Goal: Task Accomplishment & Management: Manage account settings

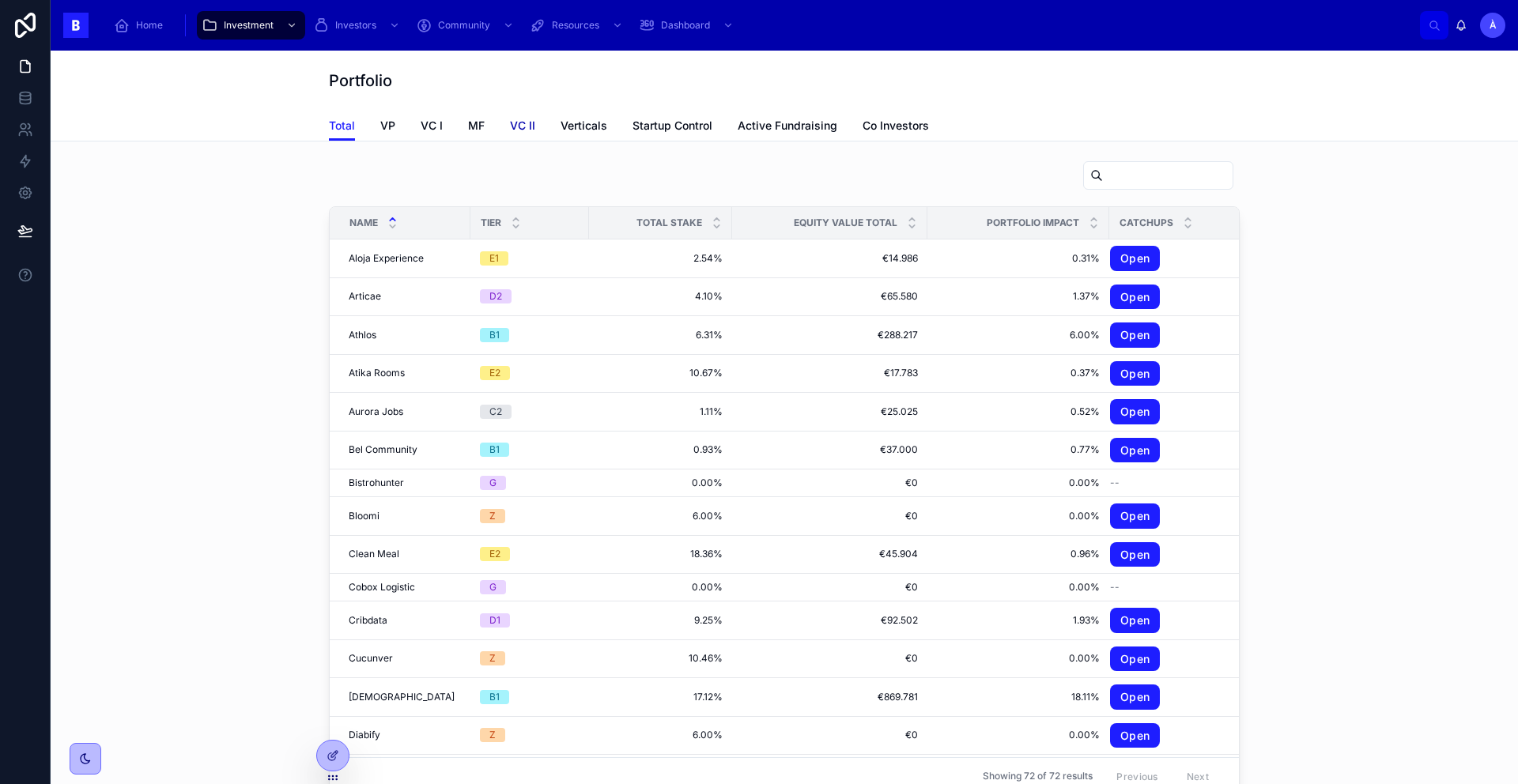
click at [510, 128] on span "VC II" at bounding box center [523, 126] width 25 height 16
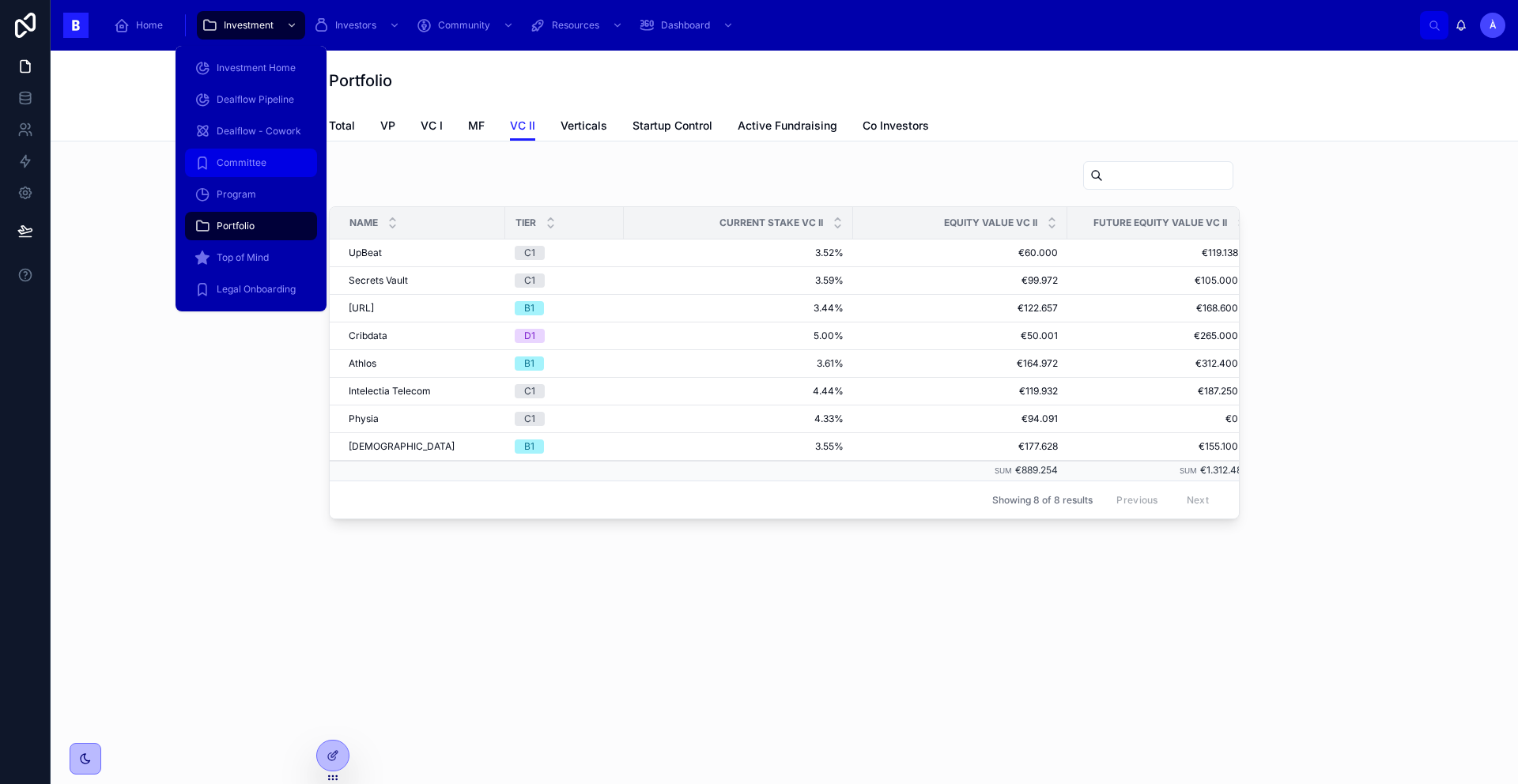
click at [249, 159] on span "Committee" at bounding box center [241, 163] width 50 height 13
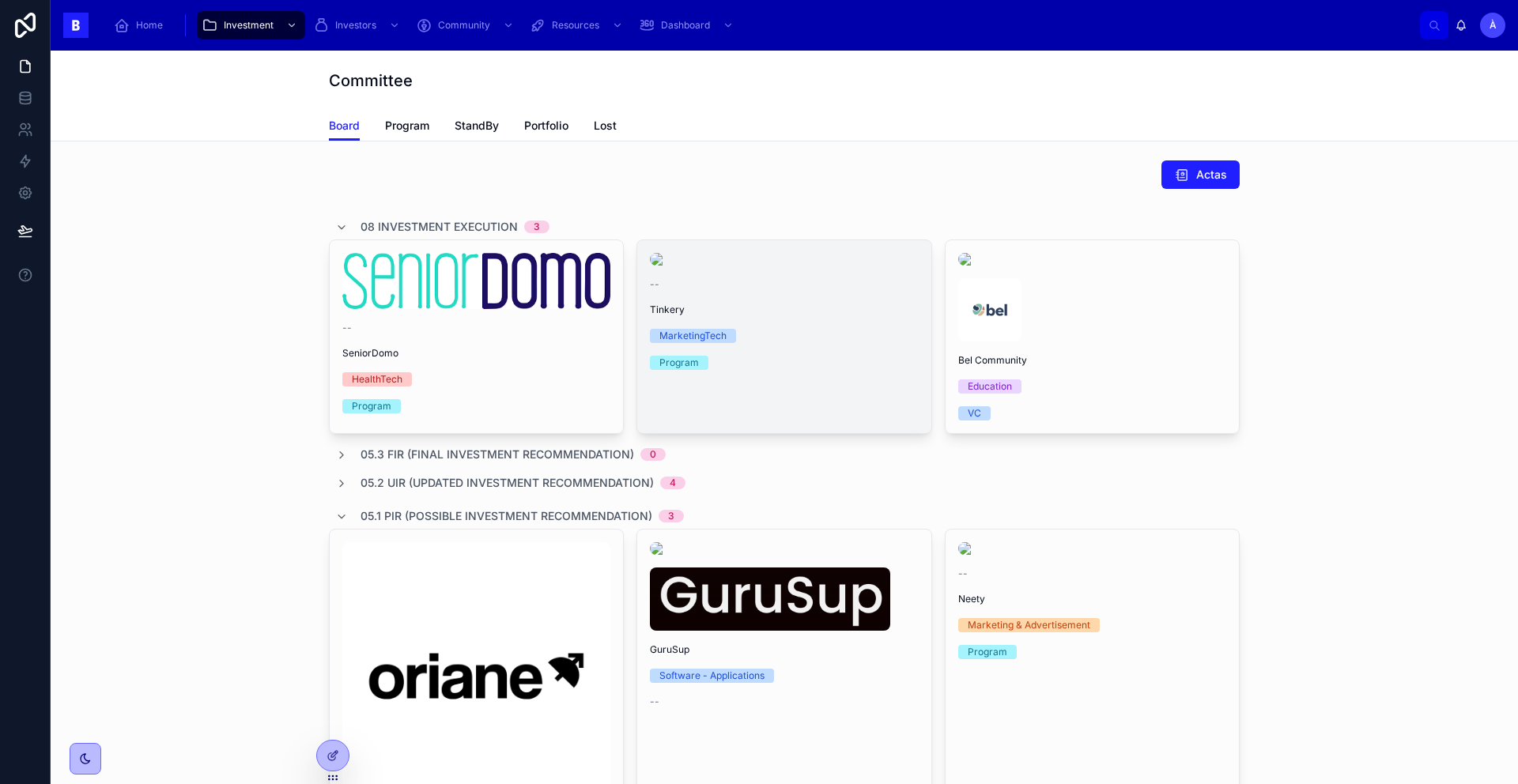
click at [750, 266] on img at bounding box center [784, 259] width 268 height 13
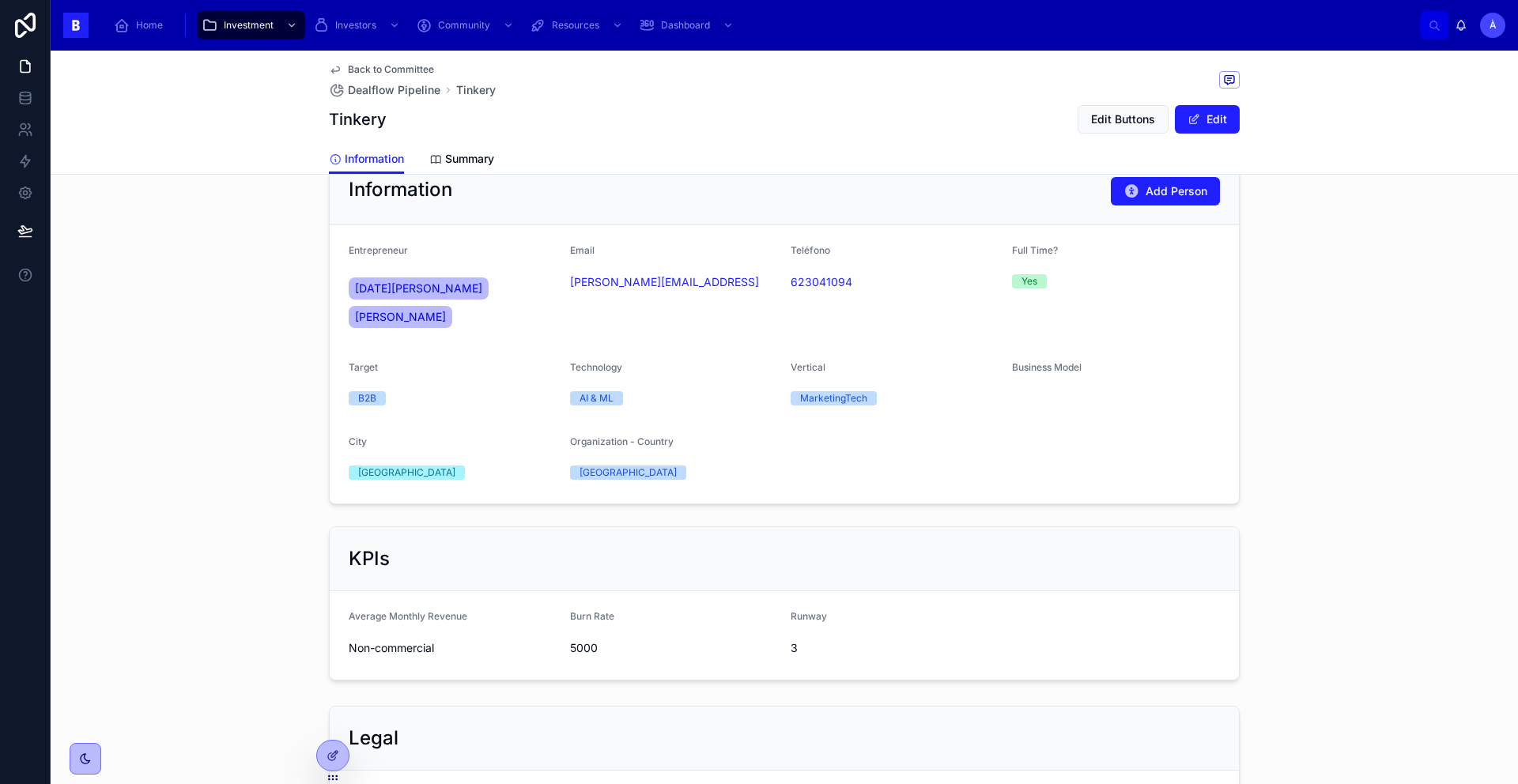
scroll to position [661, 0]
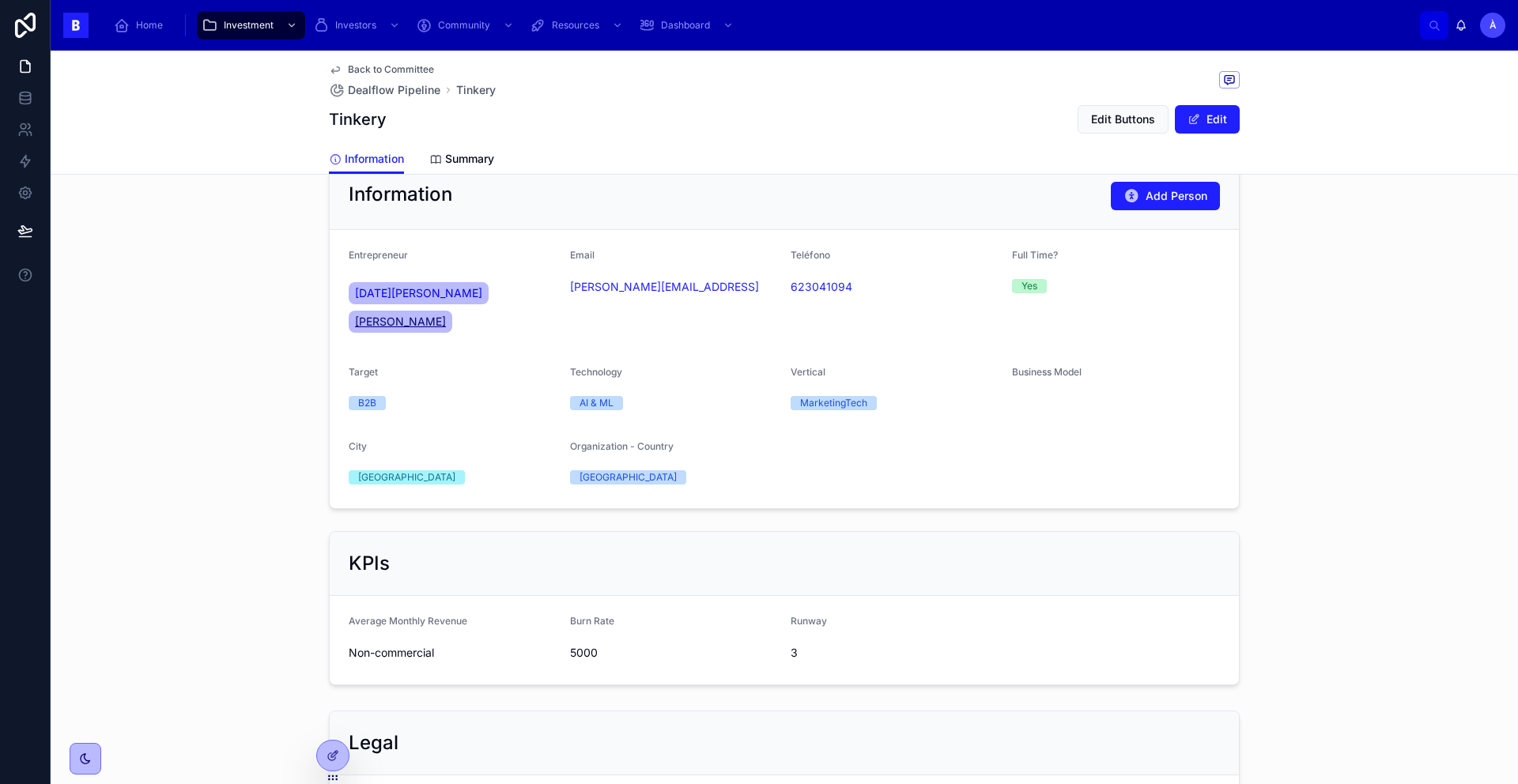
click at [446, 313] on span "[PERSON_NAME]" at bounding box center [400, 321] width 91 height 16
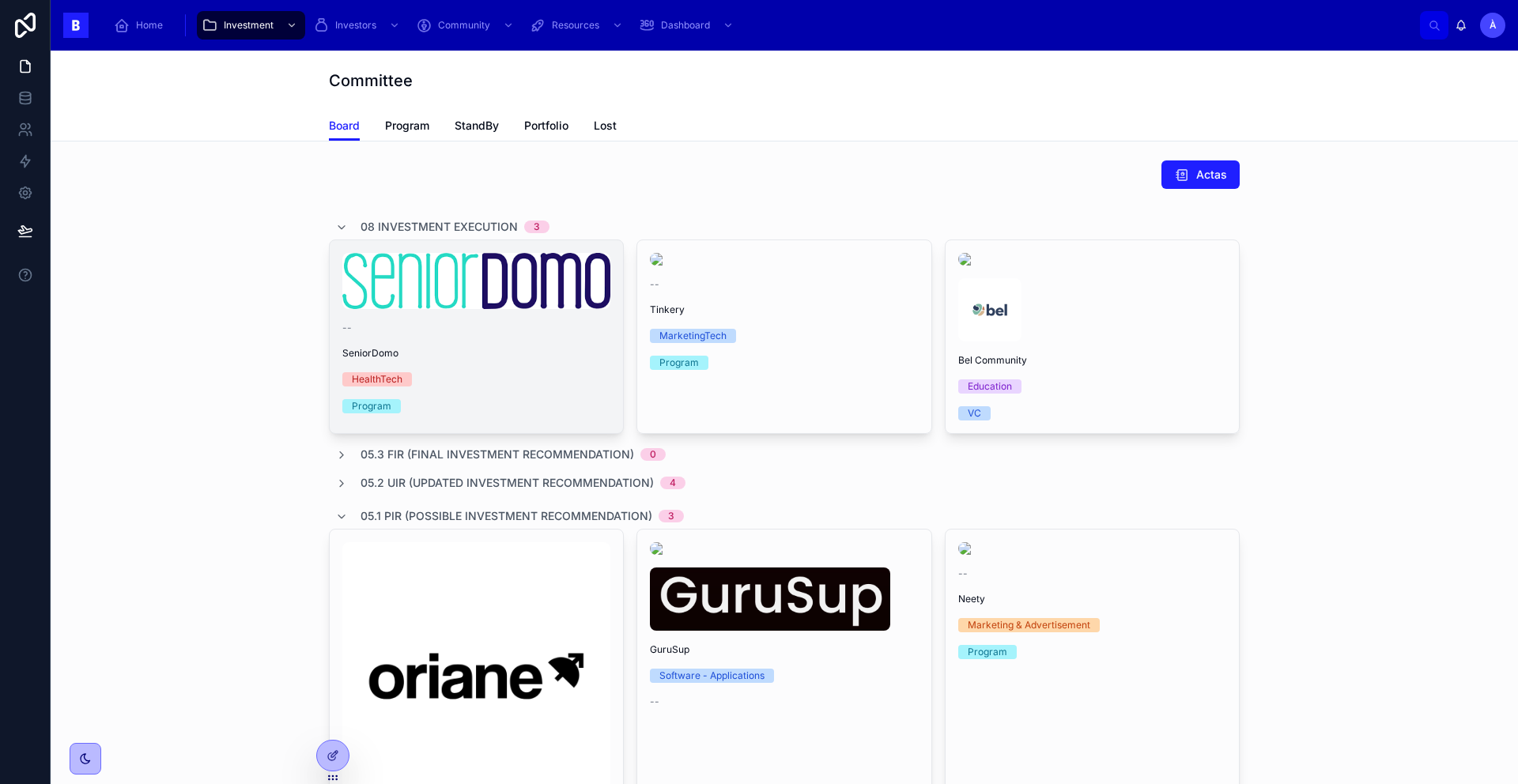
scroll to position [48, 0]
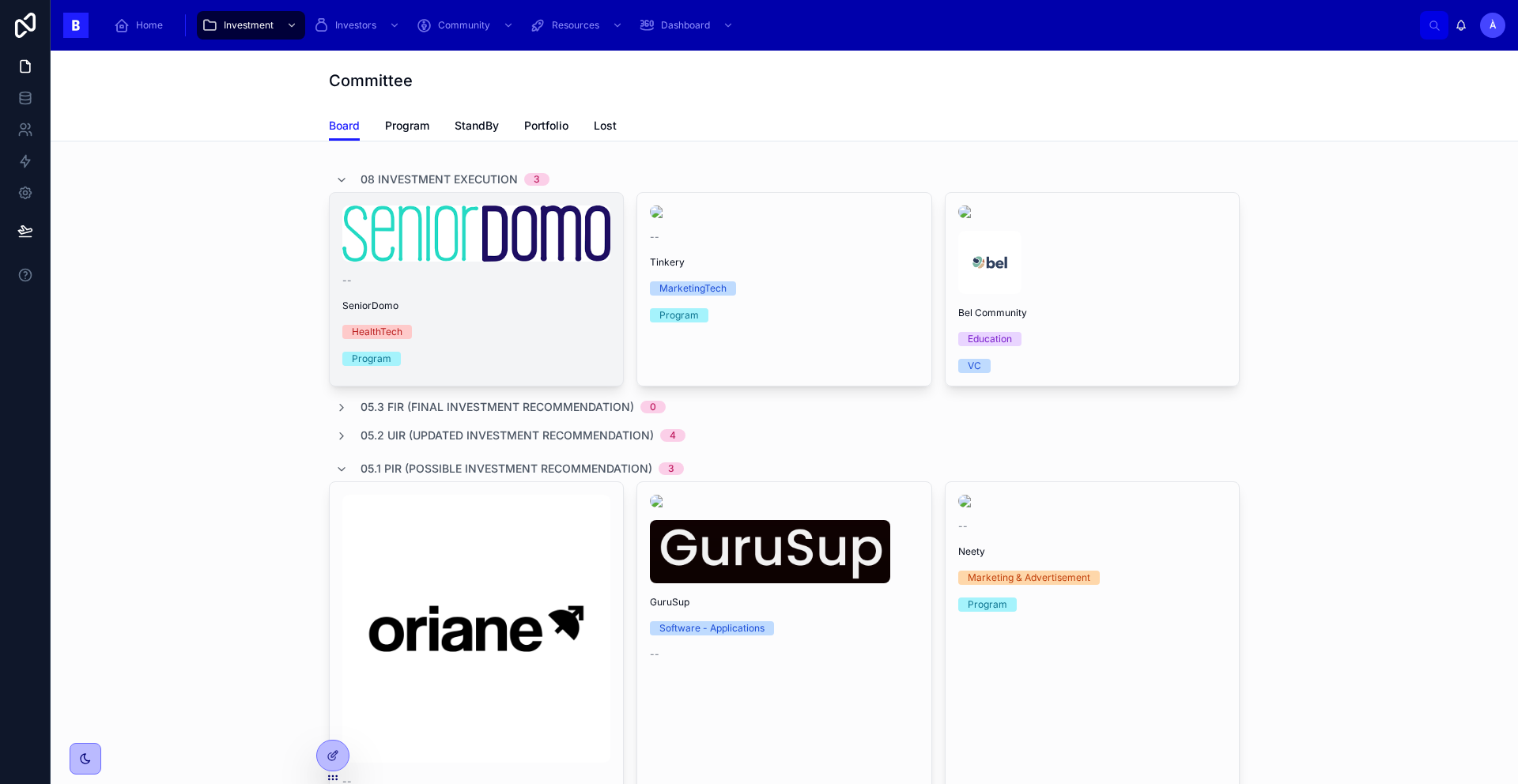
click at [483, 250] on img at bounding box center [476, 233] width 268 height 56
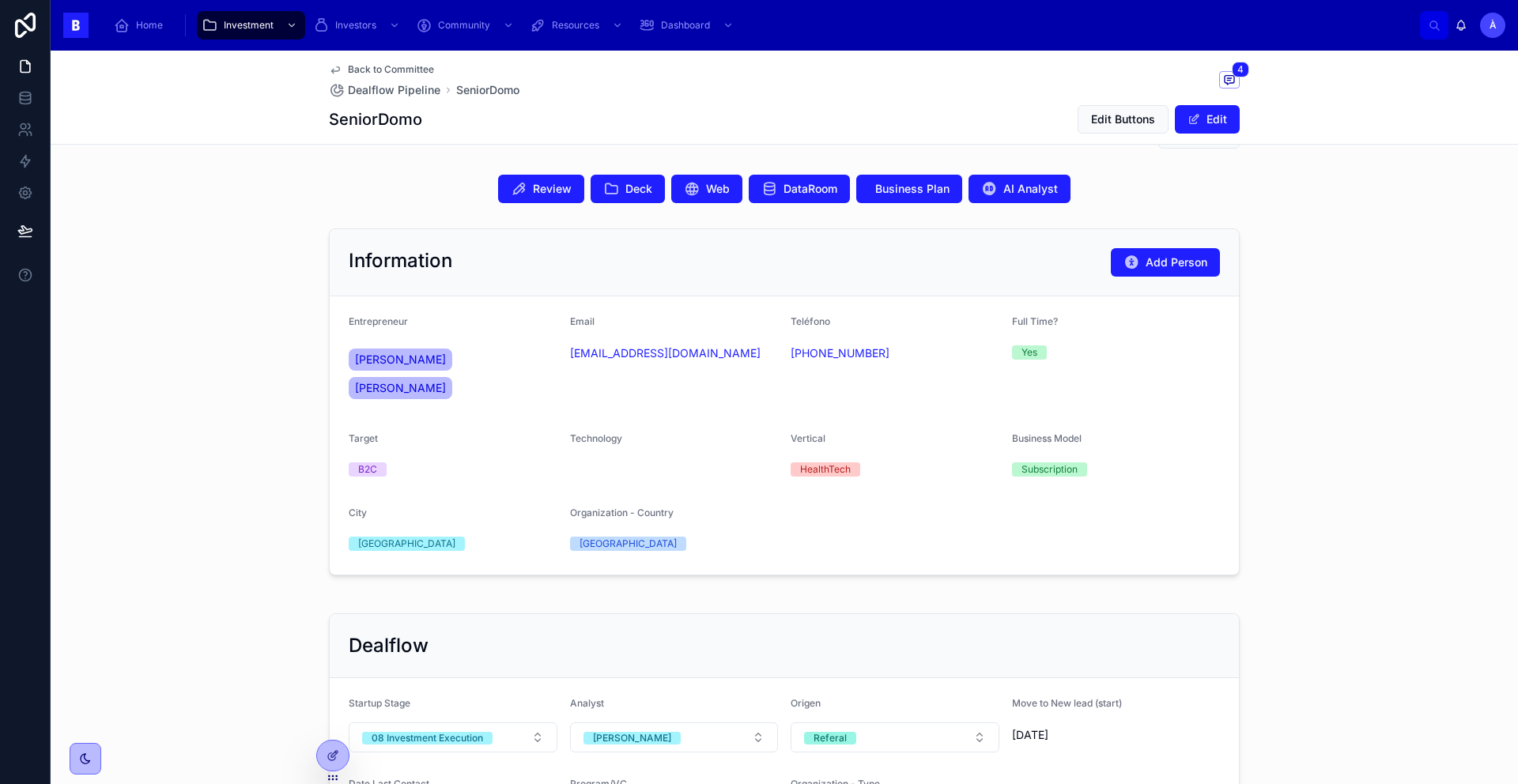
scroll to position [319, 0]
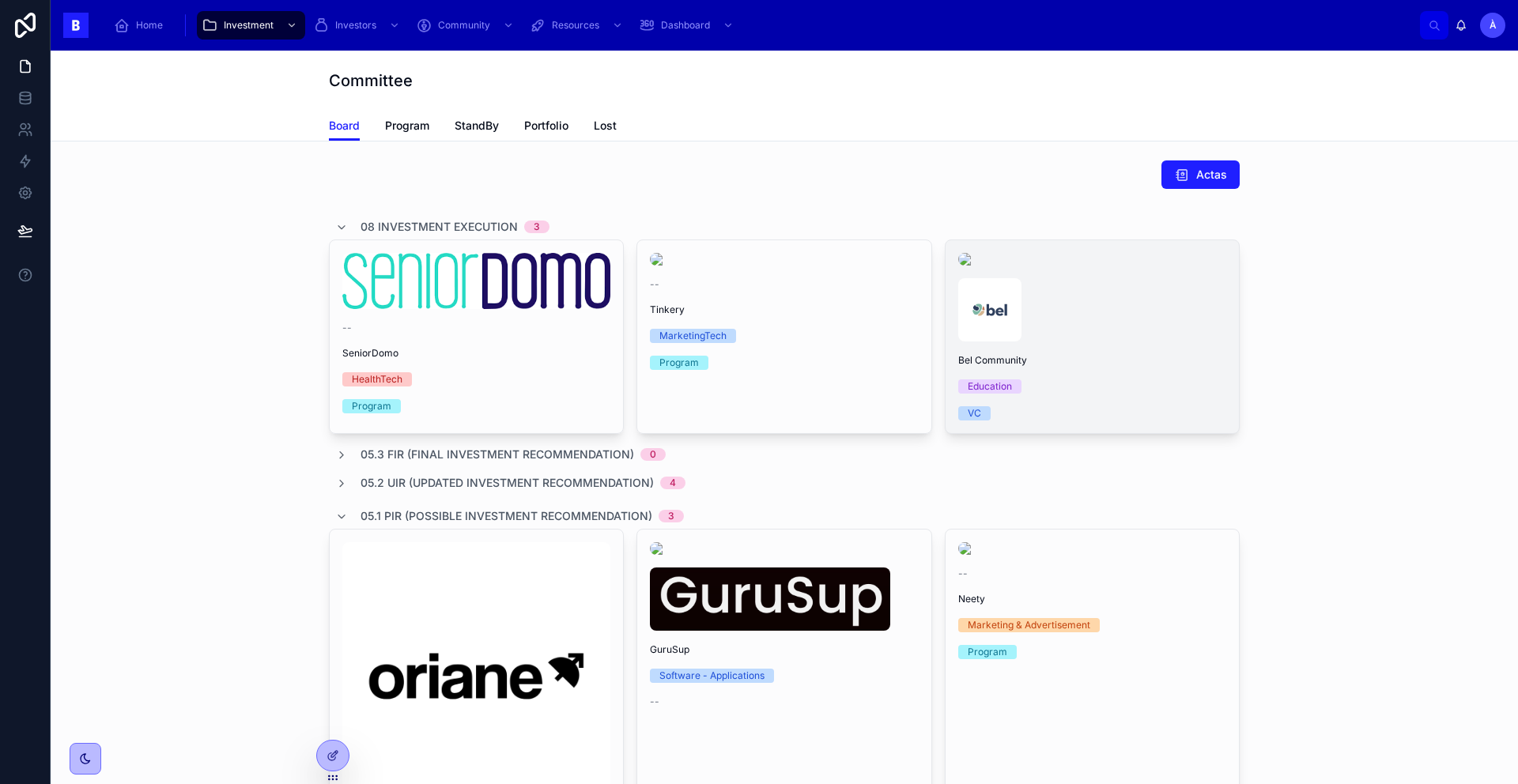
click at [1086, 312] on div at bounding box center [1092, 309] width 268 height 63
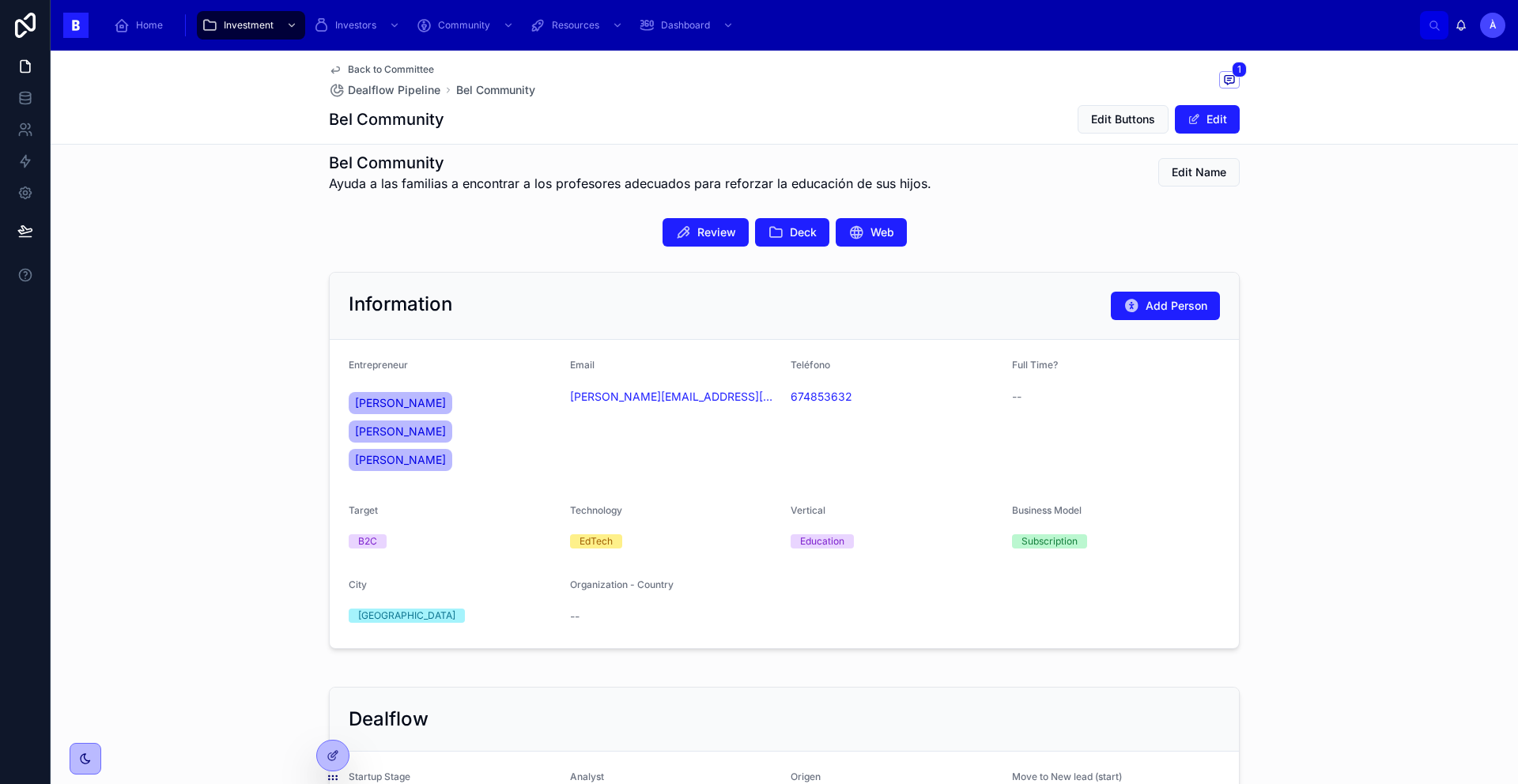
scroll to position [289, 0]
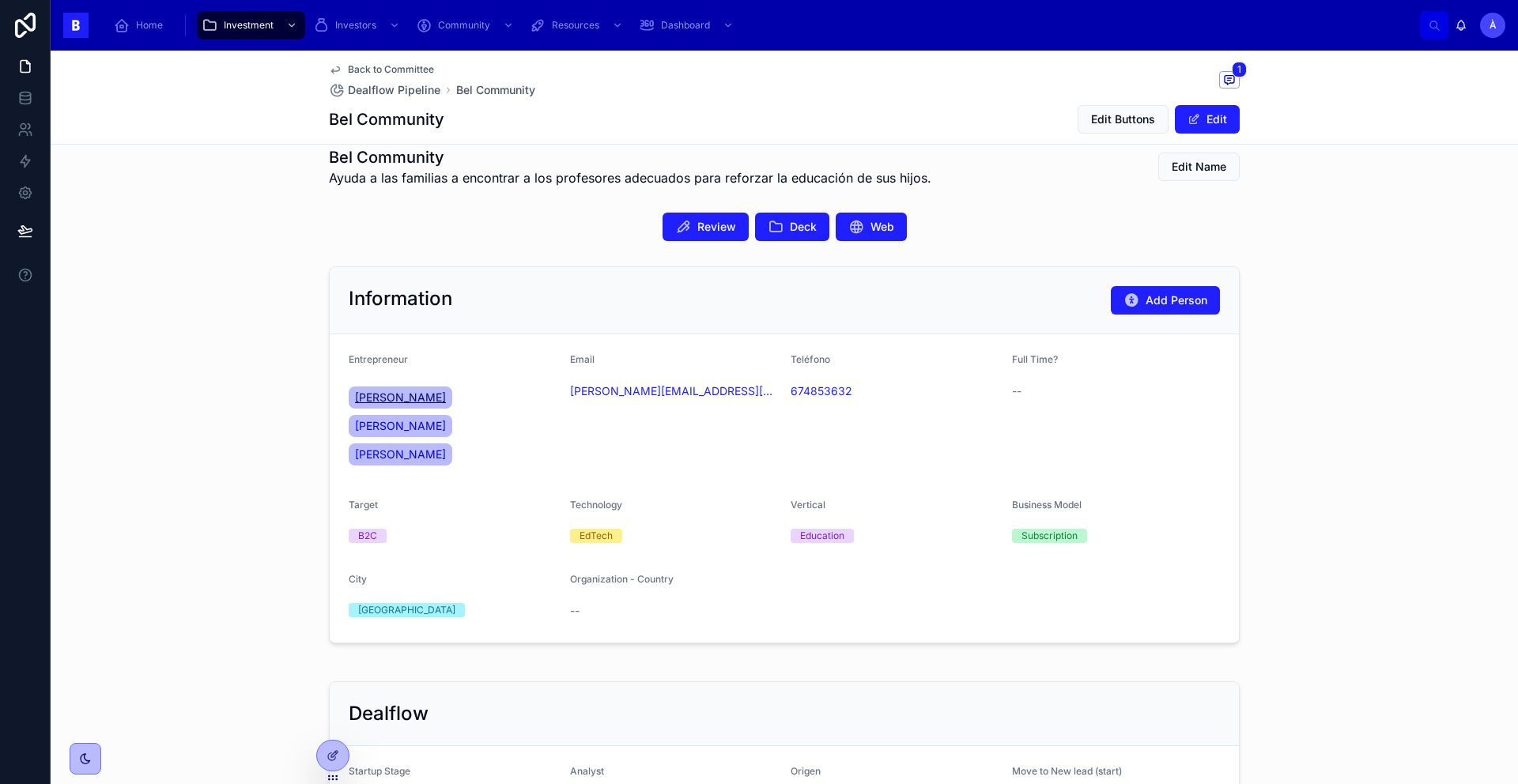
click at [399, 396] on span "[PERSON_NAME]" at bounding box center [400, 398] width 91 height 16
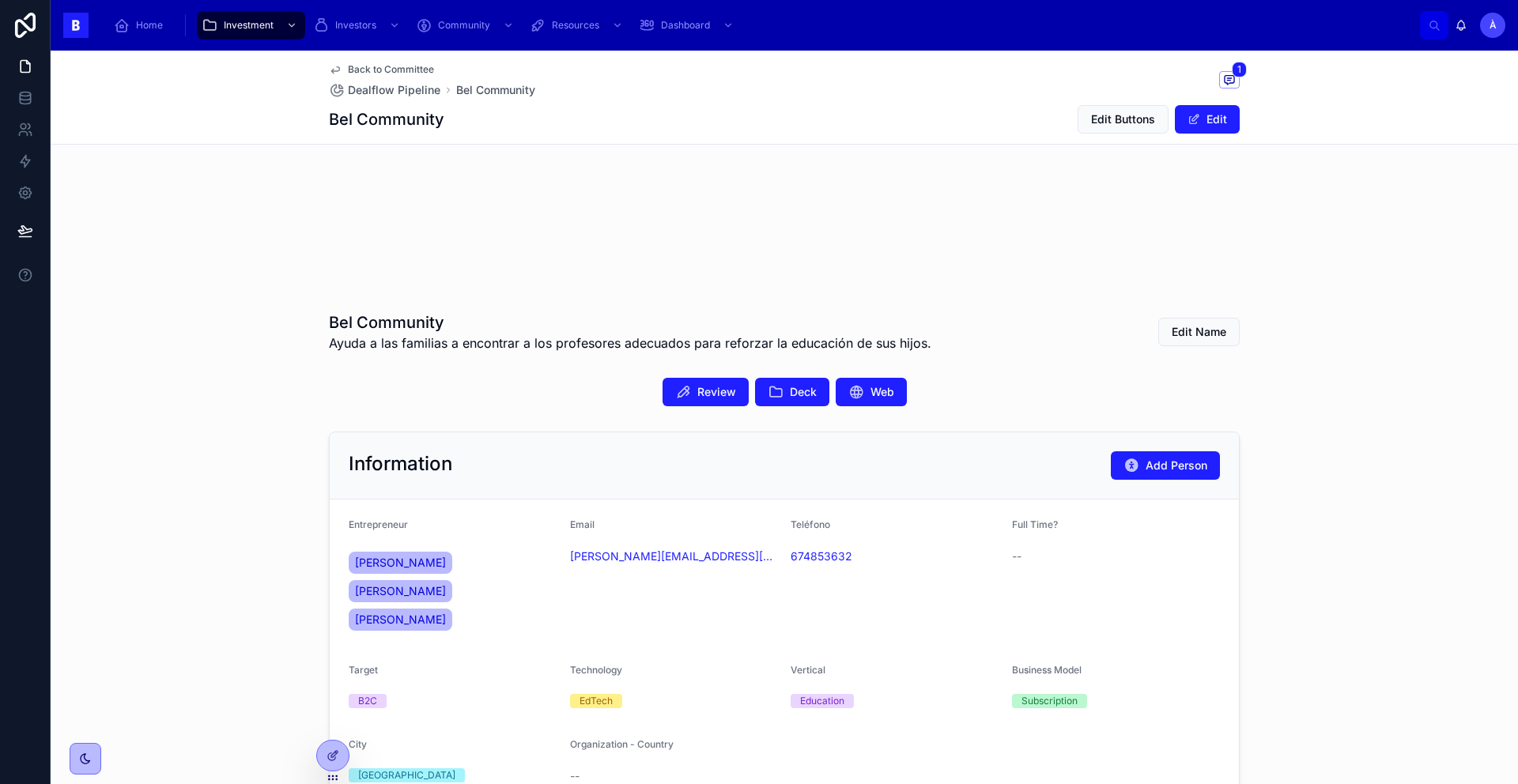
scroll to position [127, 0]
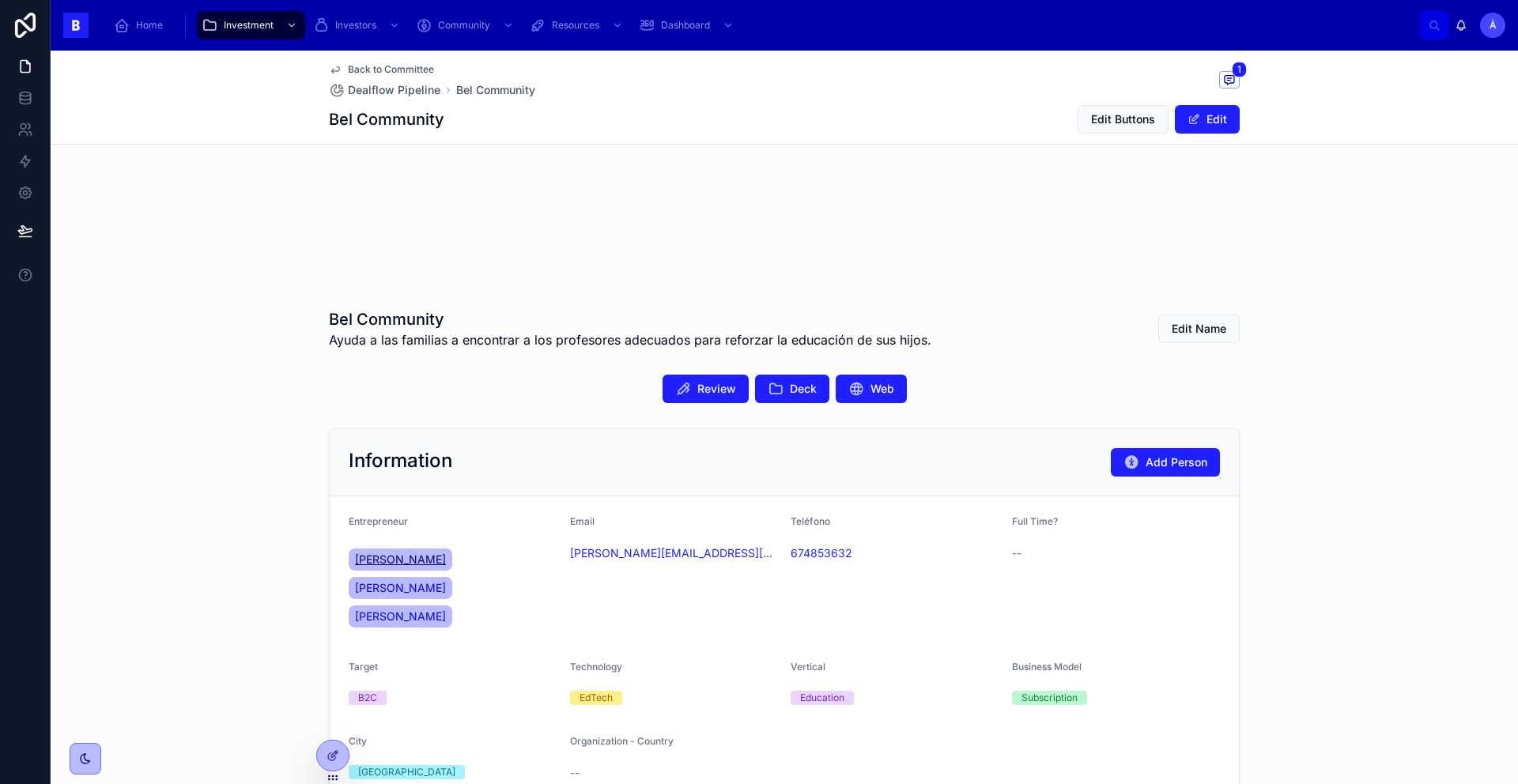
click at [424, 555] on span "[PERSON_NAME]" at bounding box center [400, 559] width 91 height 16
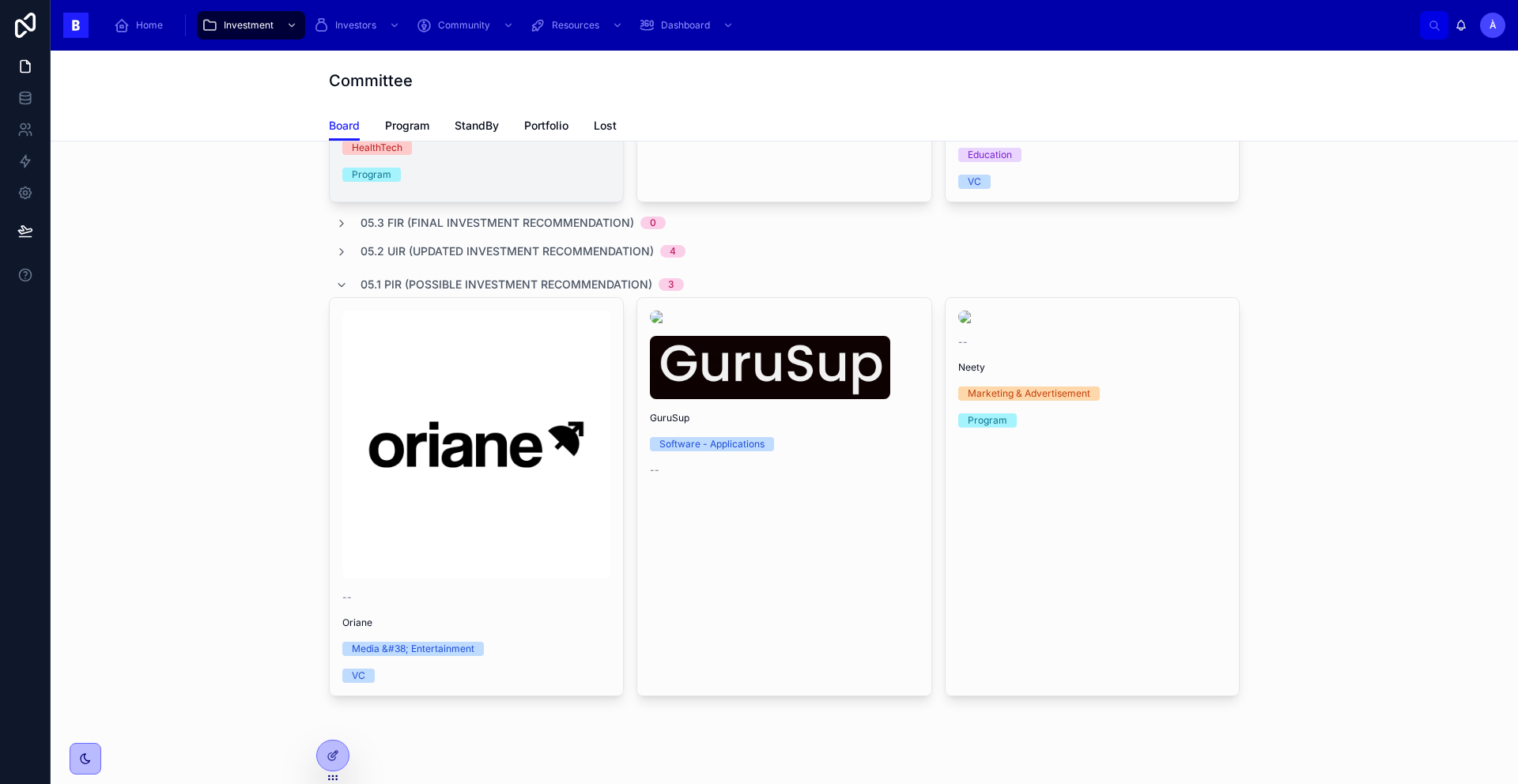
scroll to position [233, 0]
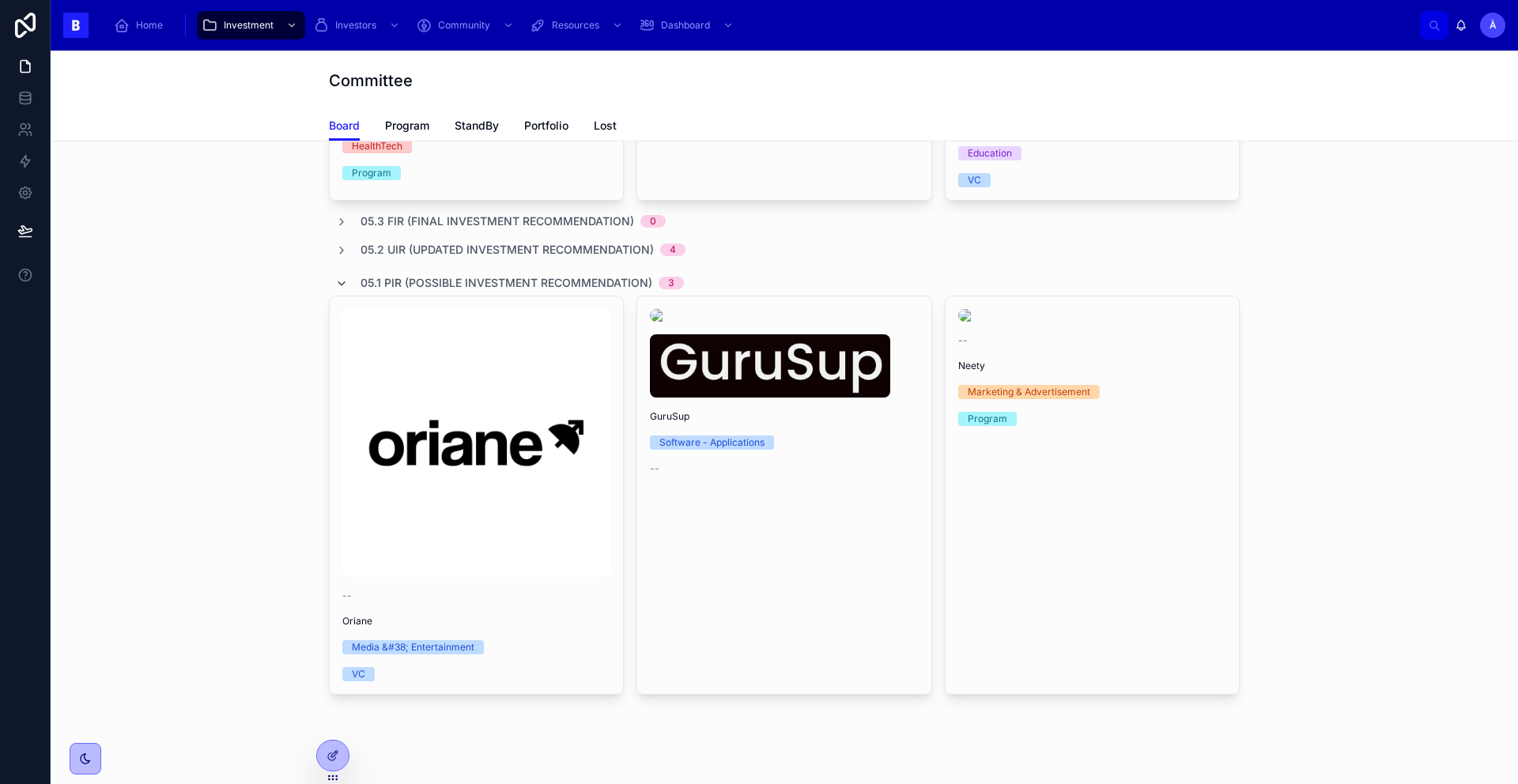
click at [337, 290] on icon at bounding box center [341, 284] width 13 height 13
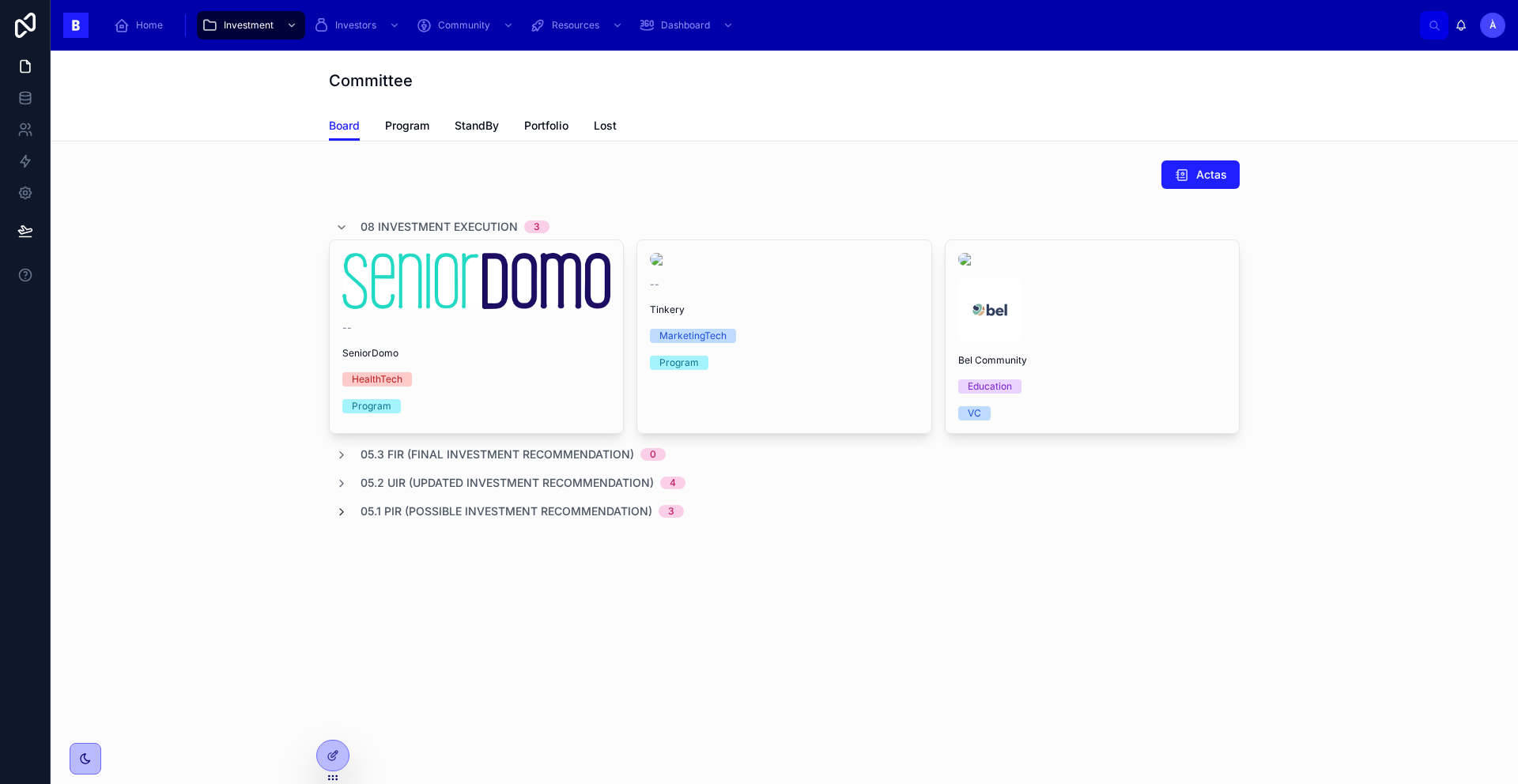
scroll to position [0, 0]
click at [344, 490] on icon at bounding box center [341, 483] width 13 height 13
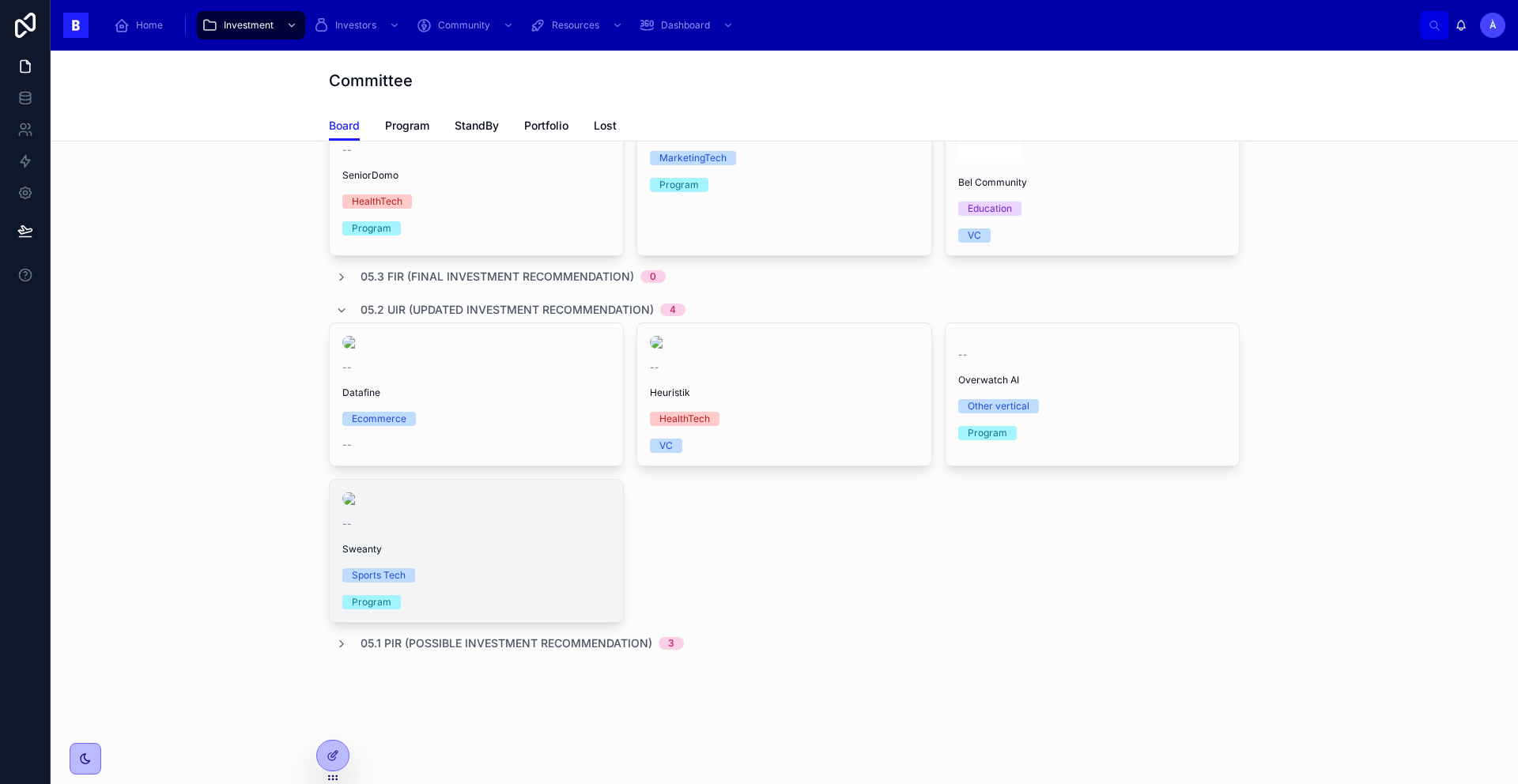
scroll to position [505, 0]
click at [481, 505] on img at bounding box center [476, 499] width 268 height 13
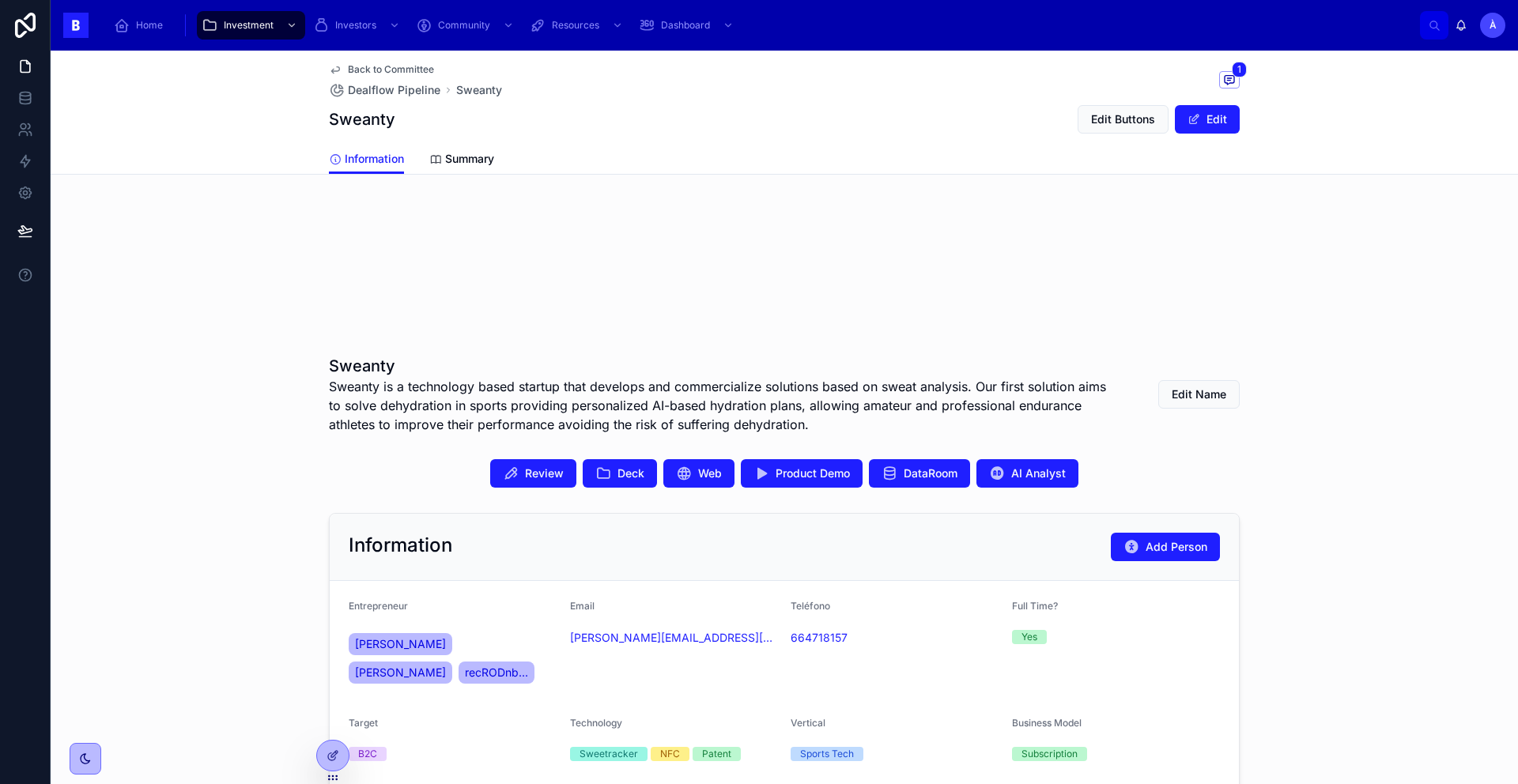
scroll to position [133, 0]
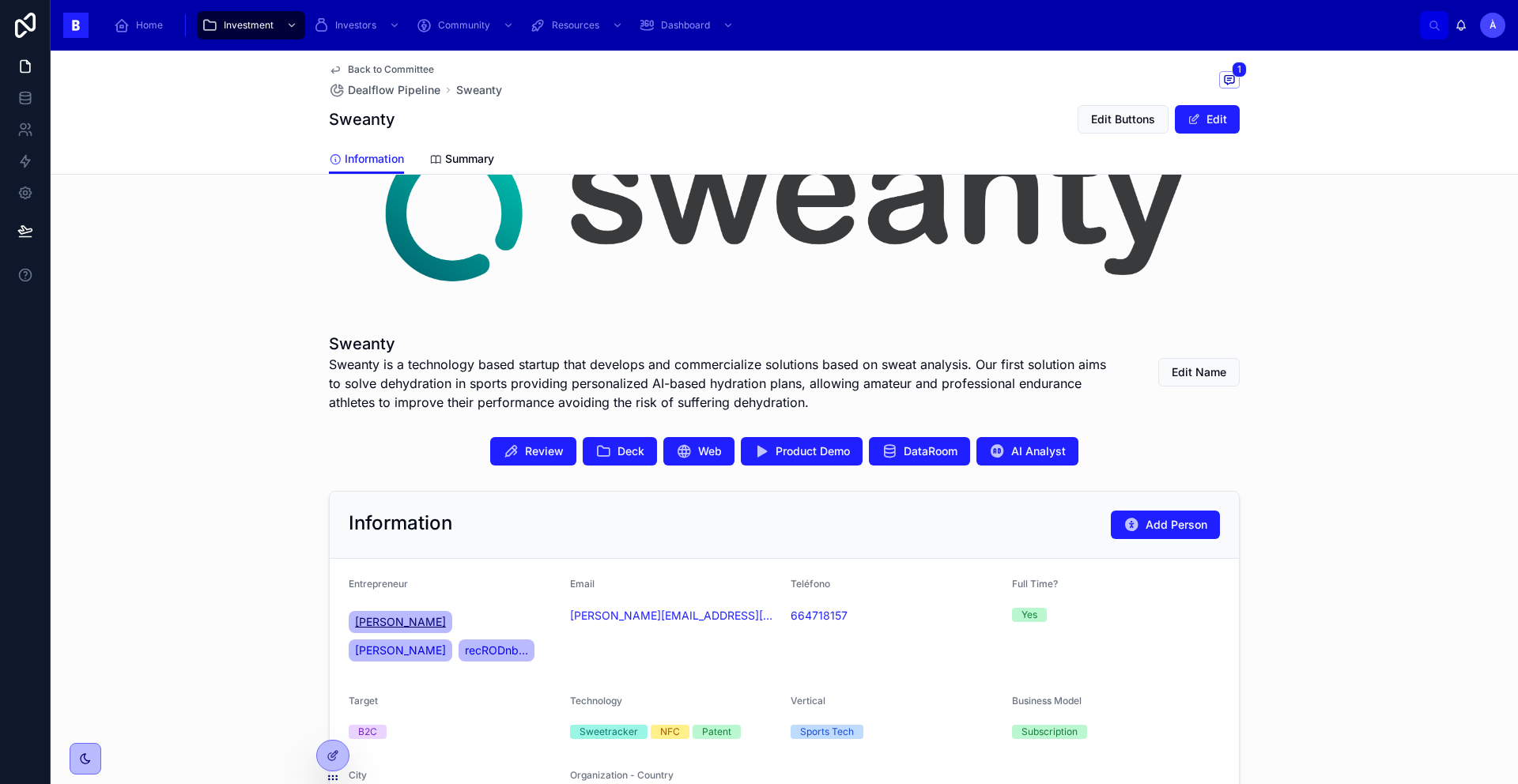
click at [394, 623] on span "[PERSON_NAME]" at bounding box center [400, 622] width 91 height 16
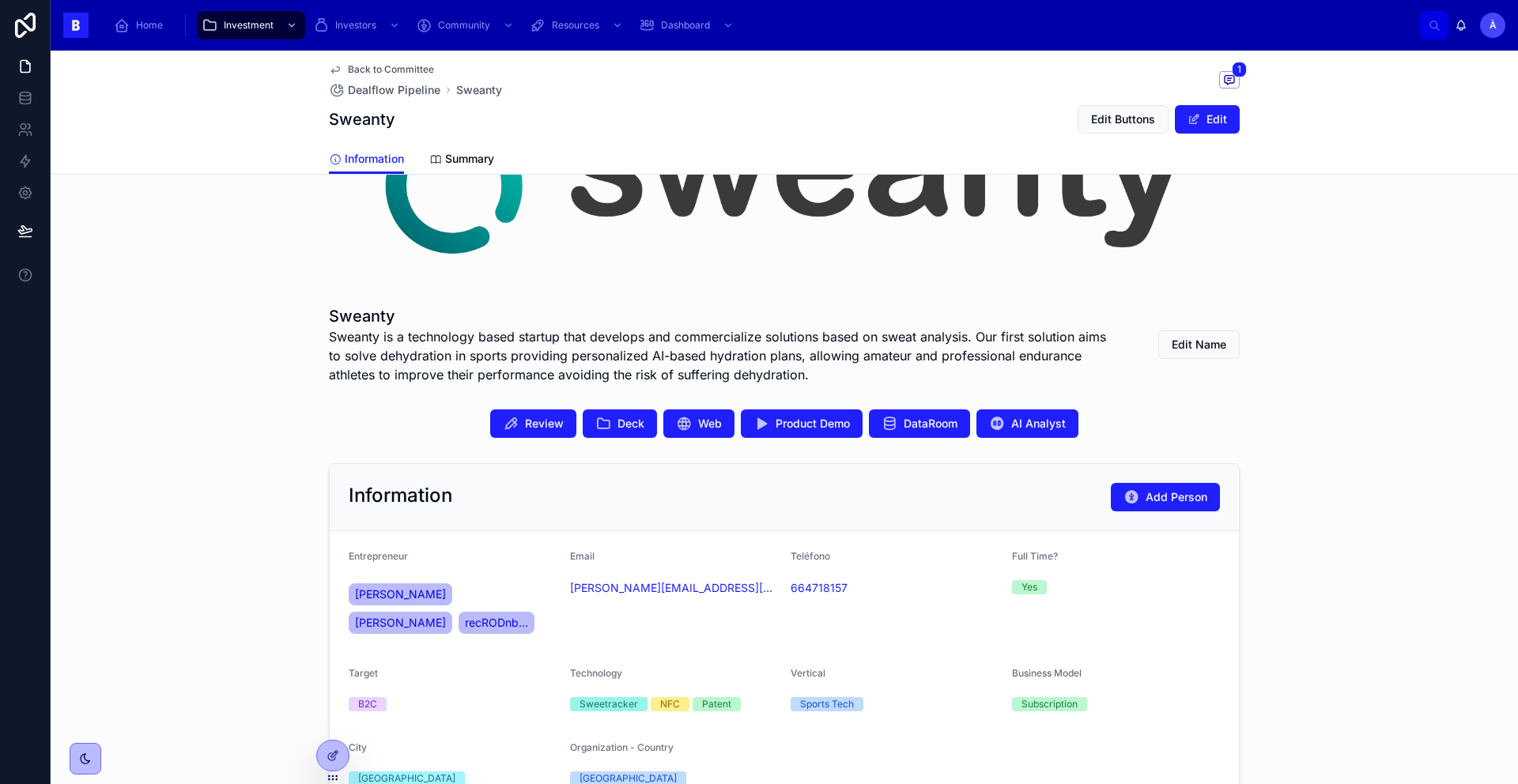
scroll to position [394, 0]
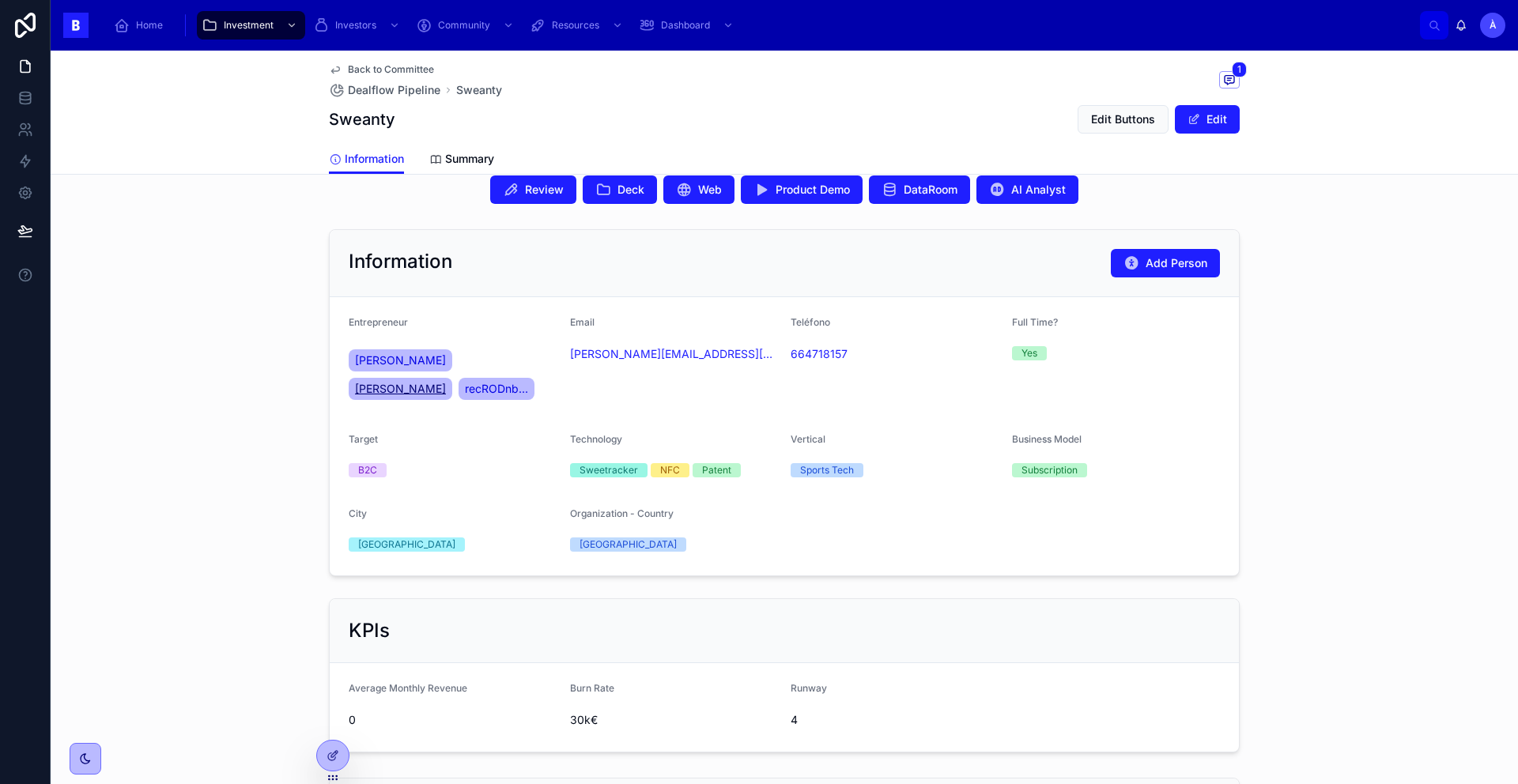
click at [395, 392] on span "[PERSON_NAME]" at bounding box center [400, 389] width 91 height 16
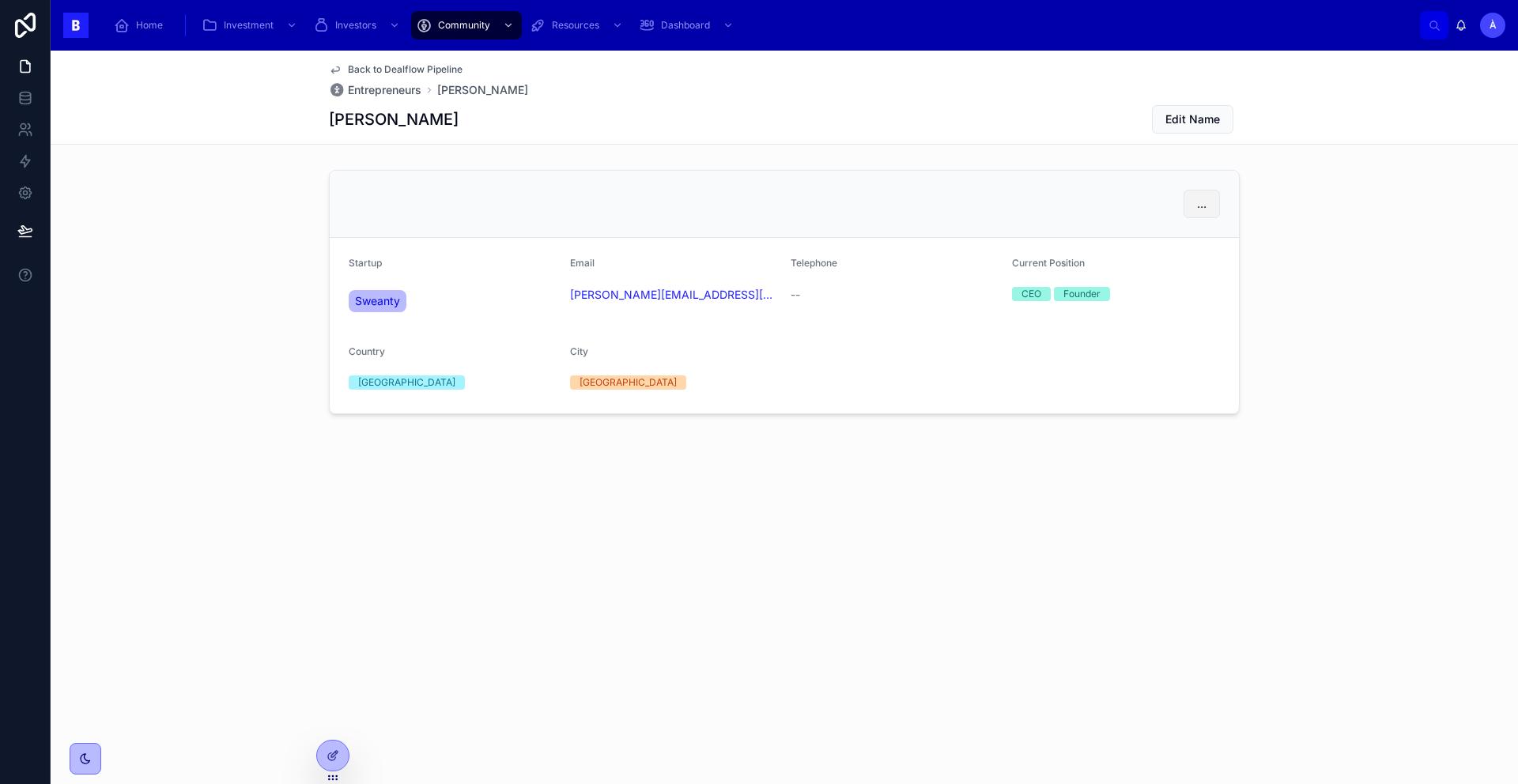
click at [1210, 212] on button "..." at bounding box center [1201, 204] width 37 height 29
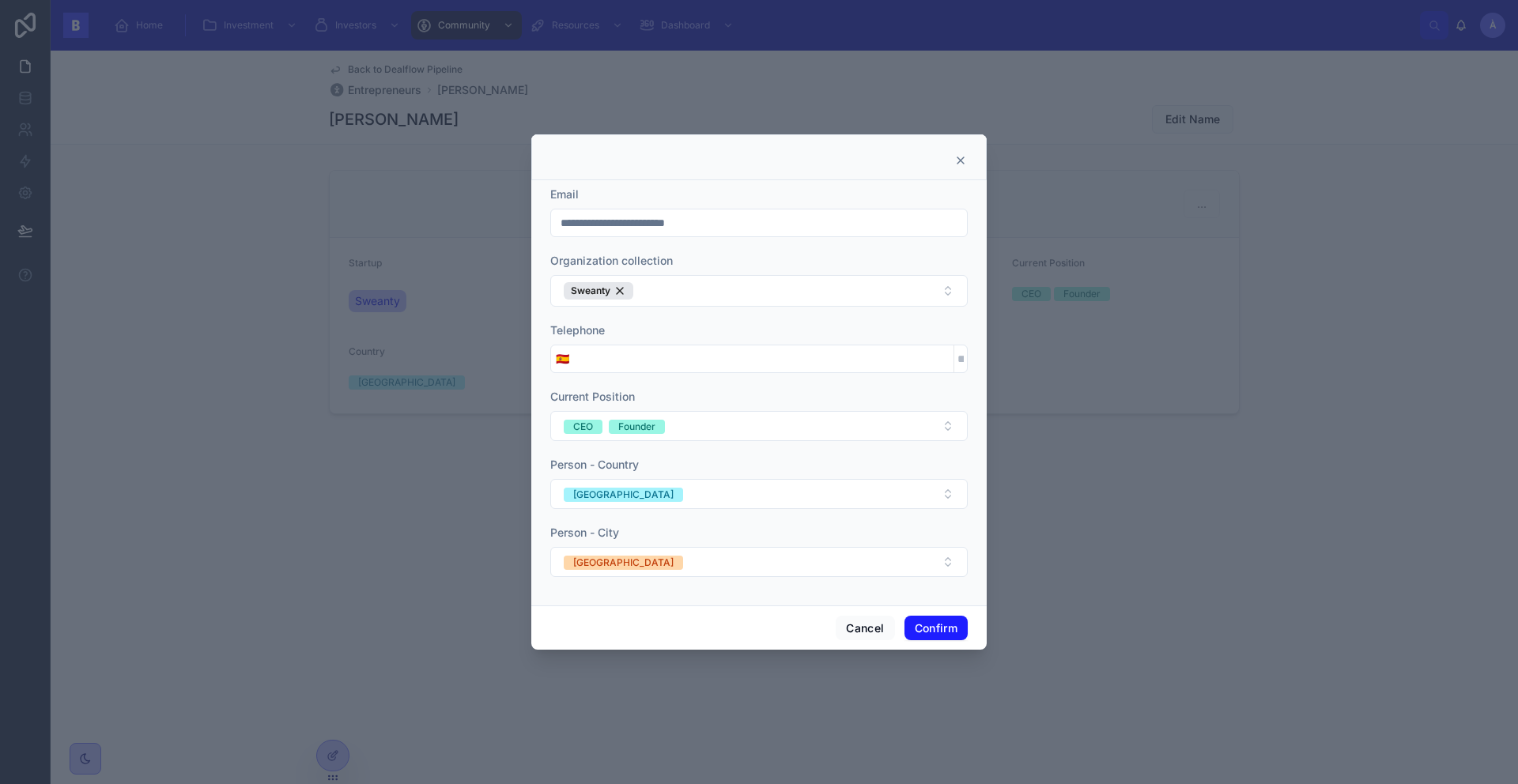
click at [965, 157] on icon at bounding box center [960, 161] width 13 height 13
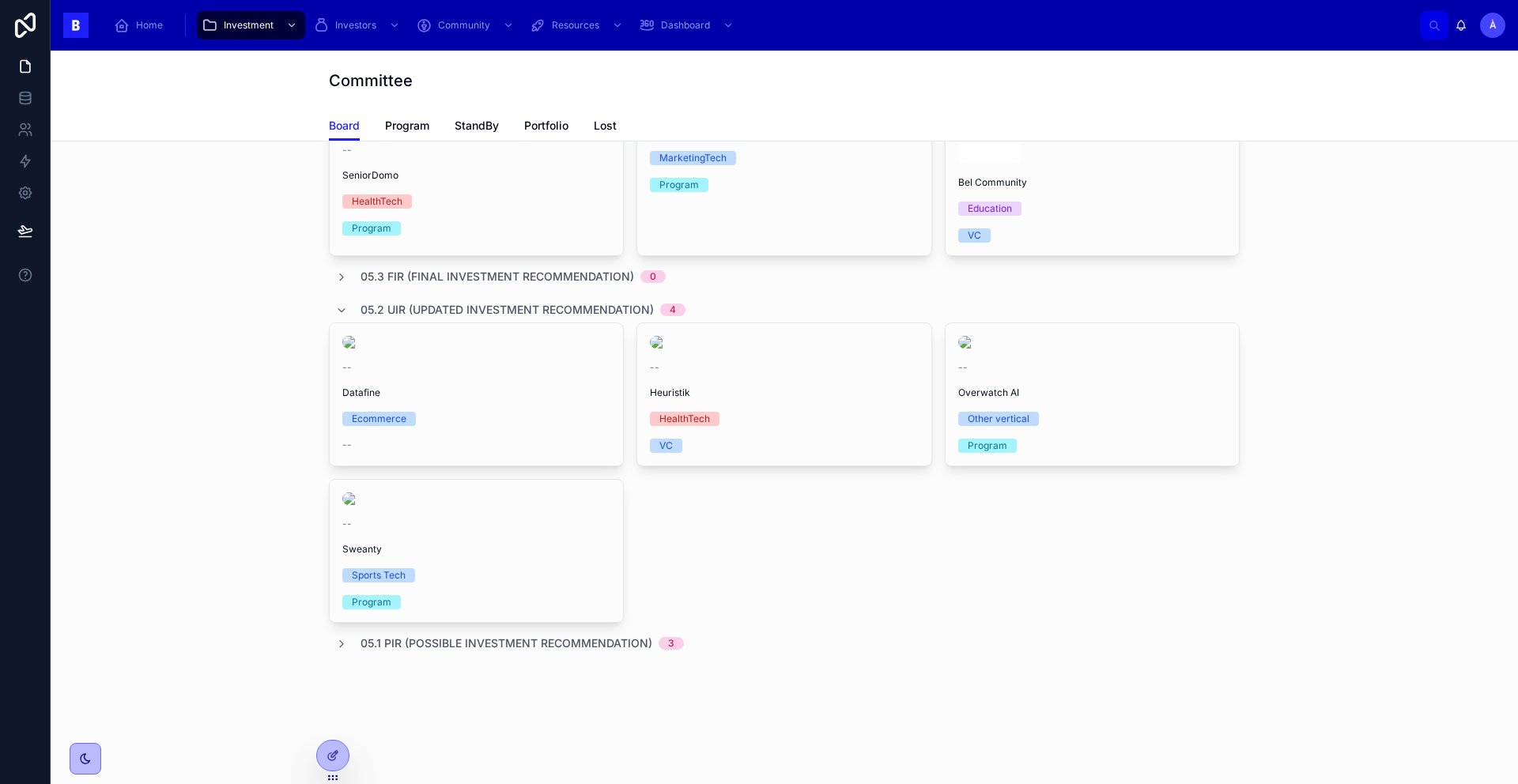
scroll to position [303, 0]
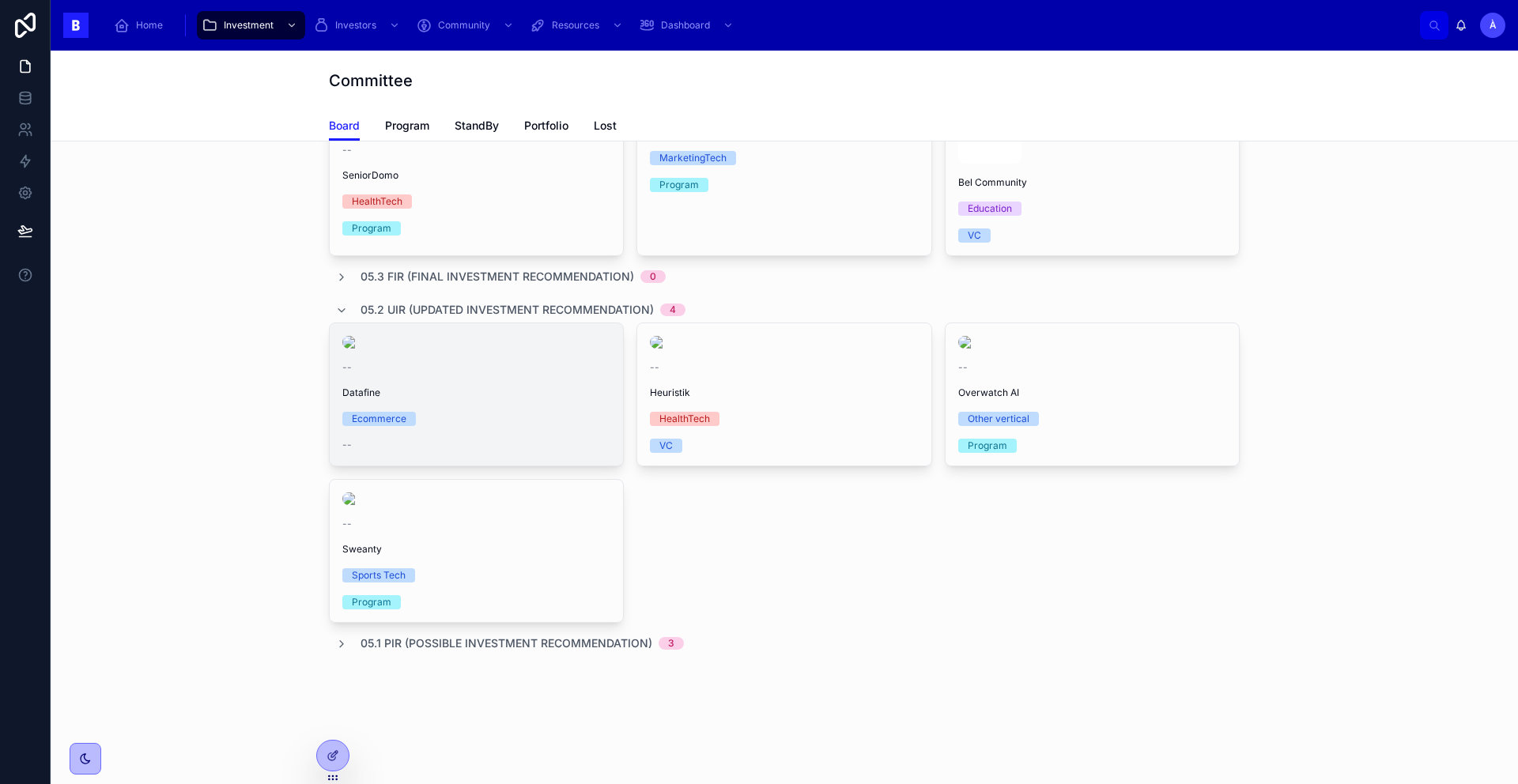
click at [478, 438] on div "--" at bounding box center [476, 444] width 268 height 13
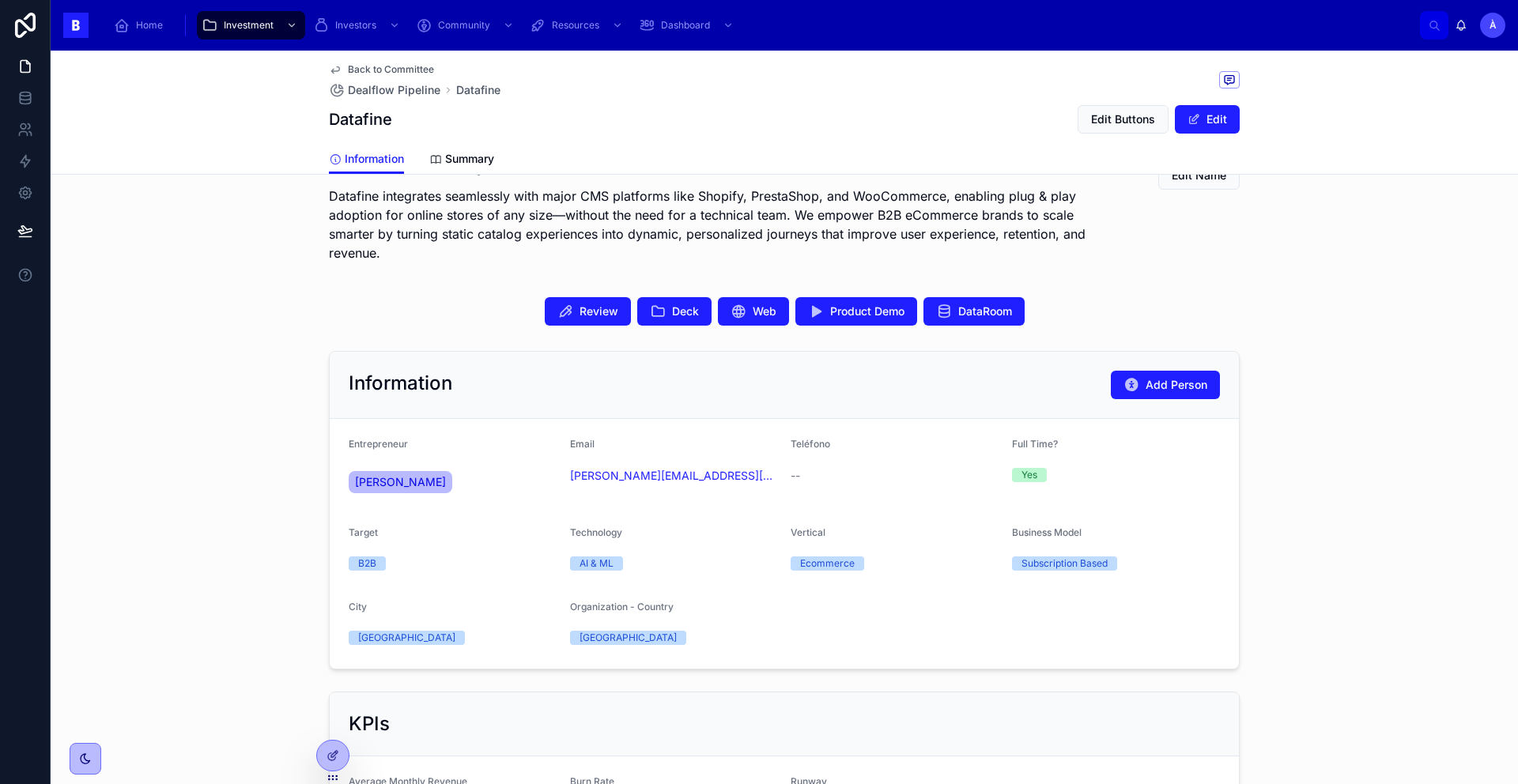
scroll to position [392, 0]
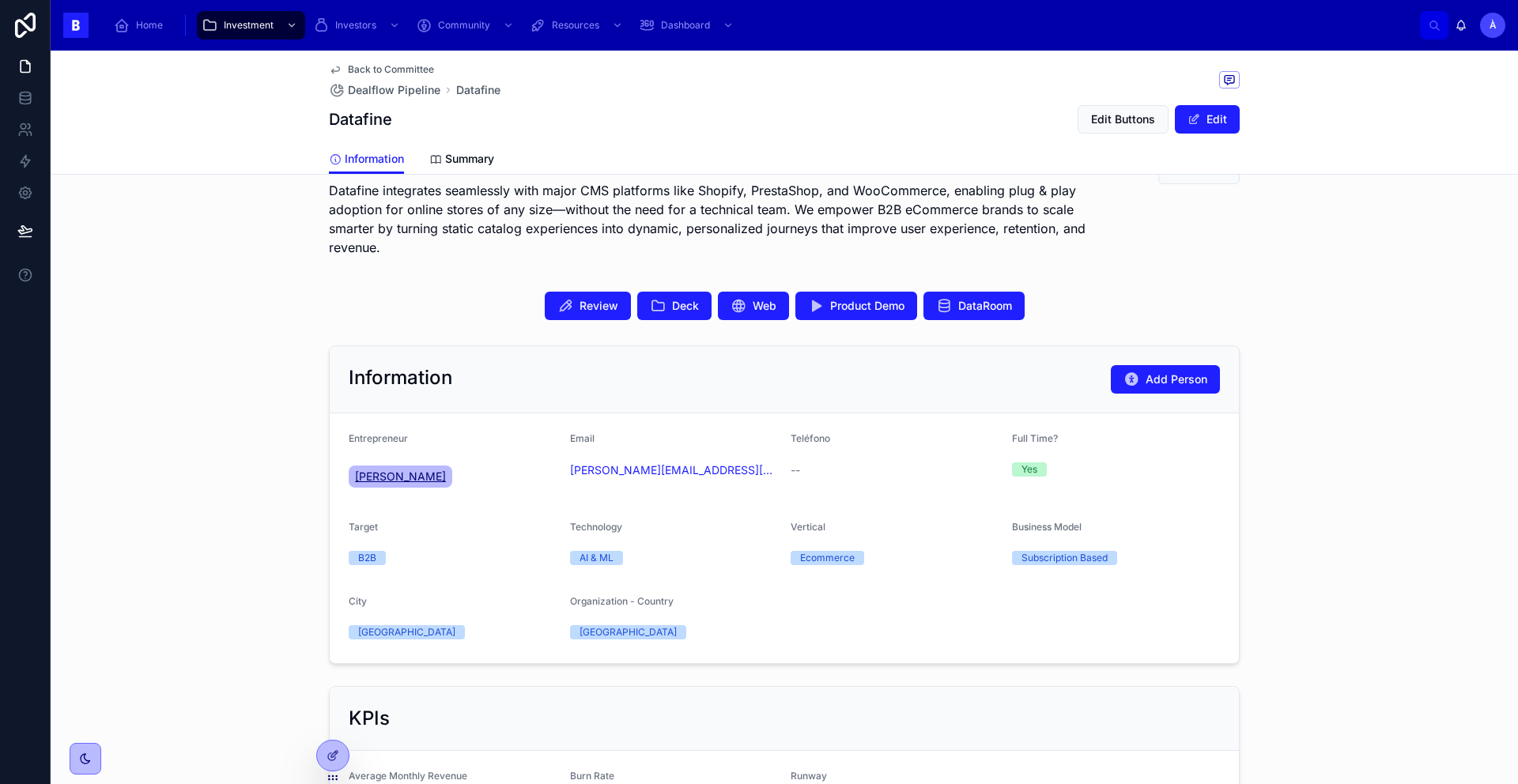
click at [377, 468] on span "[PERSON_NAME]" at bounding box center [400, 476] width 91 height 16
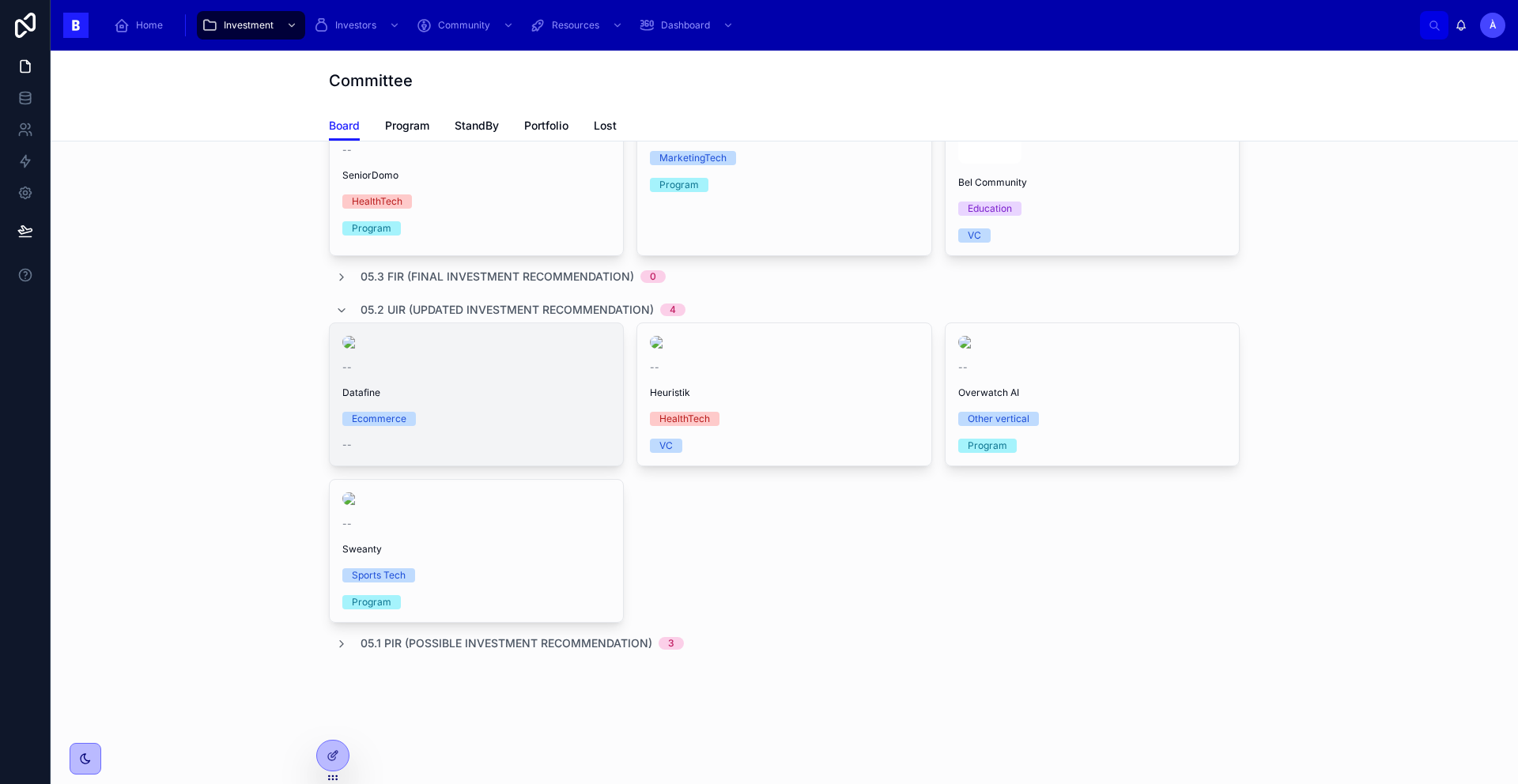
scroll to position [335, 0]
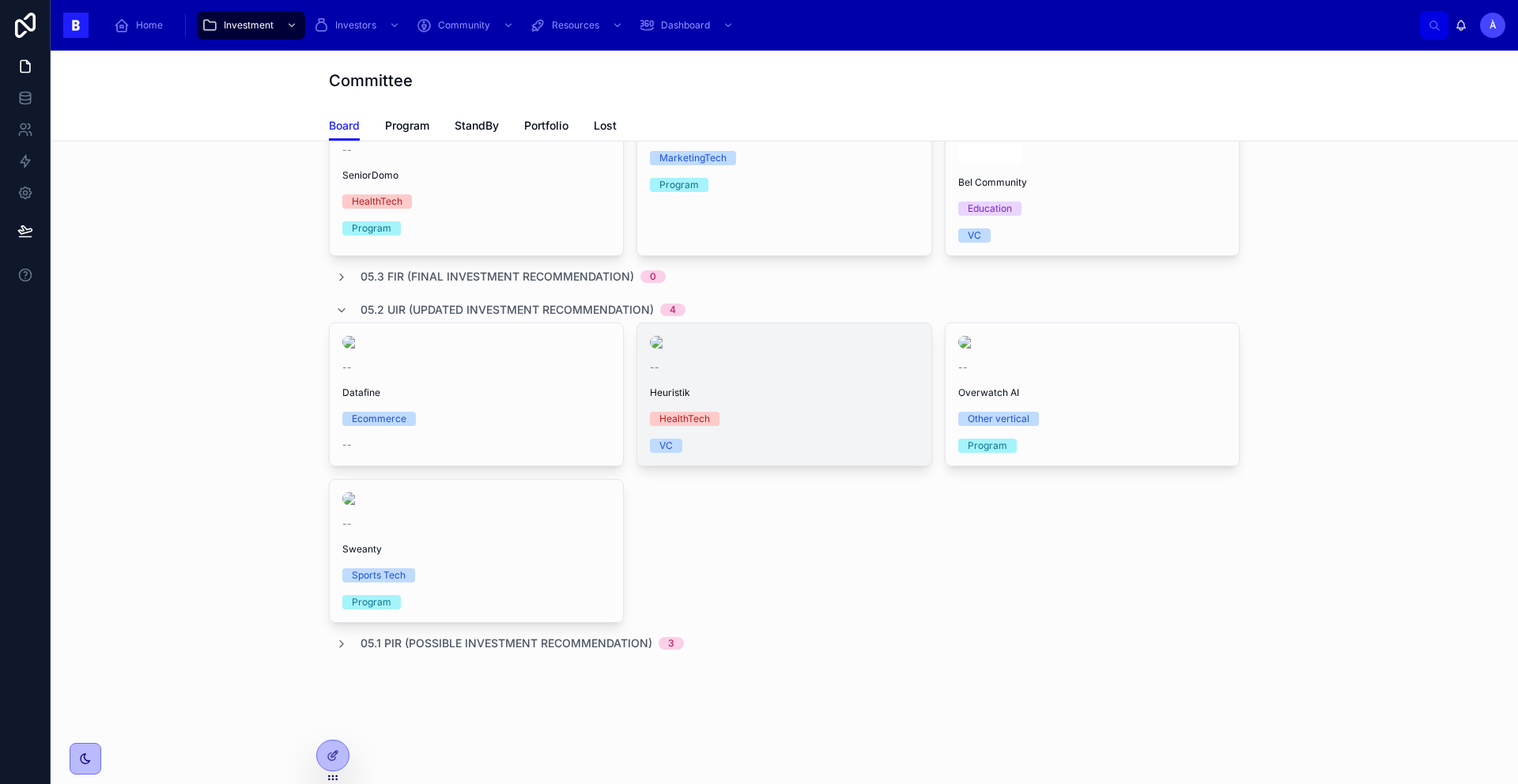
click at [772, 414] on link "-- Heuristik HealthTech VC" at bounding box center [784, 394] width 295 height 144
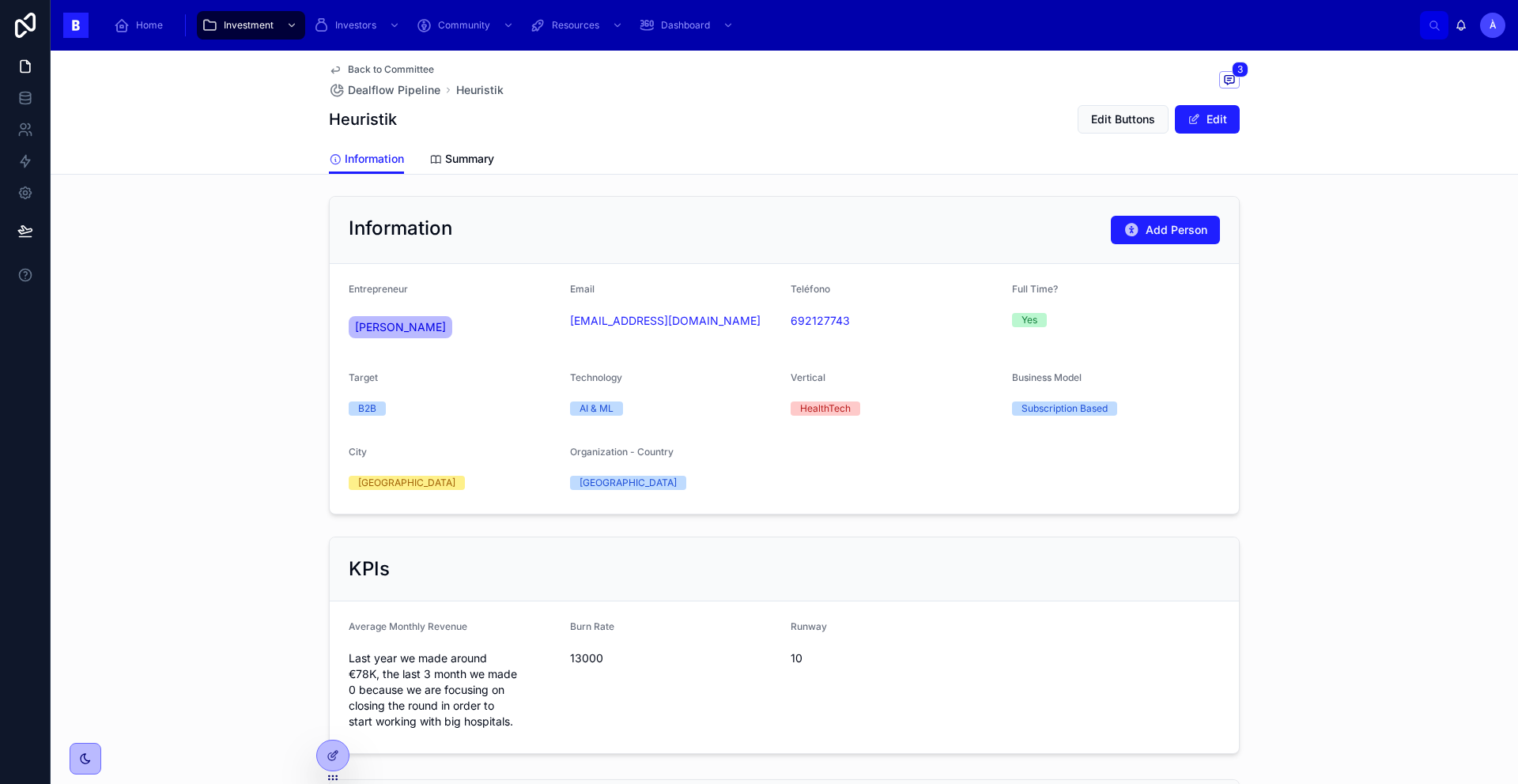
scroll to position [462, 0]
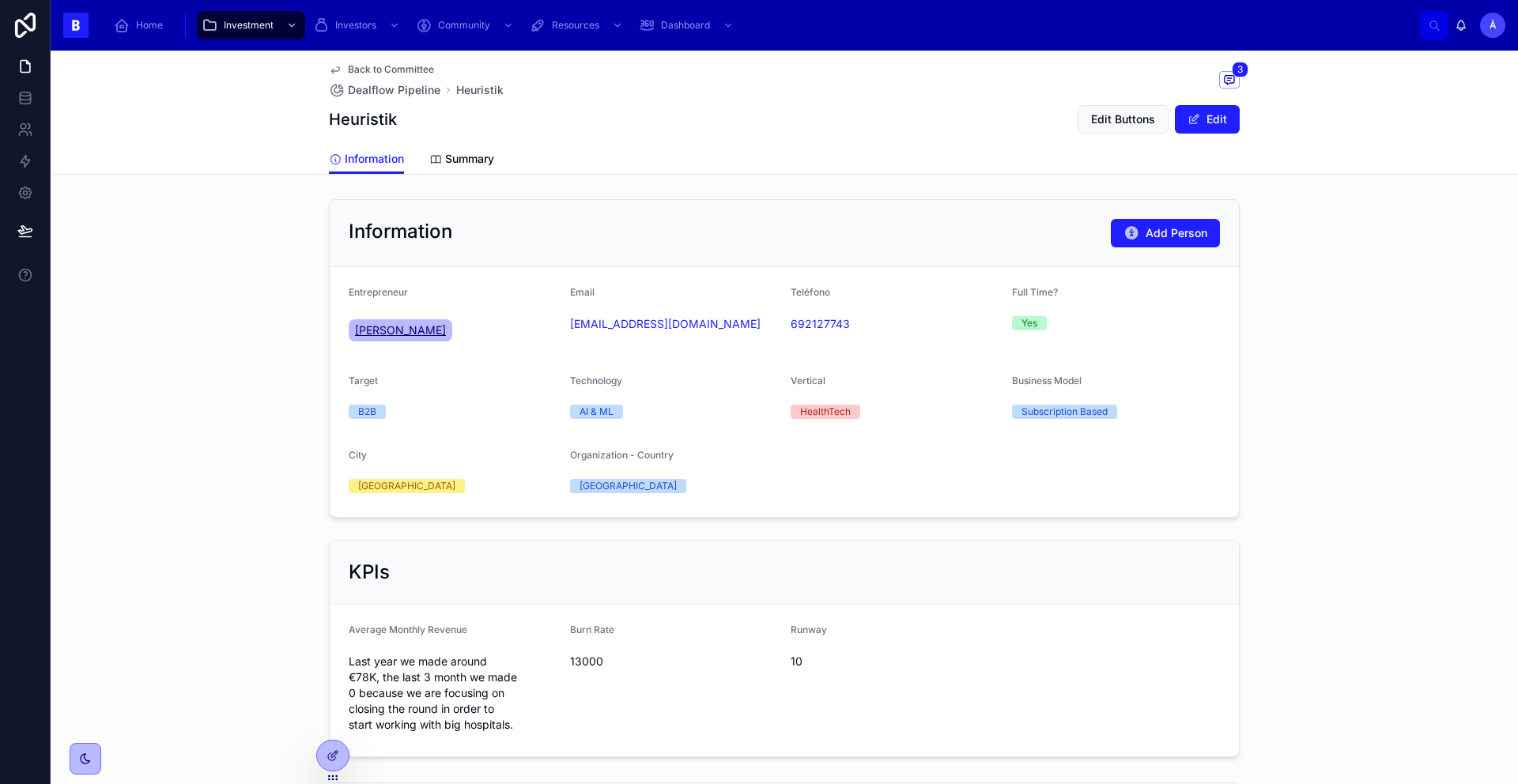
click at [404, 331] on span "[PERSON_NAME]" at bounding box center [400, 330] width 91 height 16
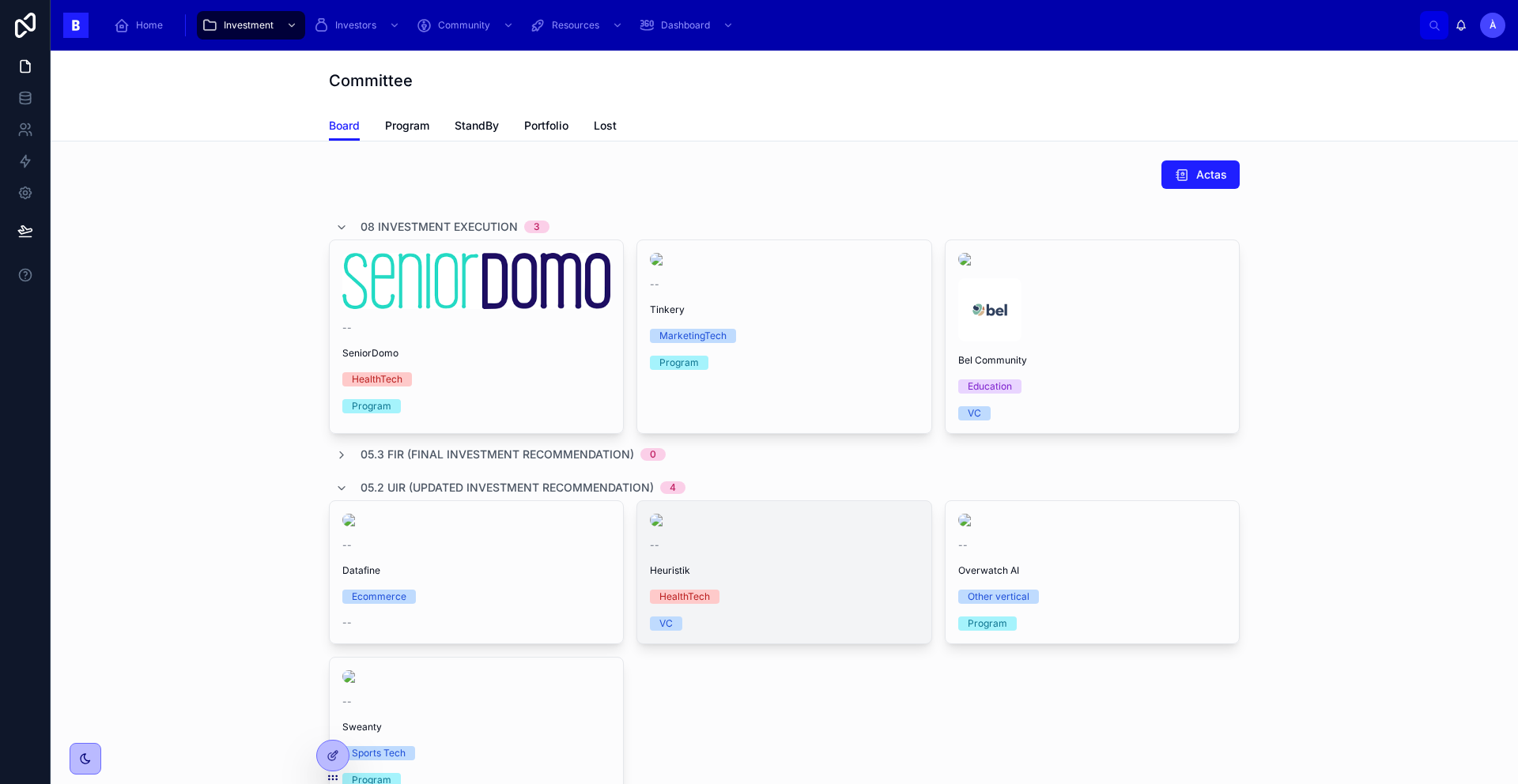
scroll to position [273, 0]
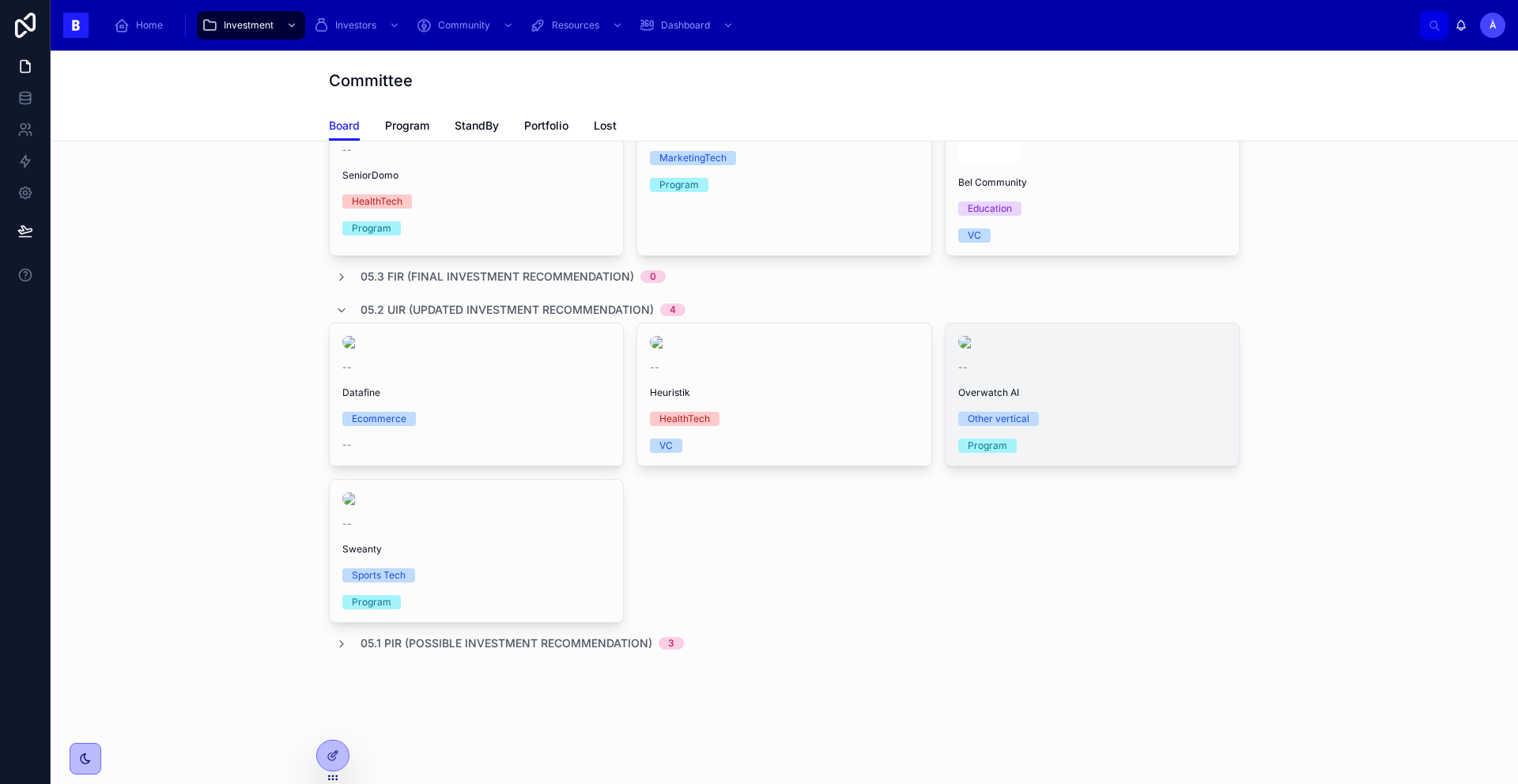
click at [1068, 348] on img at bounding box center [1092, 342] width 268 height 13
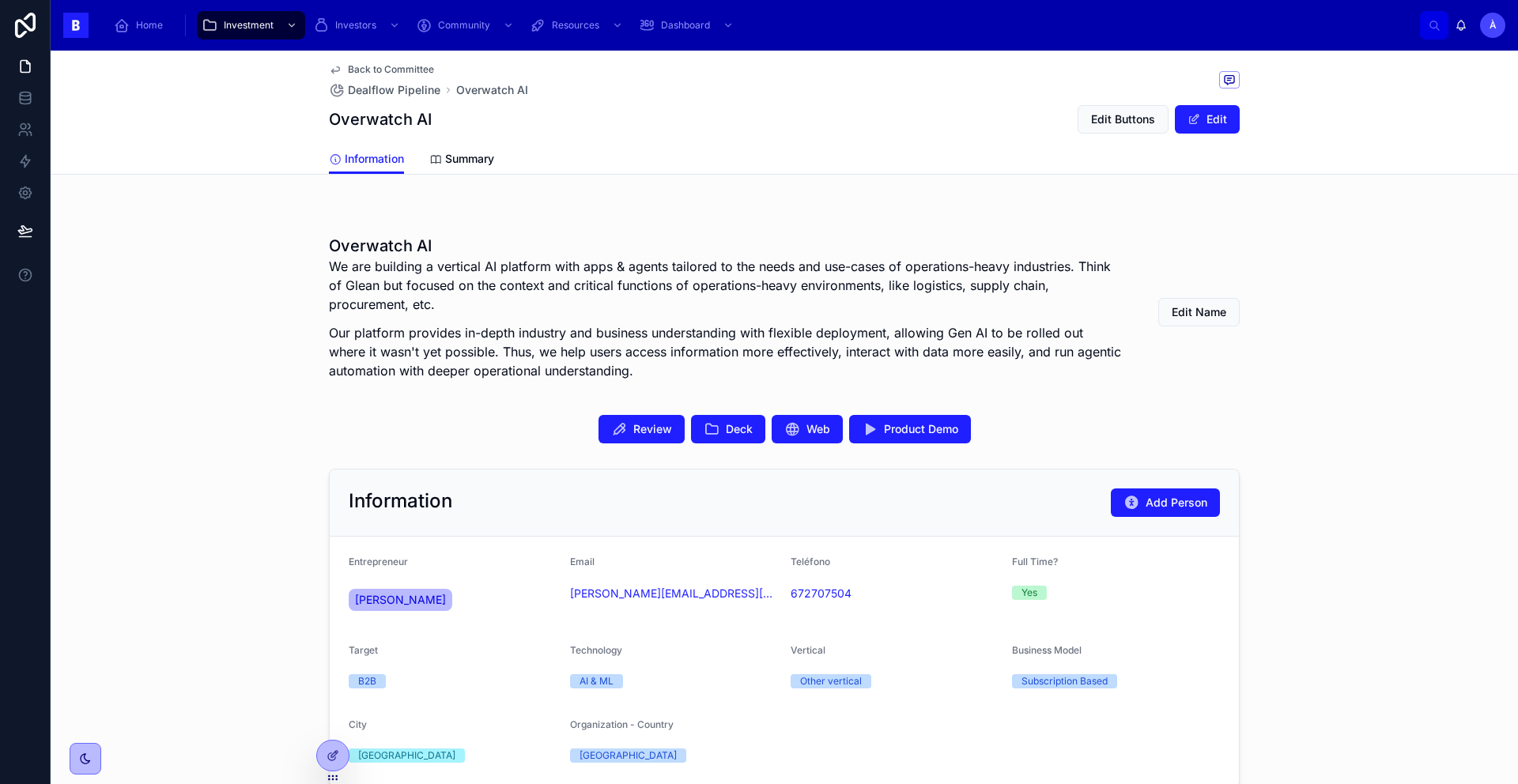
scroll to position [331, 0]
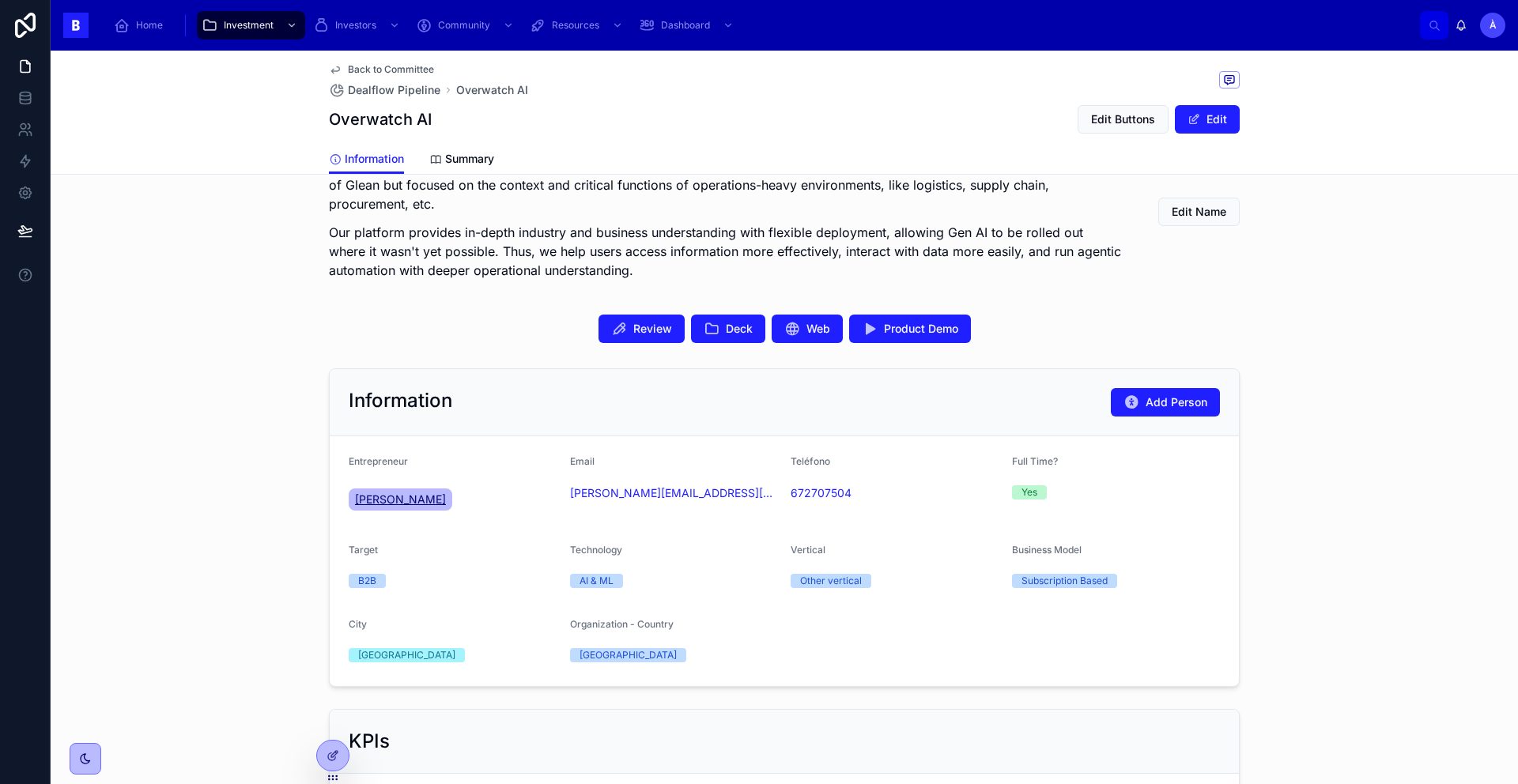
click at [381, 503] on span "[PERSON_NAME]" at bounding box center [400, 499] width 91 height 16
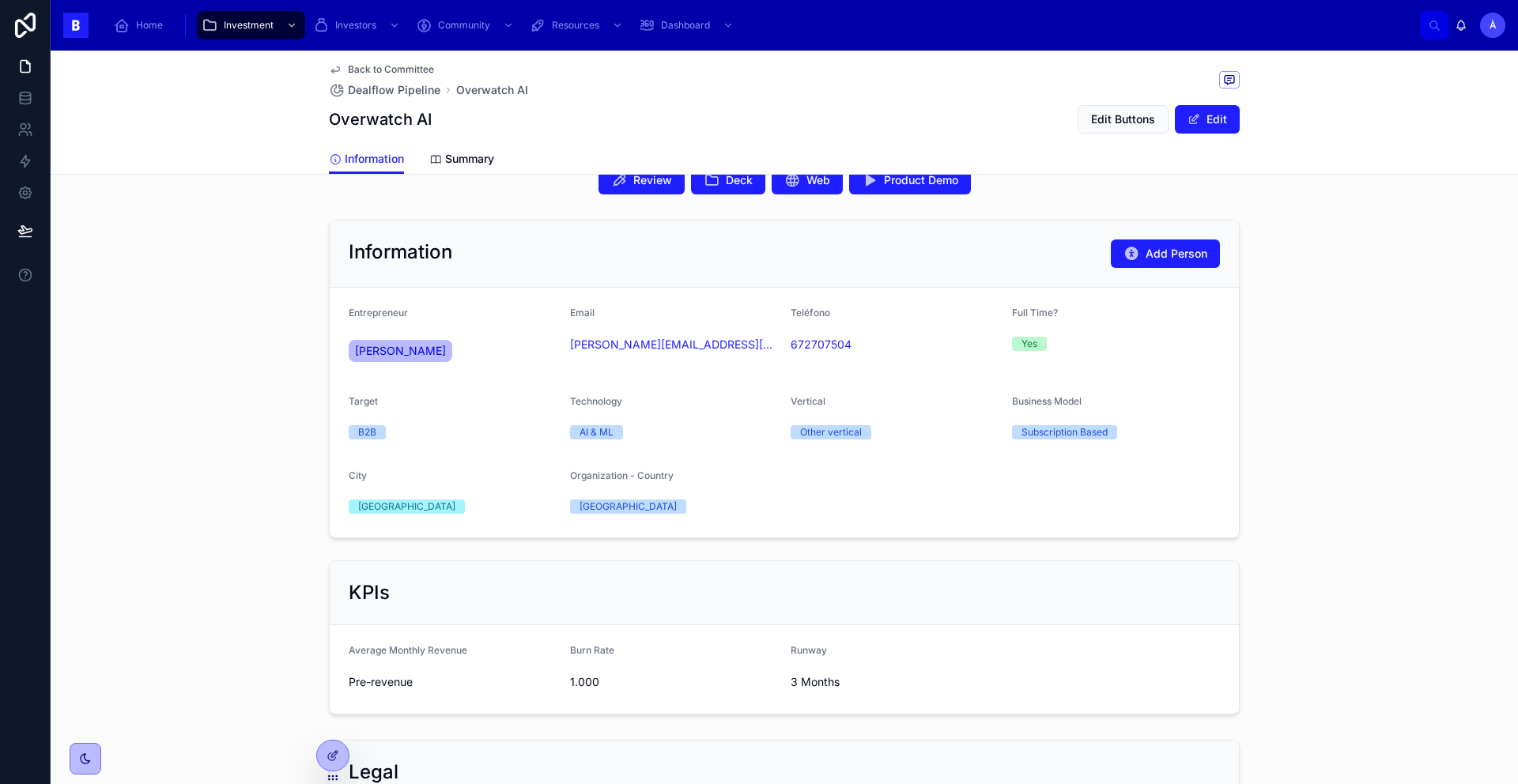
scroll to position [464, 0]
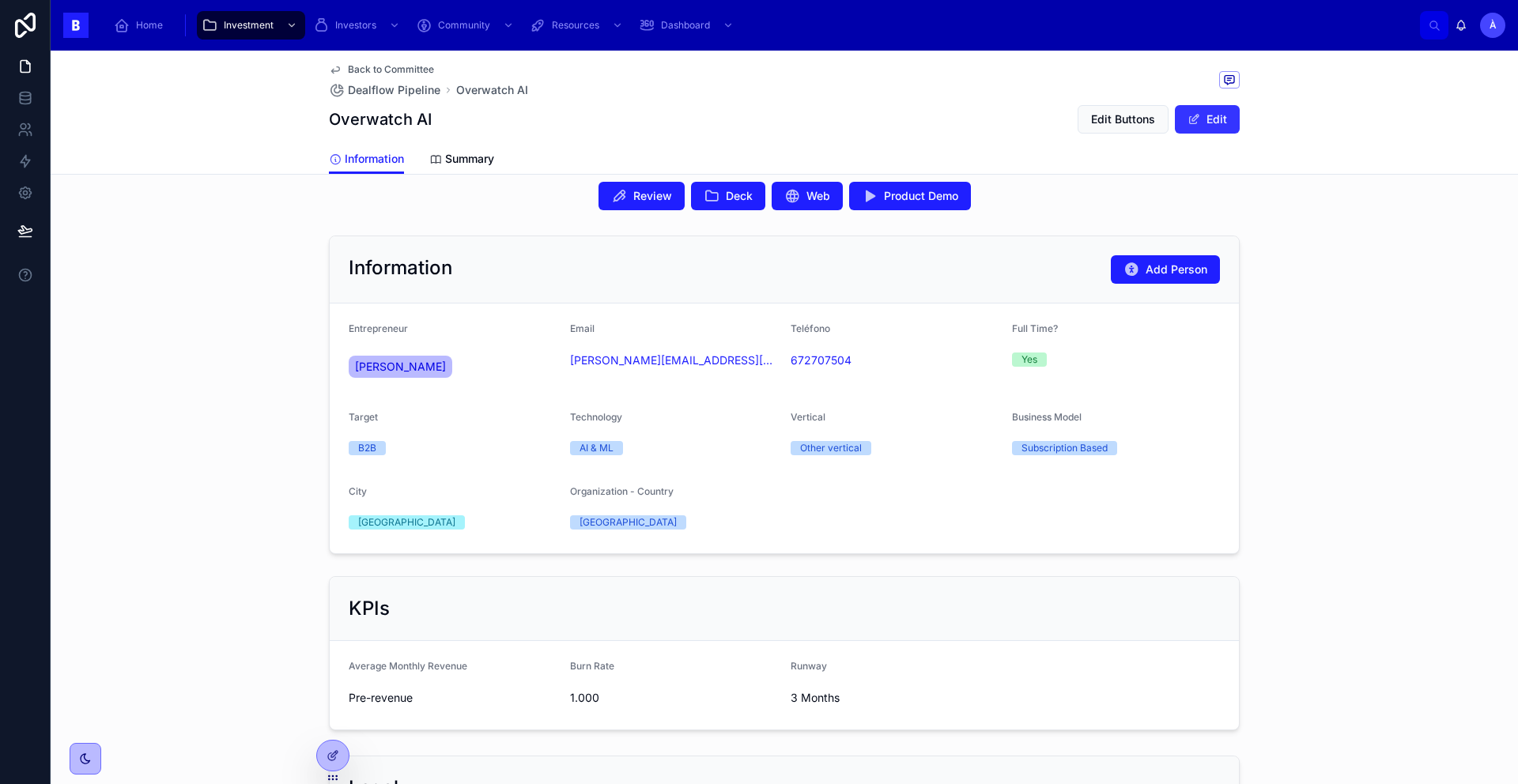
click at [1210, 118] on button "Edit" at bounding box center [1206, 119] width 64 height 29
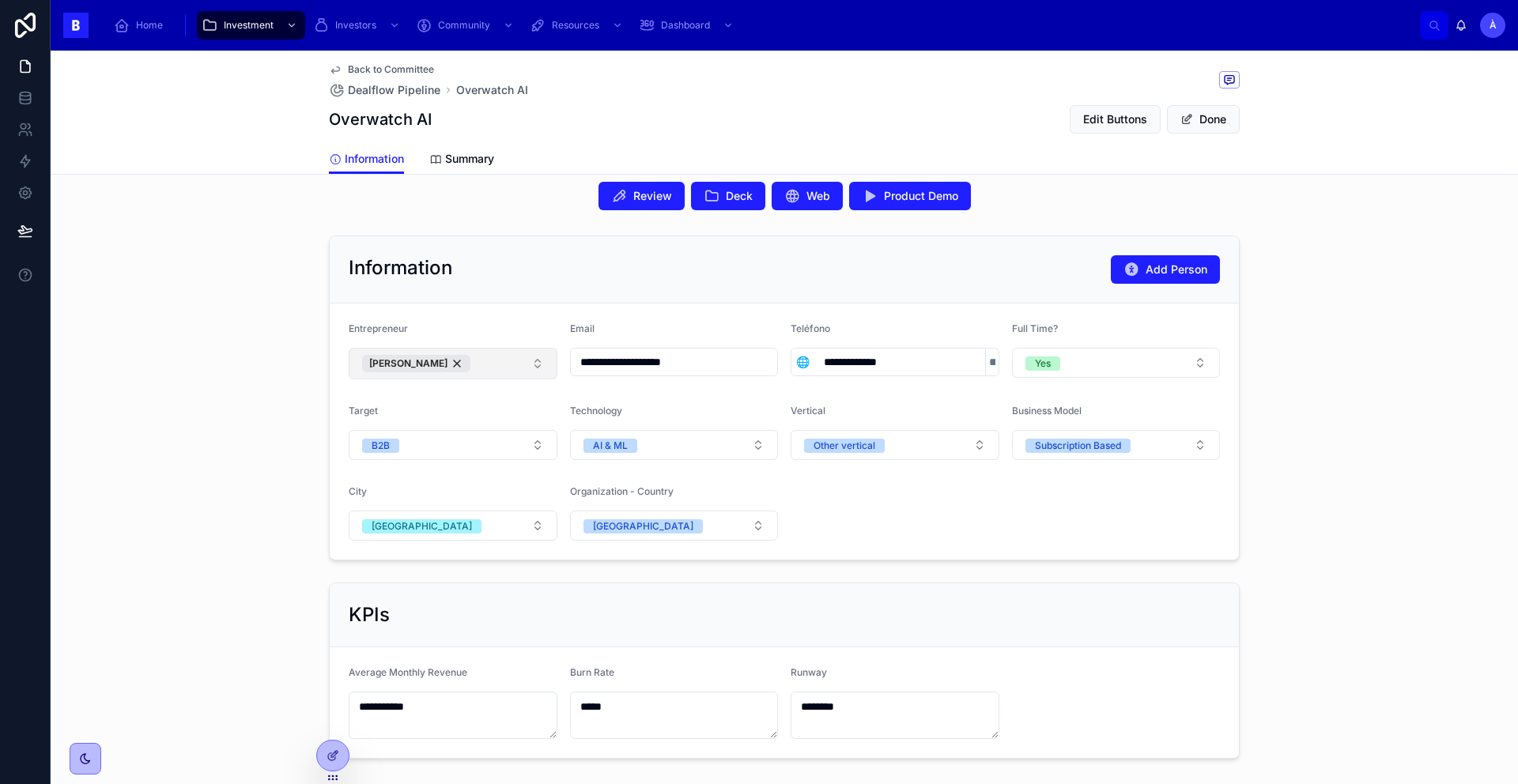
click at [481, 368] on button "[PERSON_NAME]" at bounding box center [453, 363] width 208 height 32
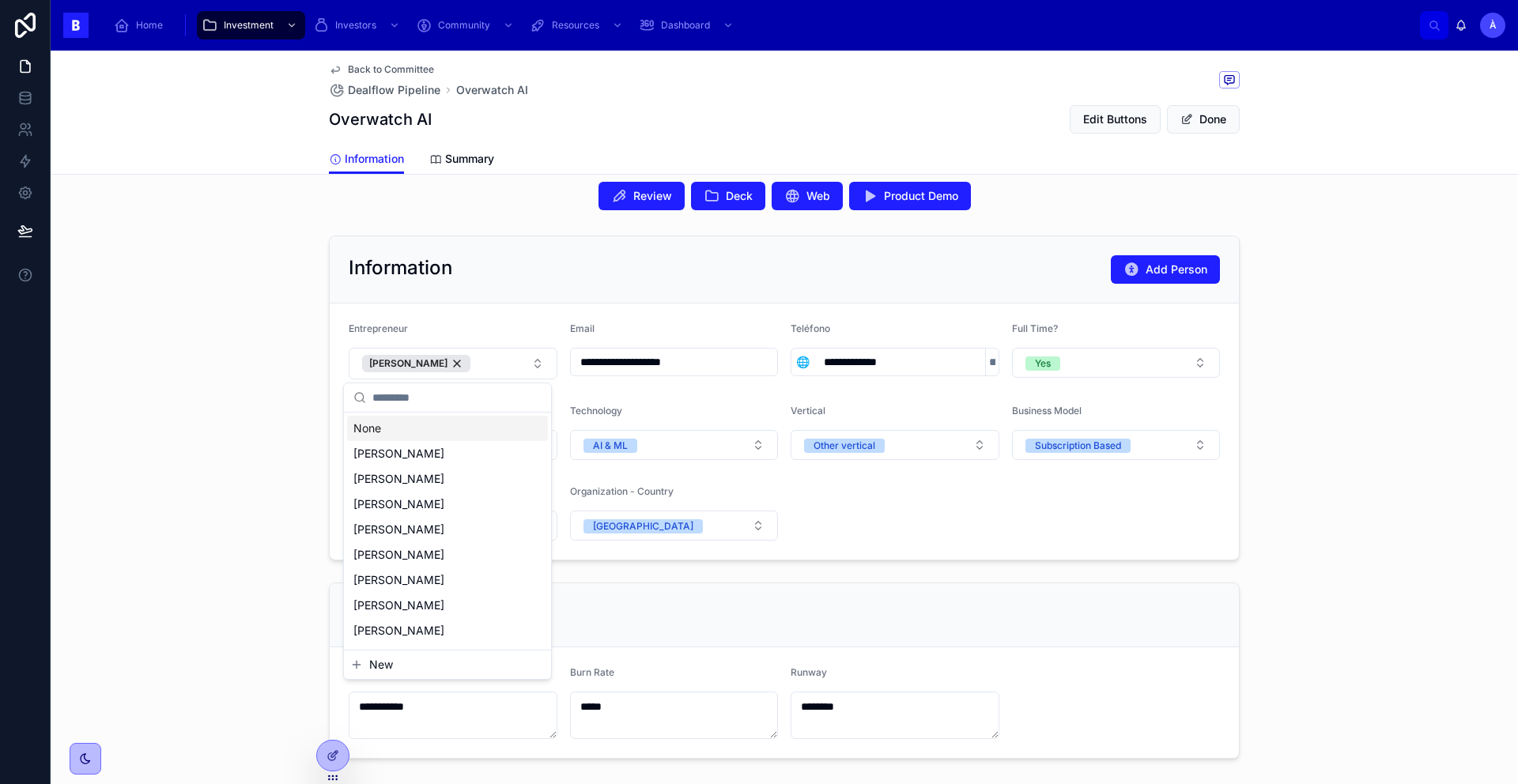
click at [405, 402] on input "text" at bounding box center [457, 398] width 169 height 29
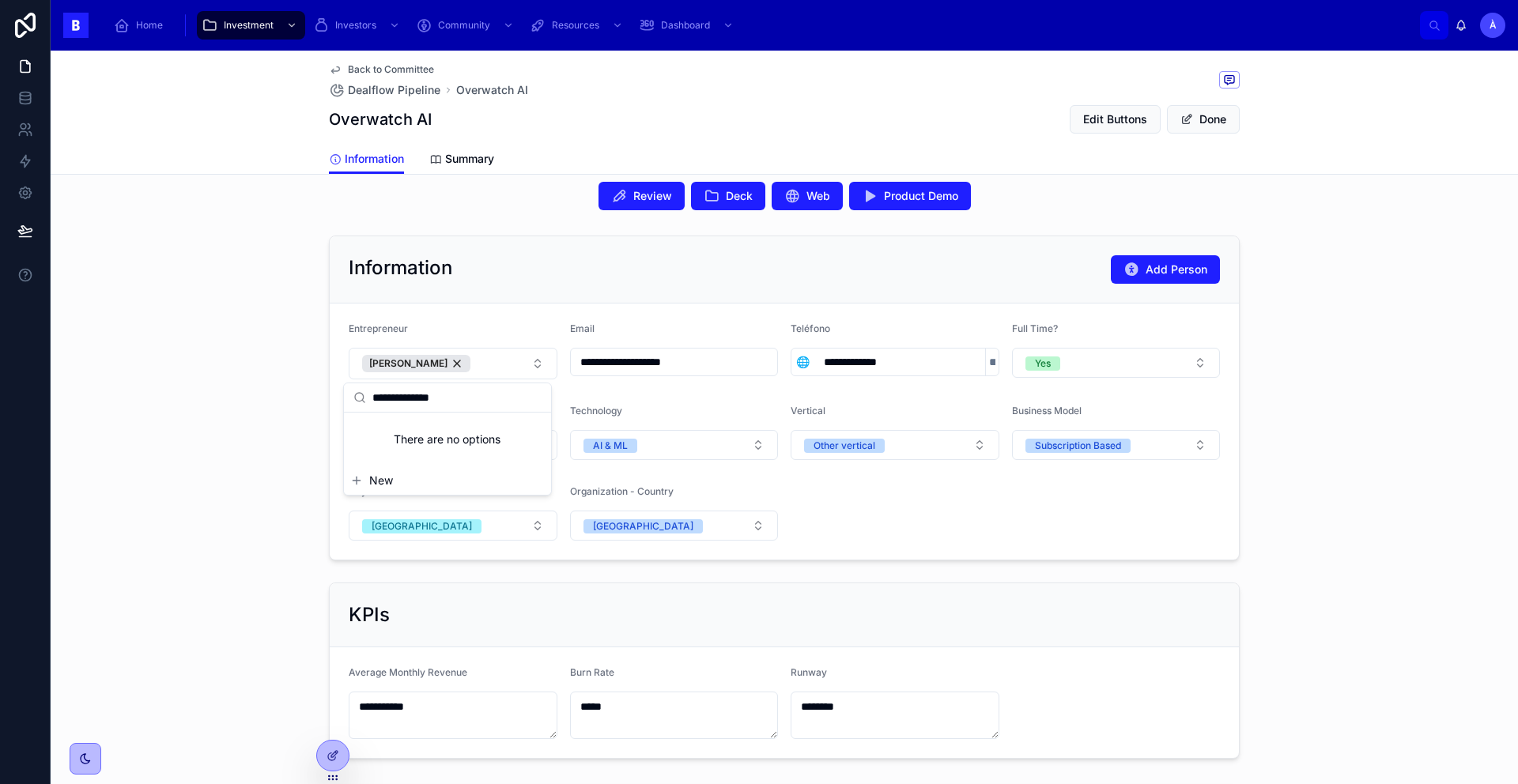
type input "**********"
click at [380, 482] on span "New" at bounding box center [381, 480] width 24 height 16
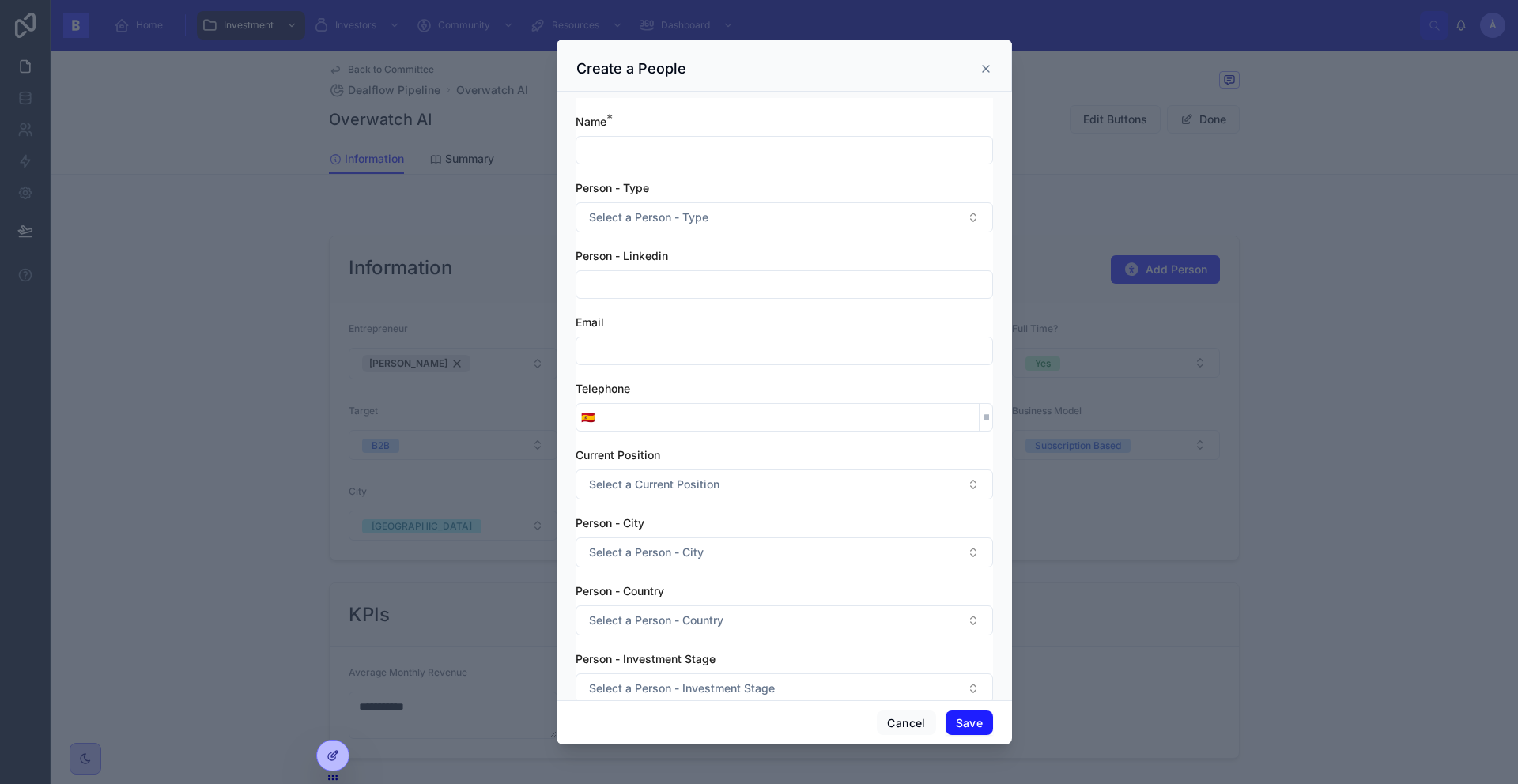
click at [639, 150] on input "text" at bounding box center [784, 150] width 416 height 22
type input "**********"
click at [665, 292] on input "text" at bounding box center [784, 285] width 416 height 22
paste input "**********"
type input "**********"
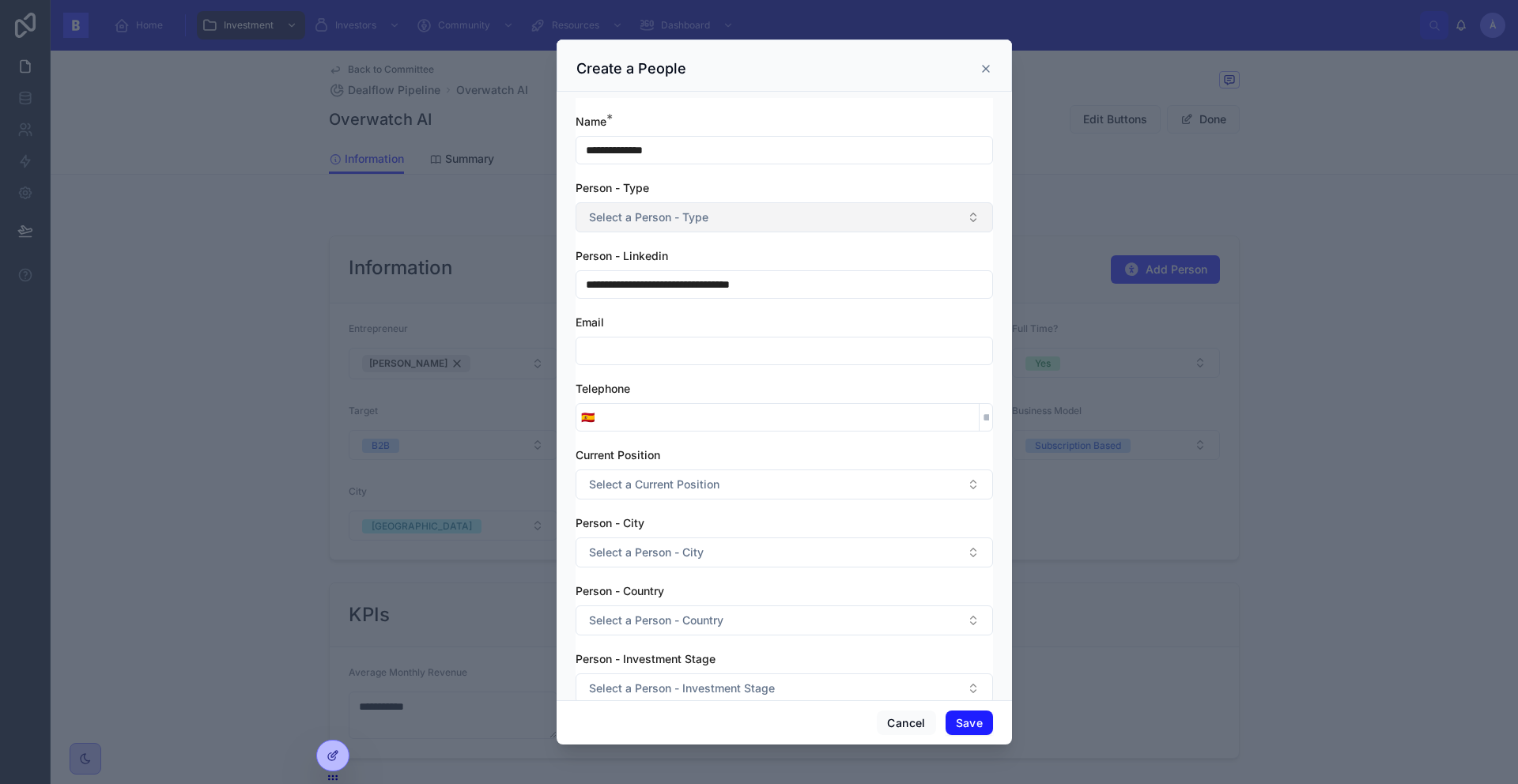
click at [675, 215] on span "Select a Person - Type" at bounding box center [648, 217] width 119 height 16
click at [645, 278] on div "Entrepreneur" at bounding box center [625, 281] width 60 height 14
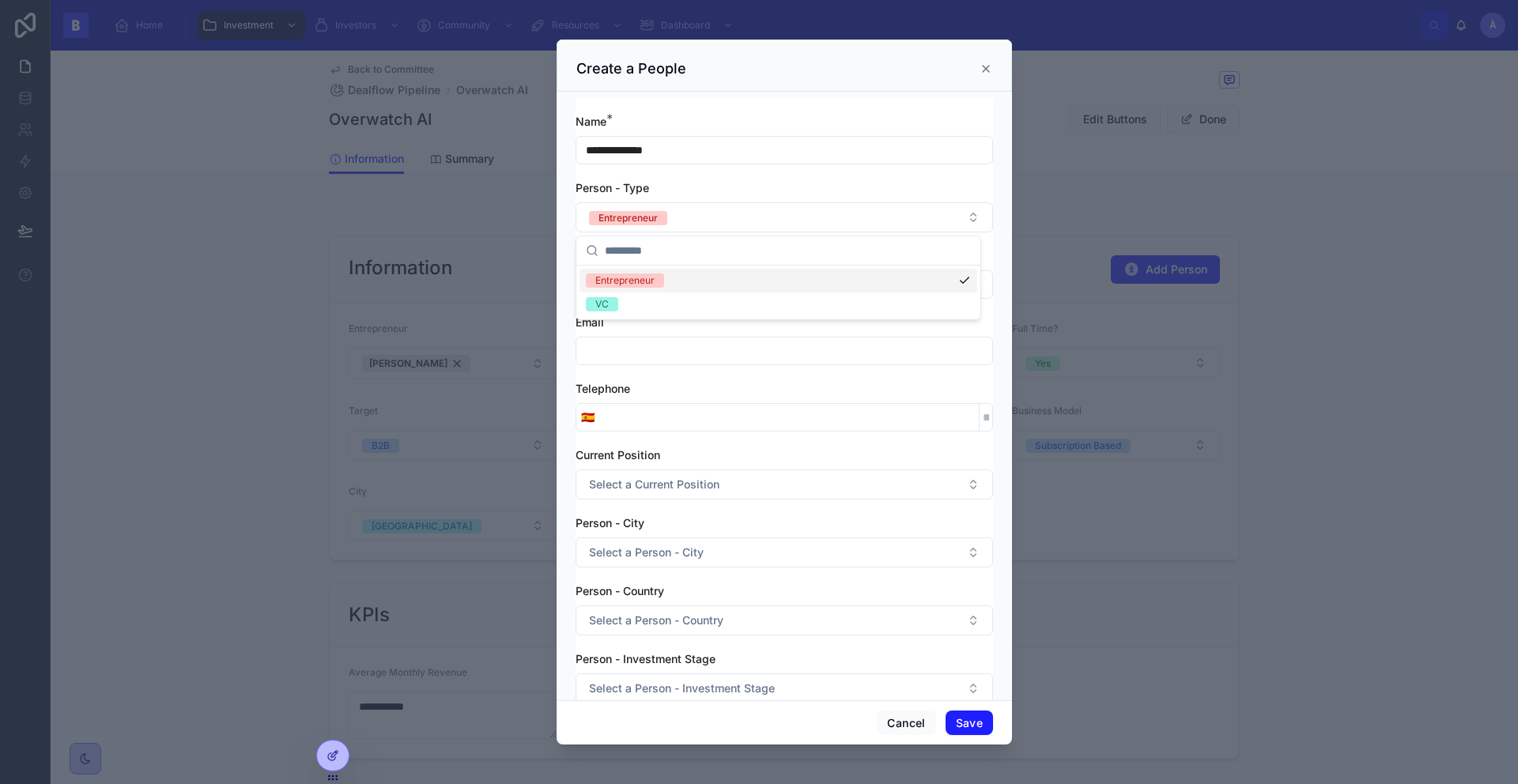
click at [679, 386] on div "Telephone" at bounding box center [784, 389] width 418 height 16
click at [962, 719] on button "Save" at bounding box center [969, 723] width 48 height 25
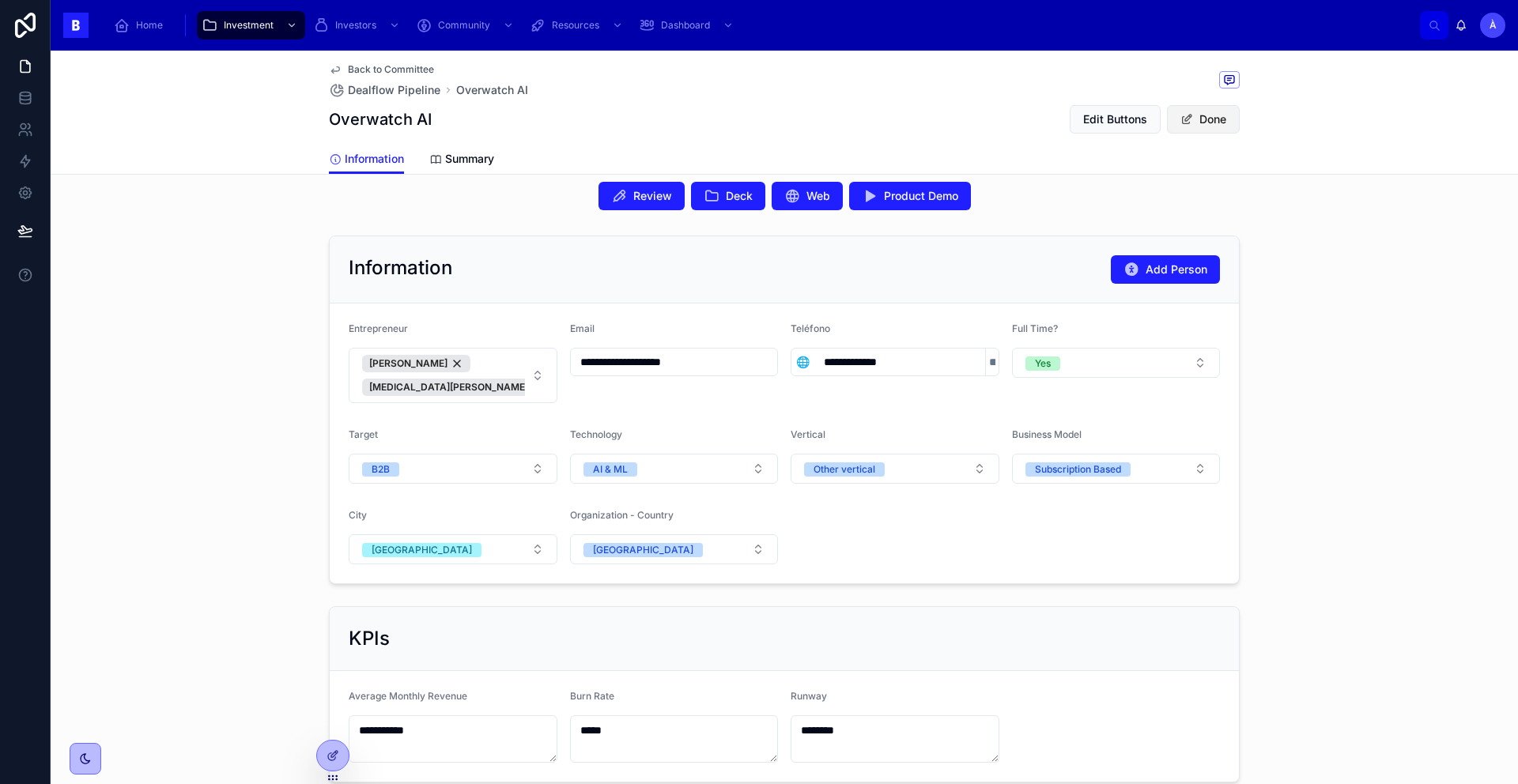
click at [1182, 120] on span at bounding box center [1186, 119] width 13 height 13
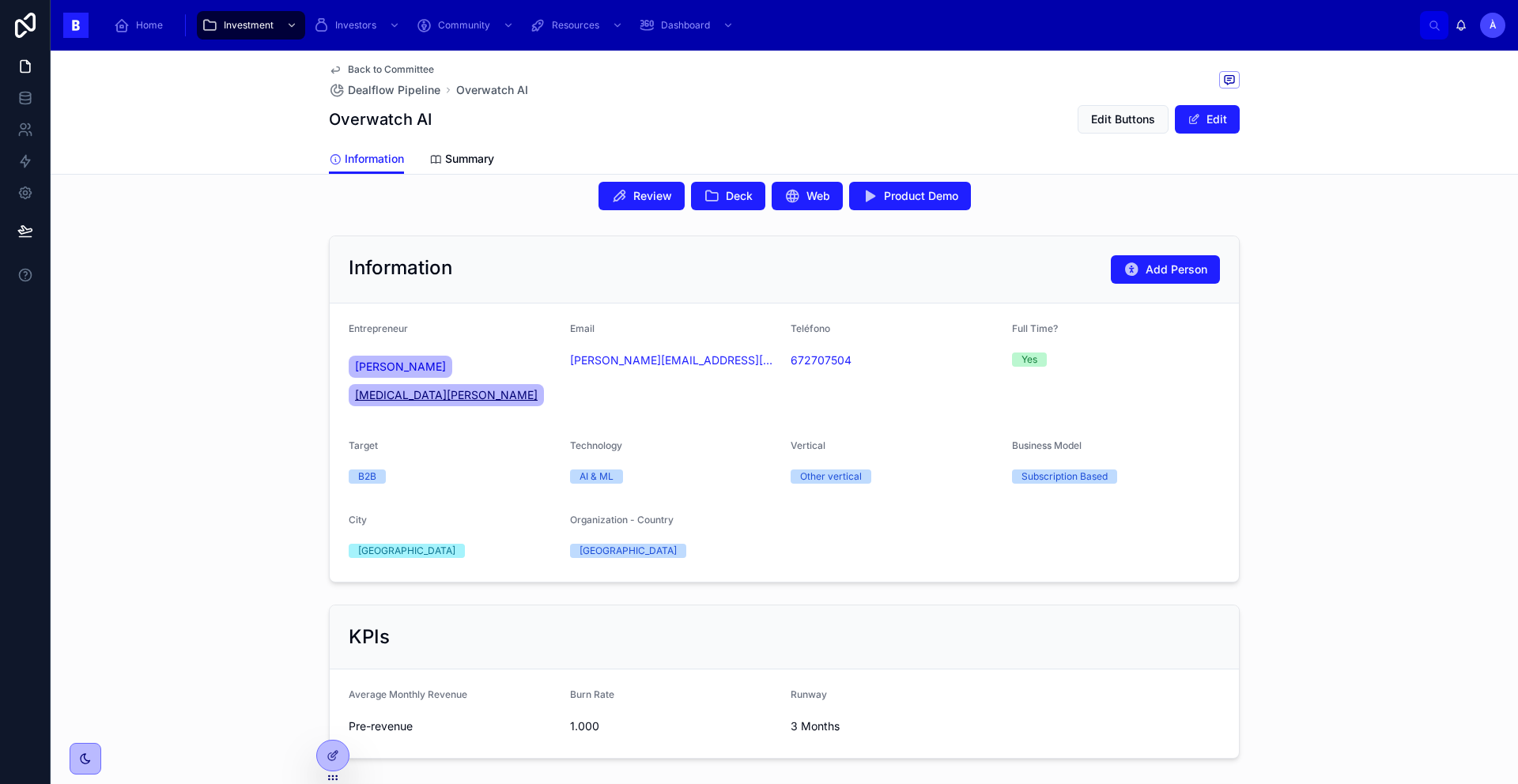
click at [473, 387] on span "[MEDICAL_DATA][PERSON_NAME]" at bounding box center [446, 395] width 182 height 16
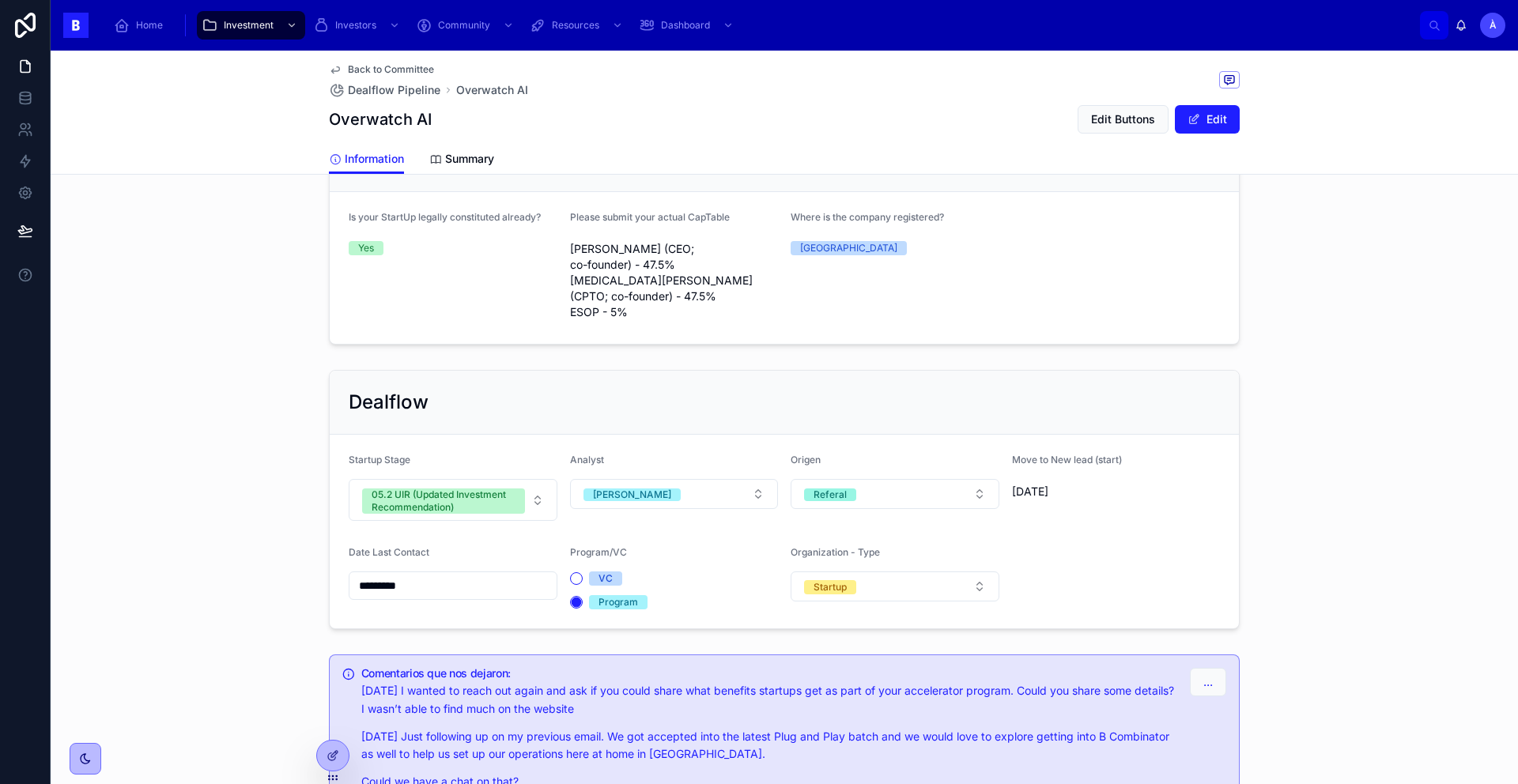
scroll to position [1210, 0]
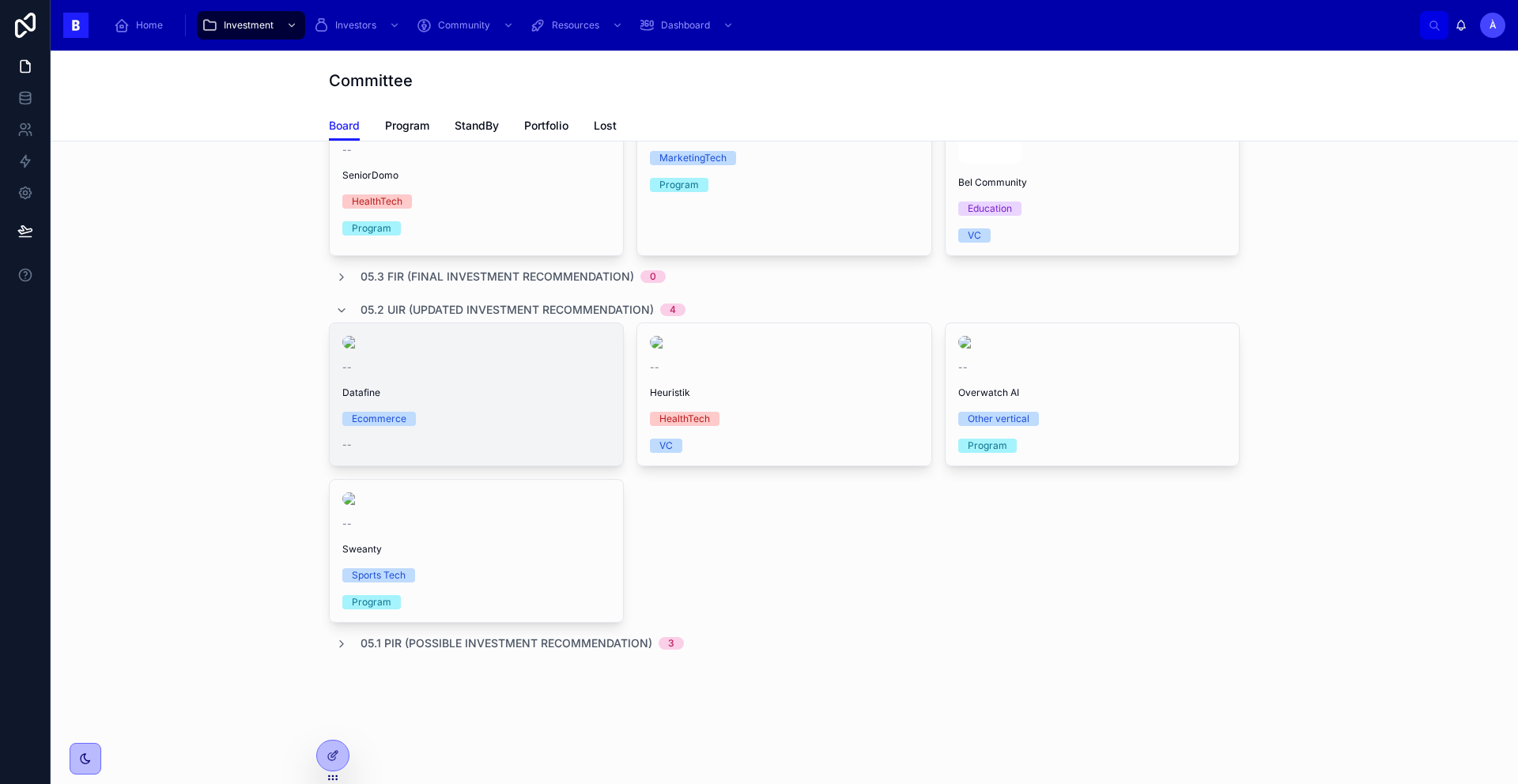
scroll to position [557, 0]
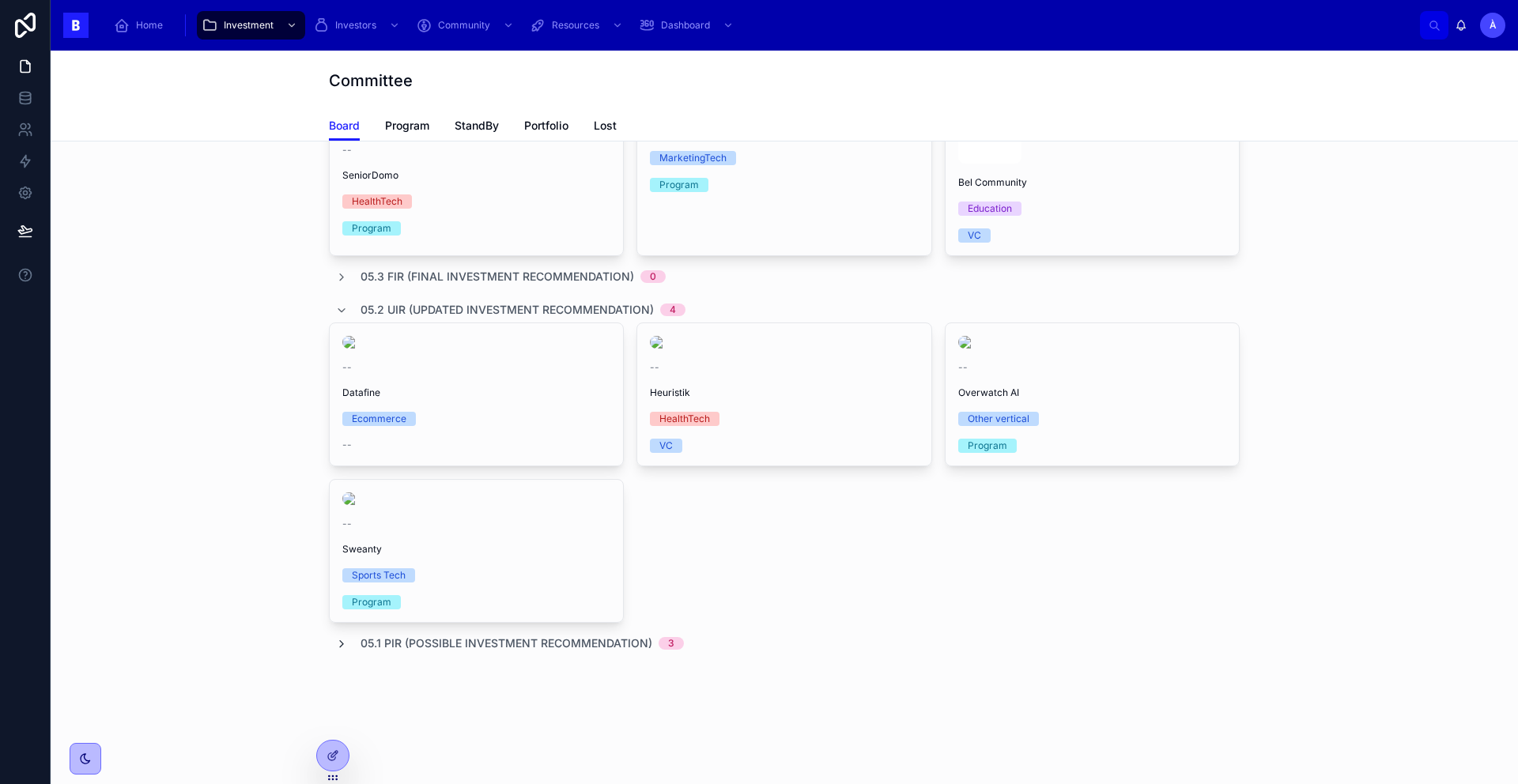
click at [335, 645] on icon at bounding box center [341, 644] width 13 height 13
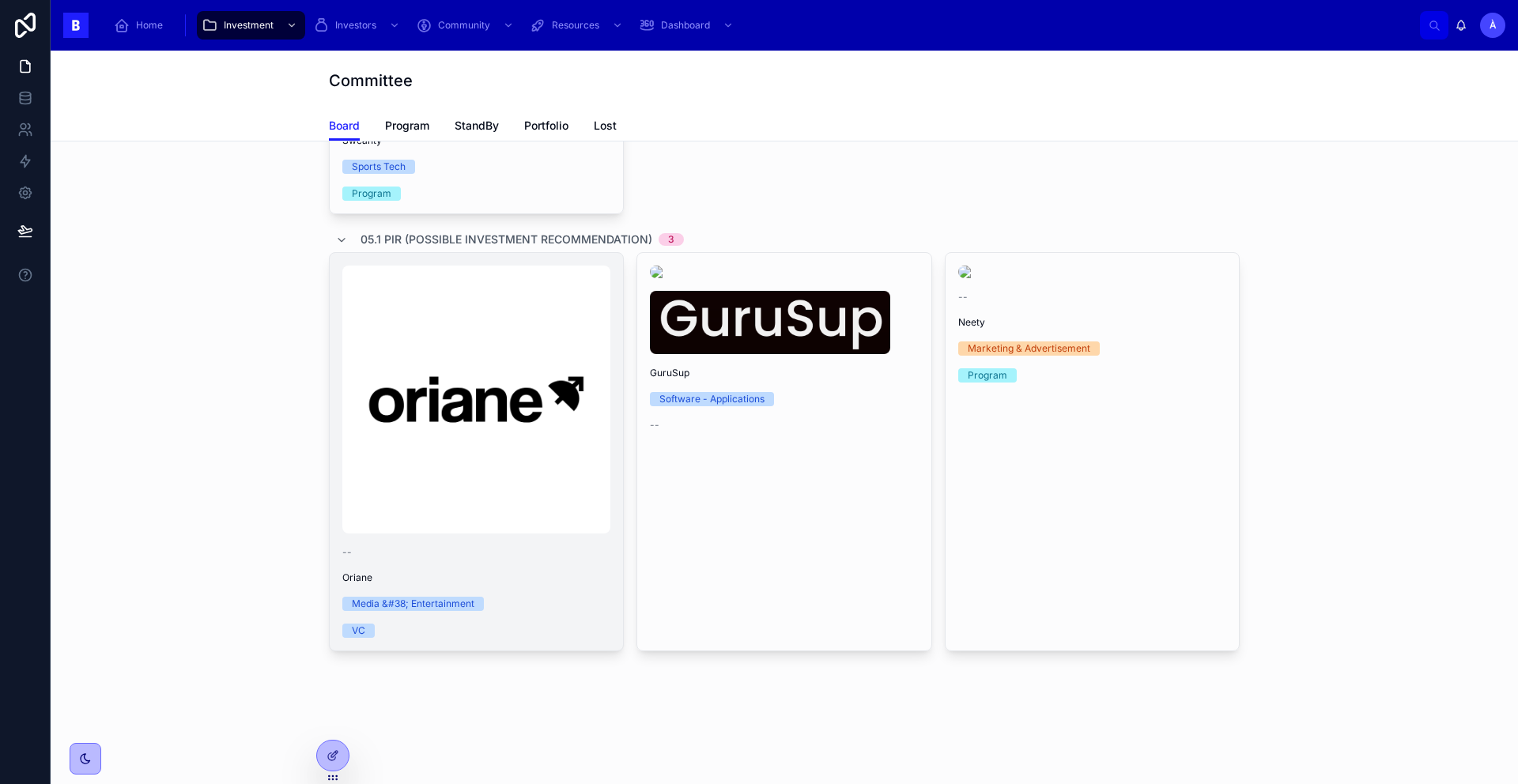
scroll to position [967, 0]
click at [476, 436] on img at bounding box center [476, 399] width 268 height 268
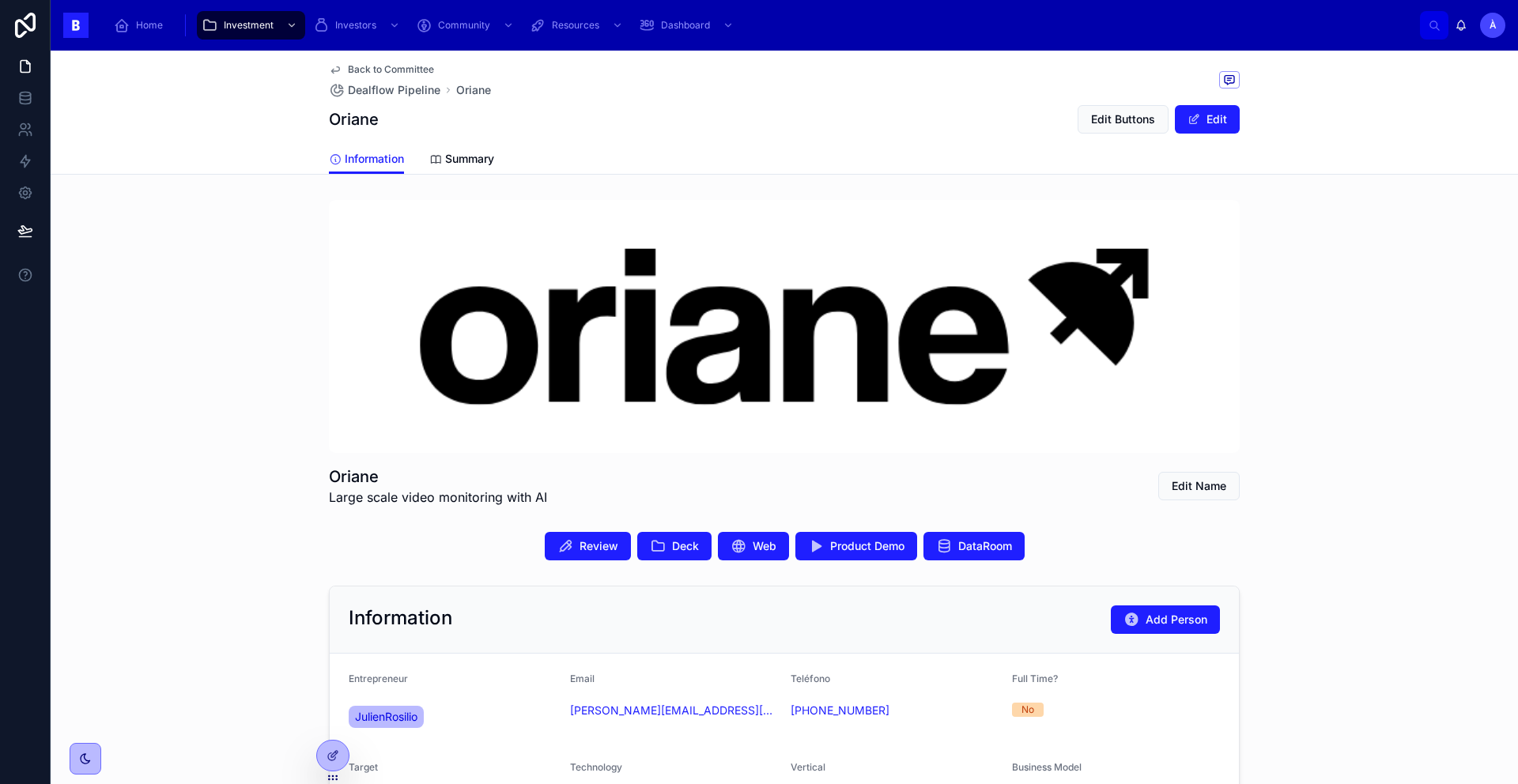
click at [374, 715] on span "JulienRosilio" at bounding box center [386, 716] width 62 height 16
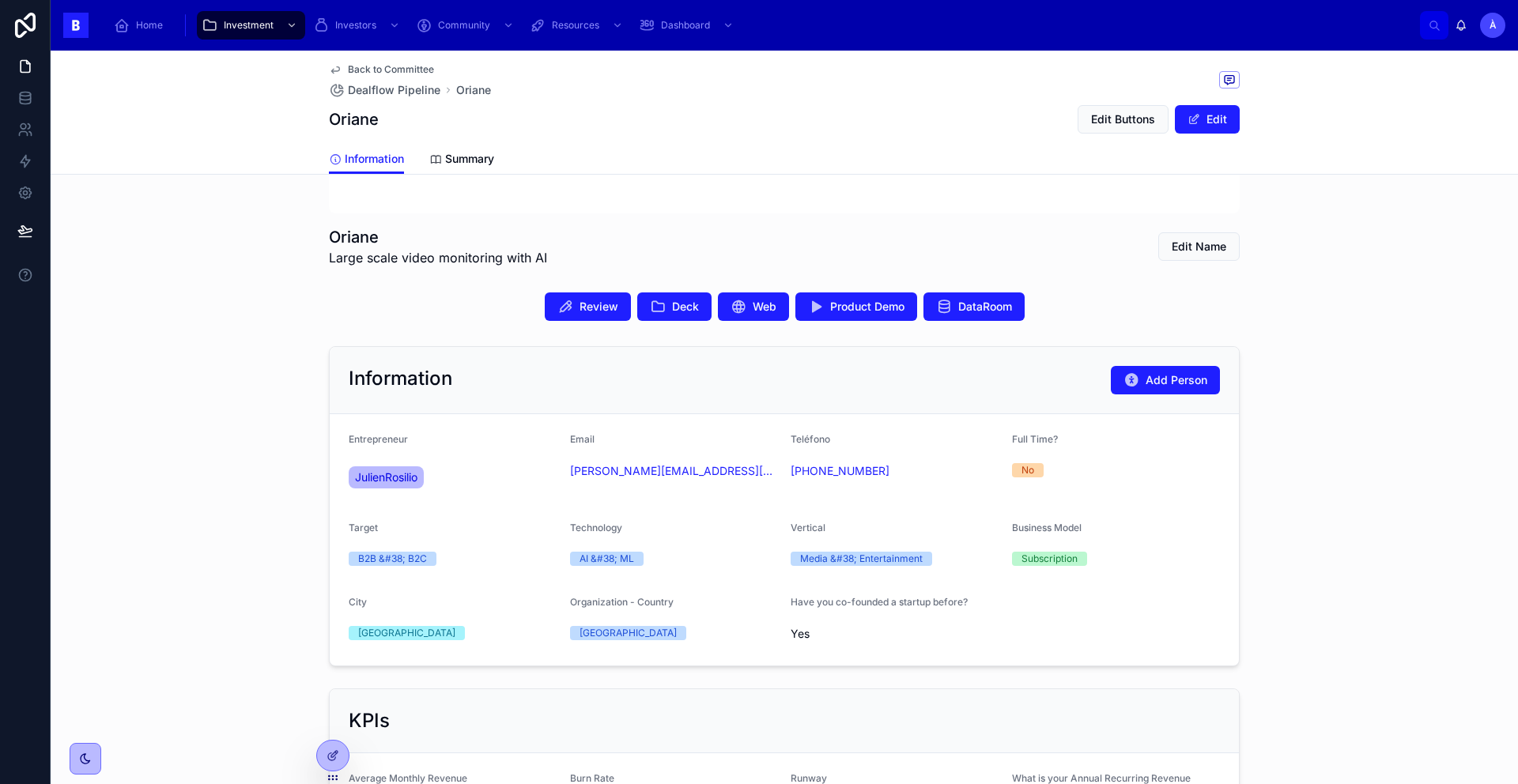
scroll to position [258, 0]
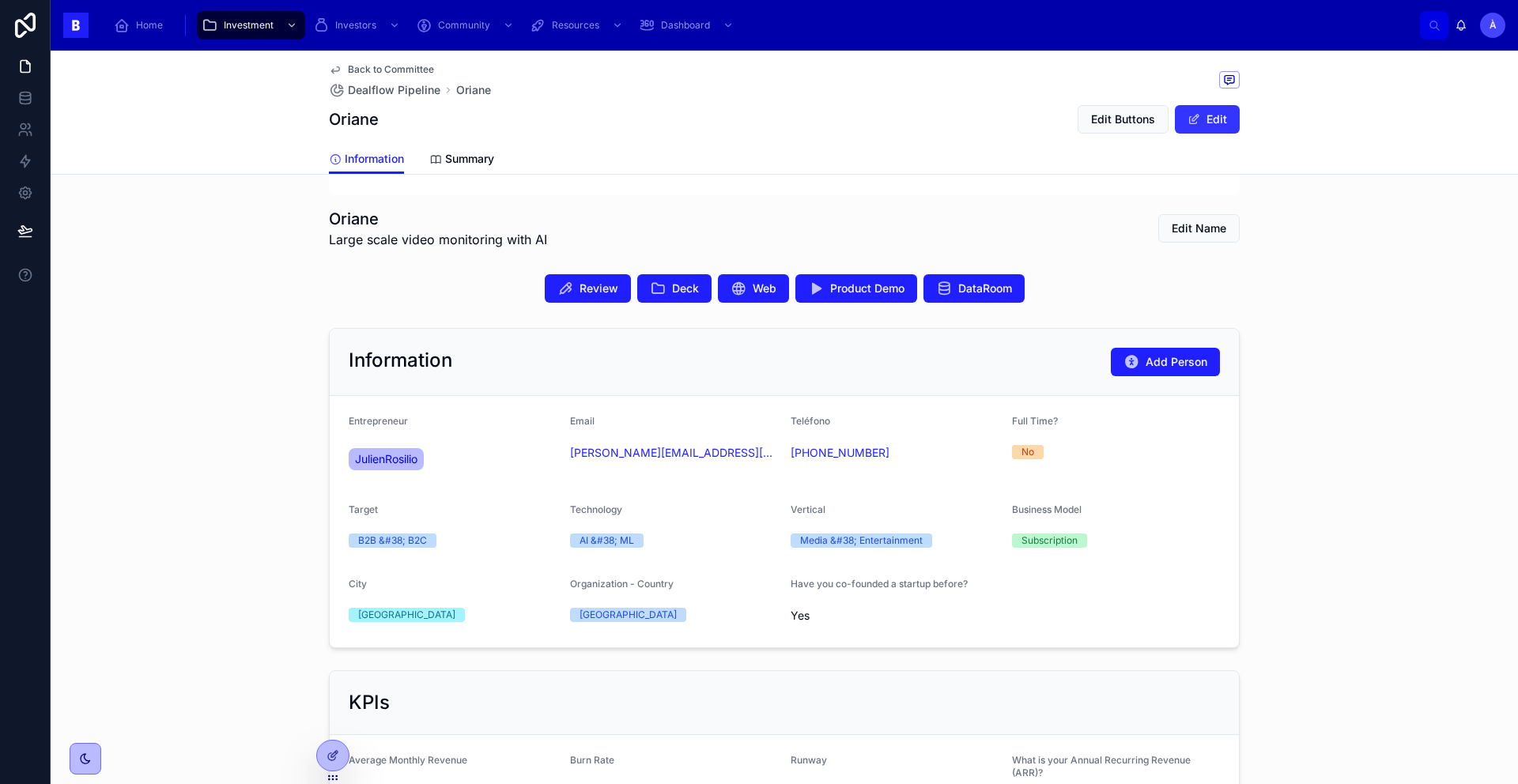
click at [1205, 120] on button "Edit" at bounding box center [1206, 119] width 64 height 29
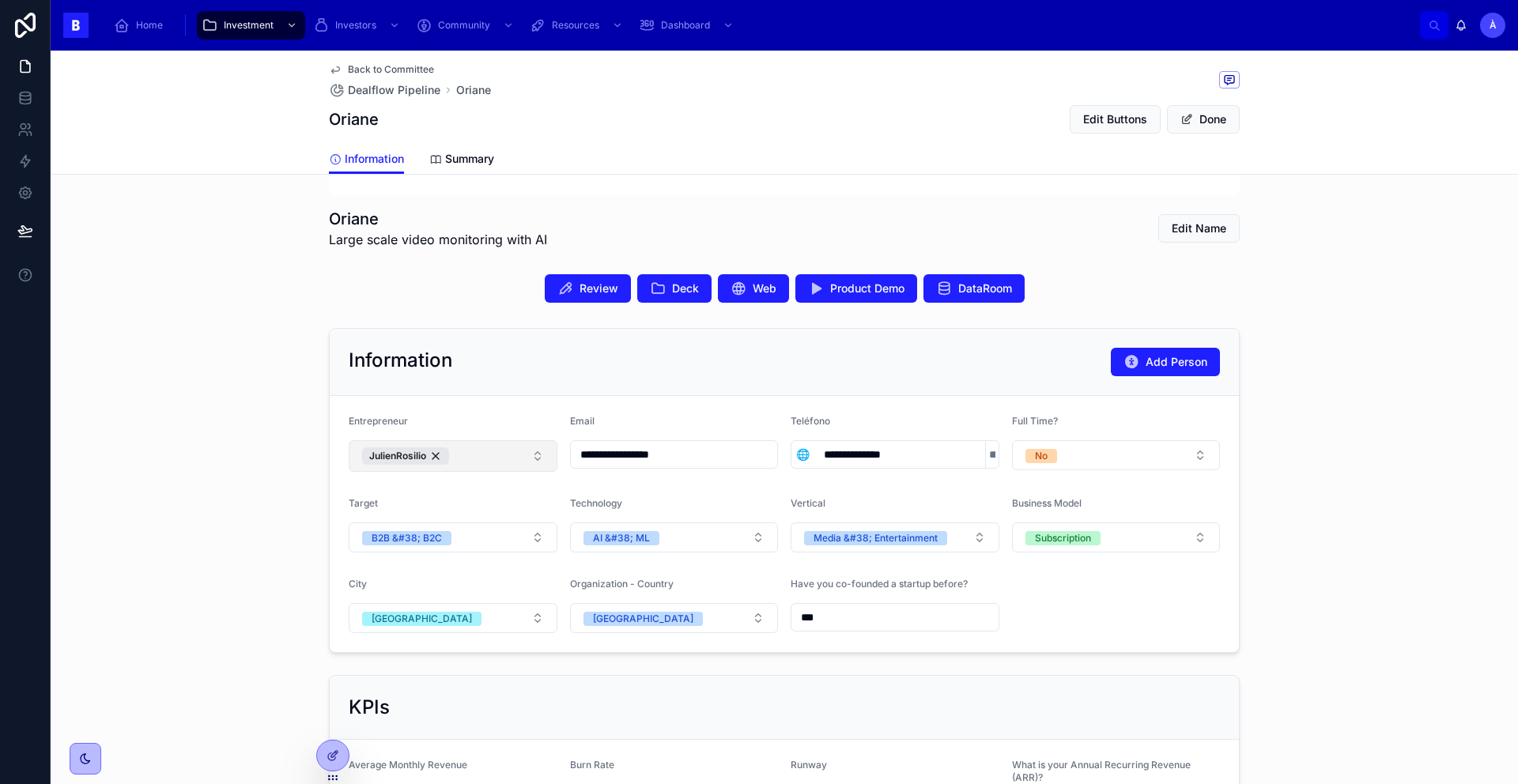
click at [495, 458] on button "JulienRosilio" at bounding box center [453, 456] width 208 height 32
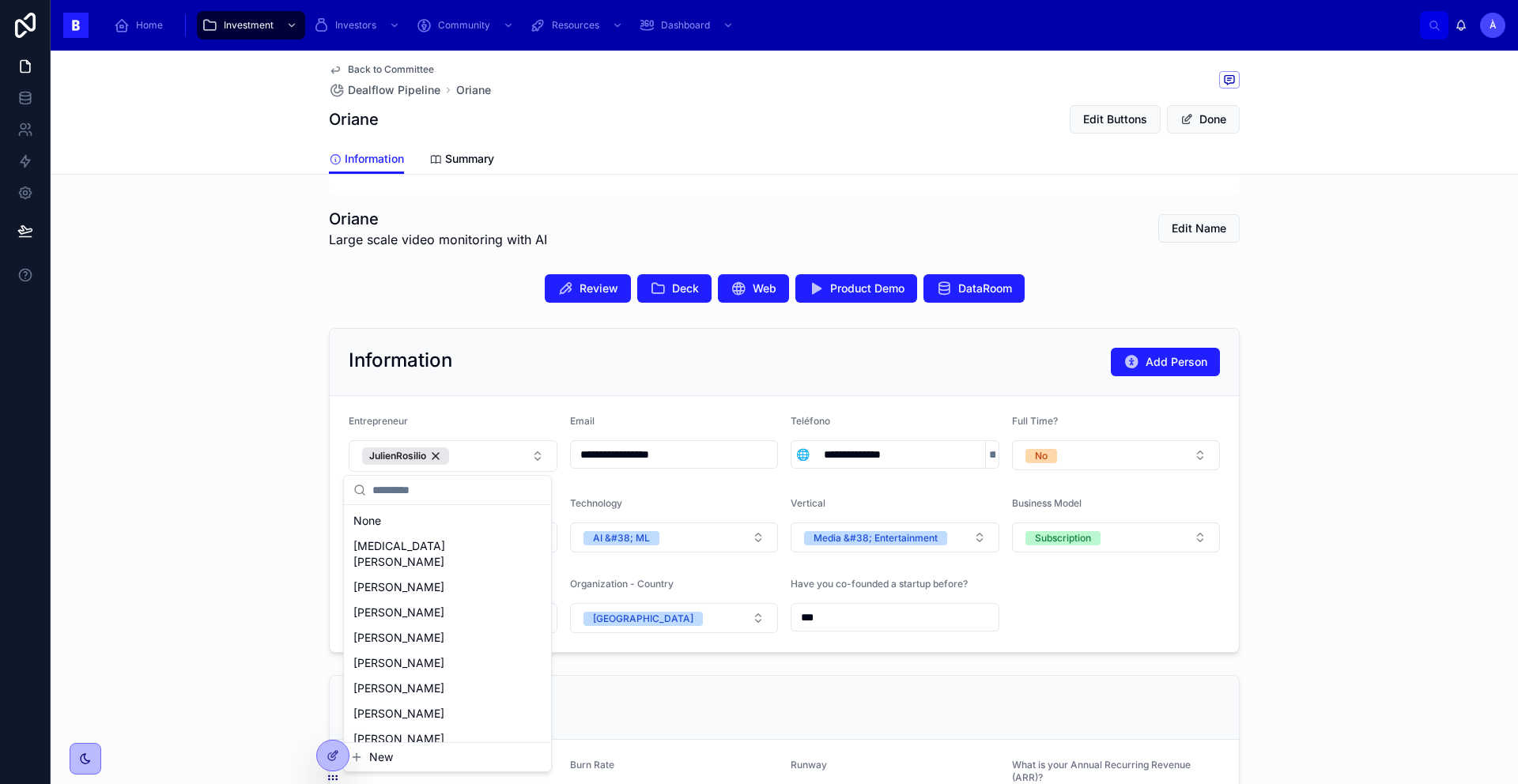
click at [398, 757] on button "New" at bounding box center [447, 757] width 194 height 16
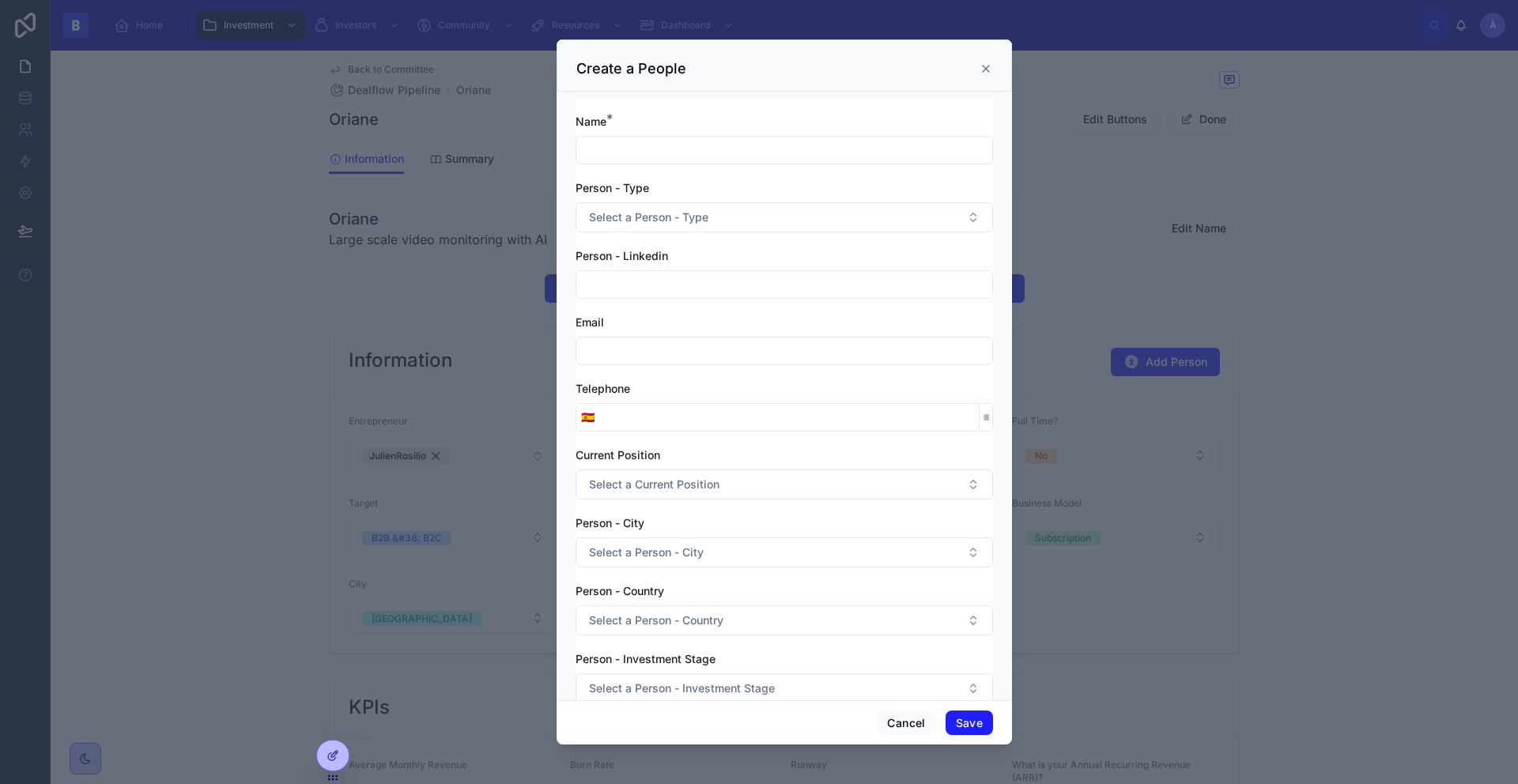
click at [685, 158] on input "text" at bounding box center [784, 150] width 416 height 22
click at [666, 147] on input "text" at bounding box center [784, 150] width 416 height 22
paste input "**********"
type input "**********"
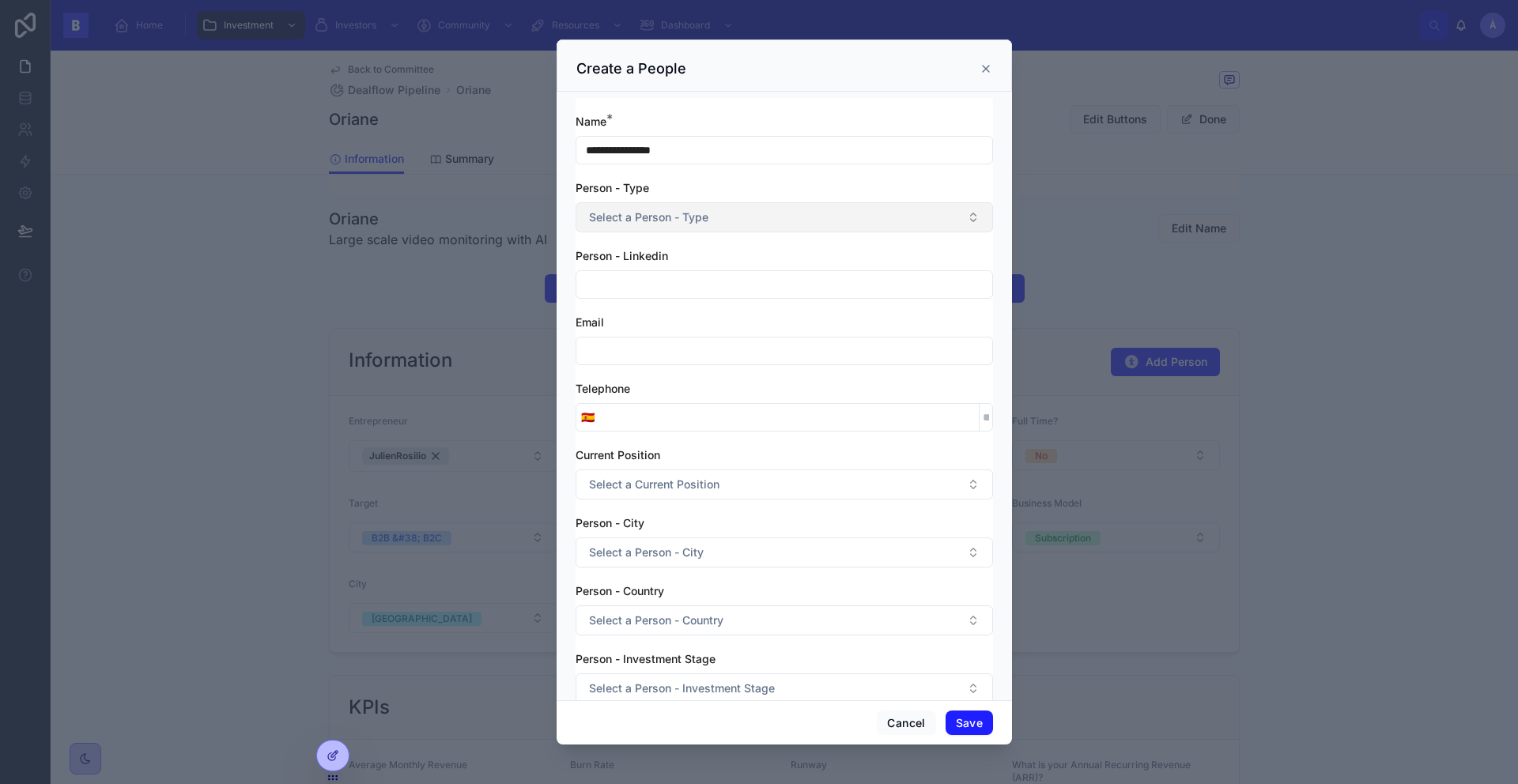
click at [681, 226] on button "Select a Person - Type" at bounding box center [784, 217] width 418 height 30
click at [630, 281] on div "Entrepreneur" at bounding box center [625, 281] width 60 height 14
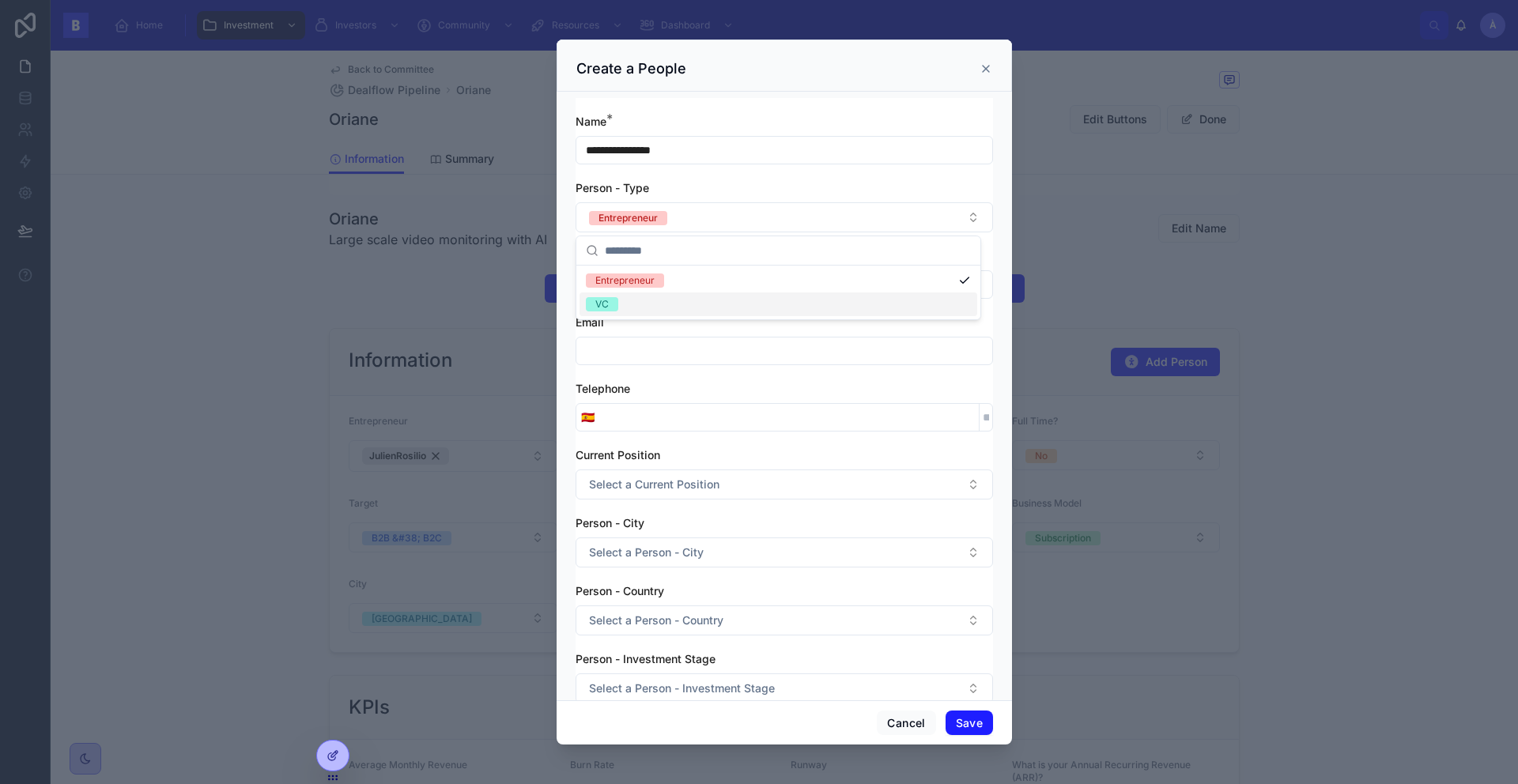
click at [636, 331] on div "Email" at bounding box center [784, 340] width 418 height 51
click at [654, 289] on input "text" at bounding box center [784, 285] width 416 height 22
paste input "**********"
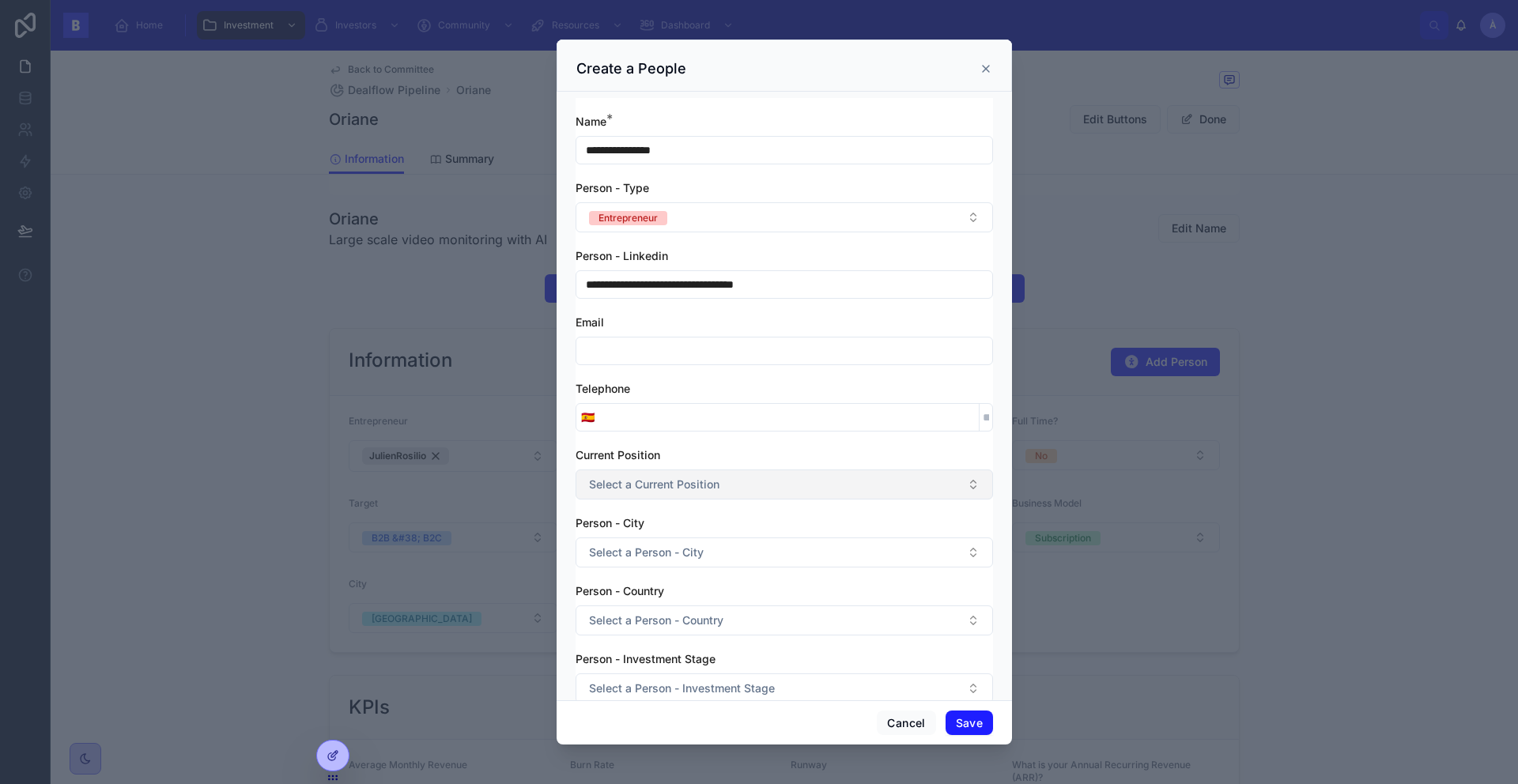
type input "**********"
click at [648, 473] on button "Select a Current Position" at bounding box center [784, 484] width 418 height 30
type input "*"
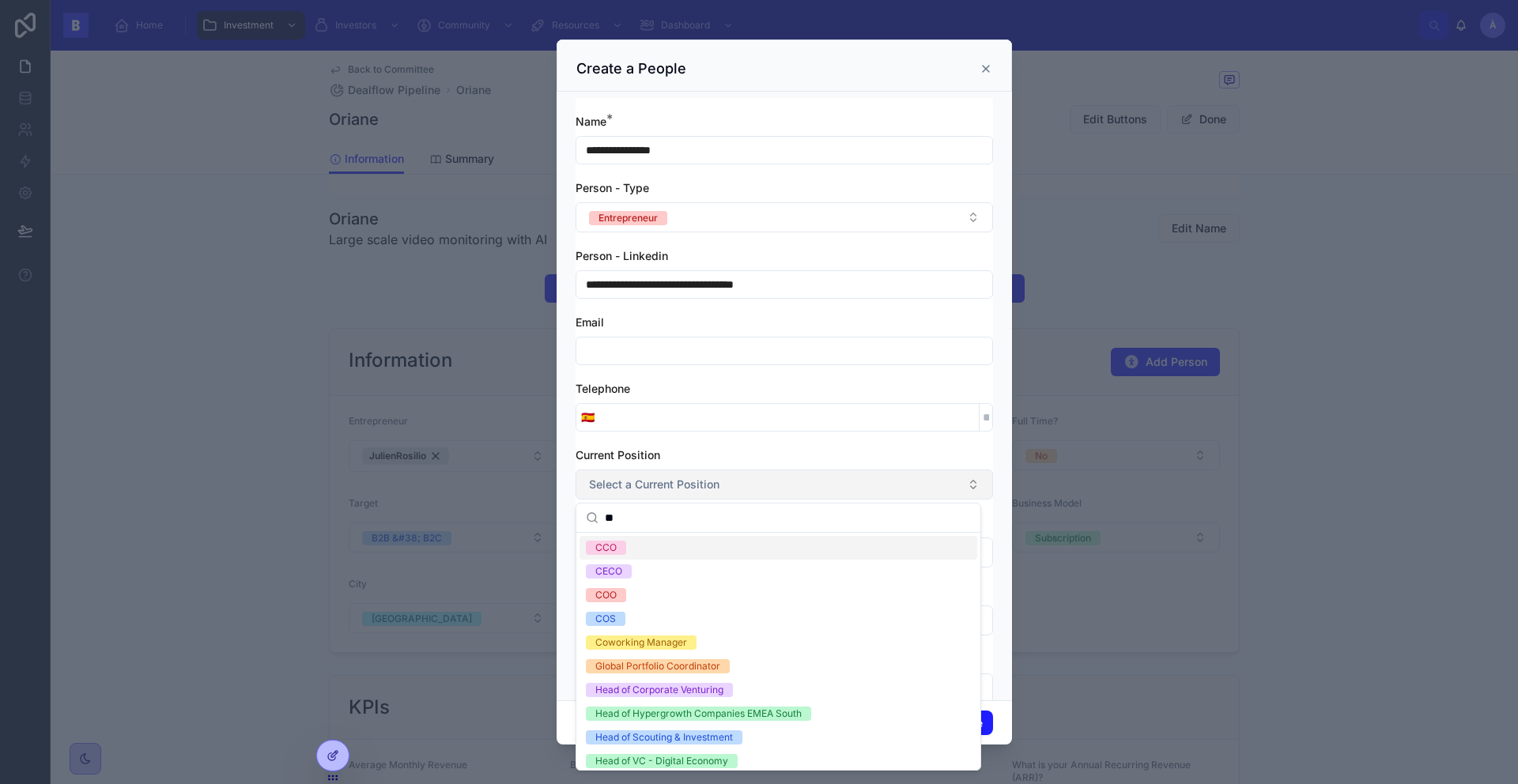
type input "*"
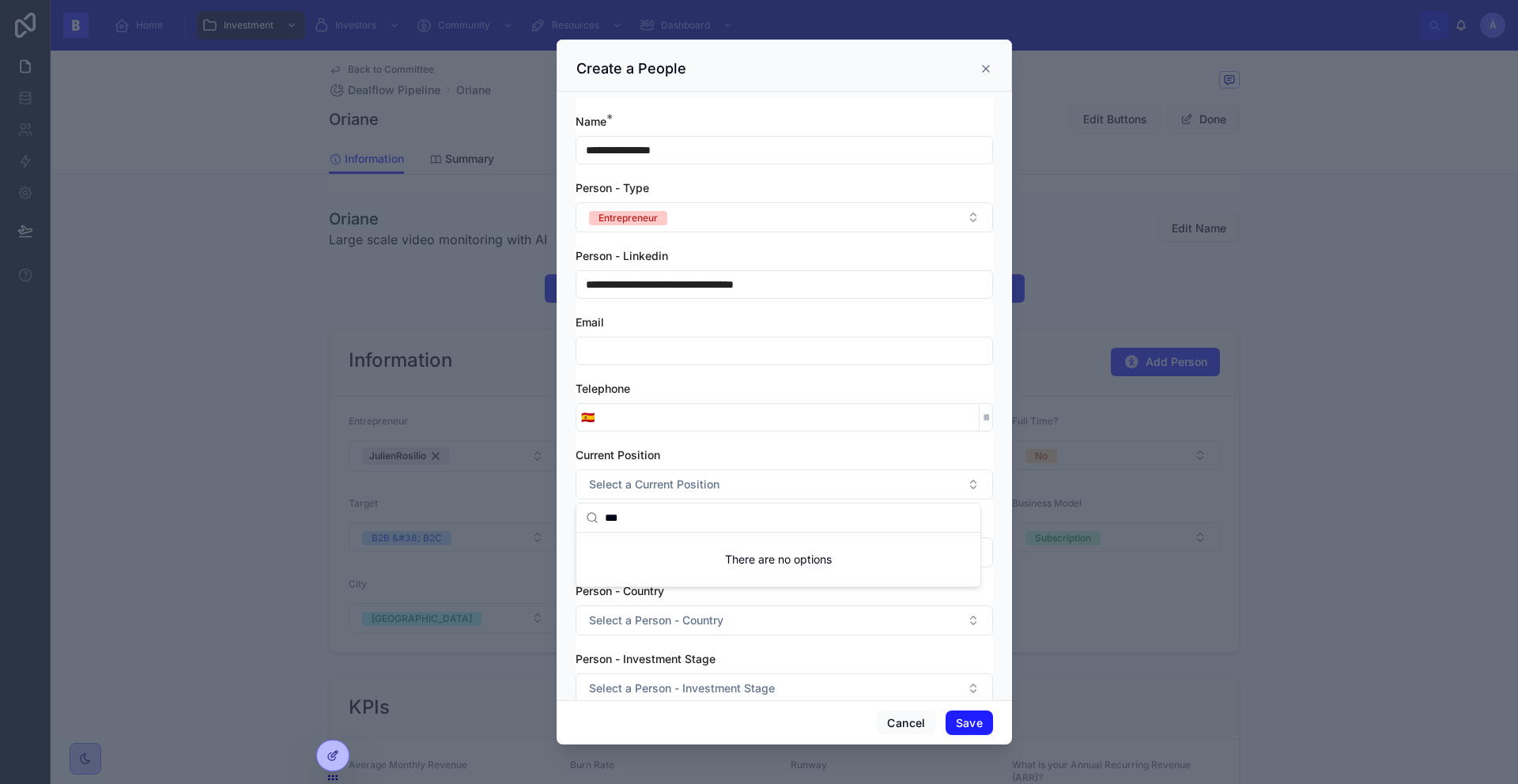
click at [715, 518] on input "***" at bounding box center [788, 518] width 366 height 29
type input "***"
click at [746, 452] on div "Current Position" at bounding box center [784, 455] width 418 height 16
click at [974, 720] on button "Save" at bounding box center [969, 723] width 48 height 25
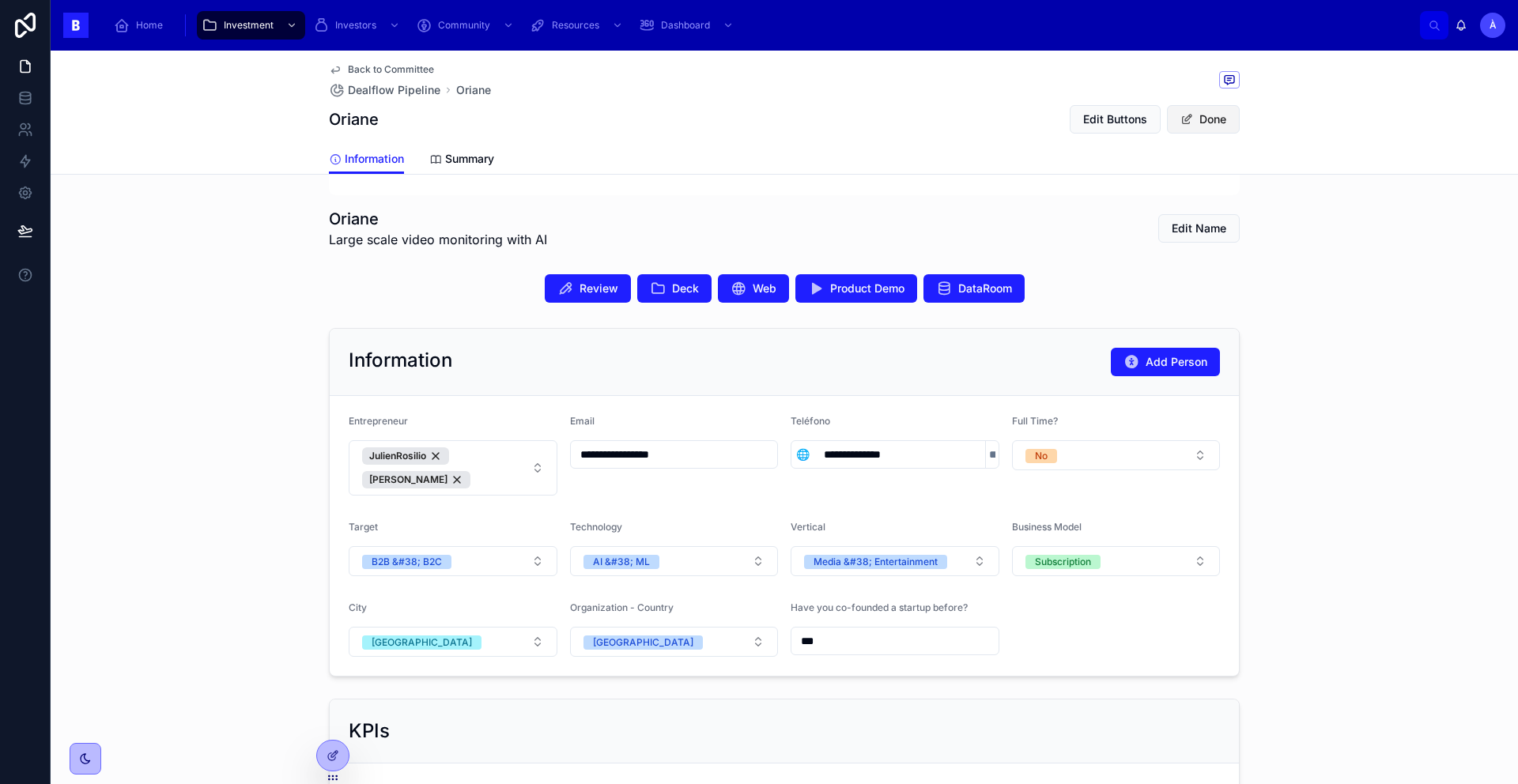
click at [1193, 119] on button "Done" at bounding box center [1202, 119] width 72 height 29
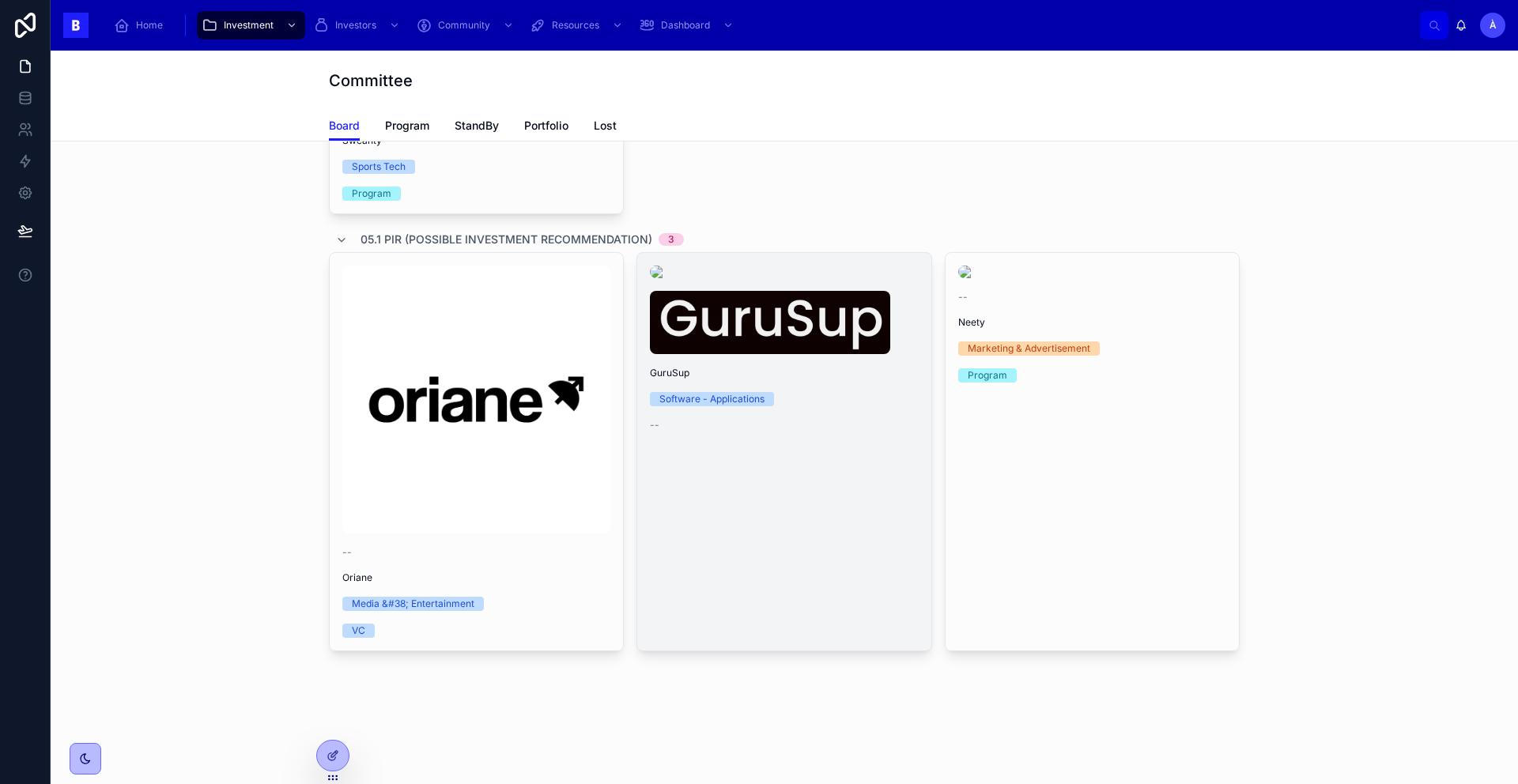
scroll to position [967, 0]
click at [770, 363] on div "GuruSup Software - Applications --" at bounding box center [784, 348] width 294 height 191
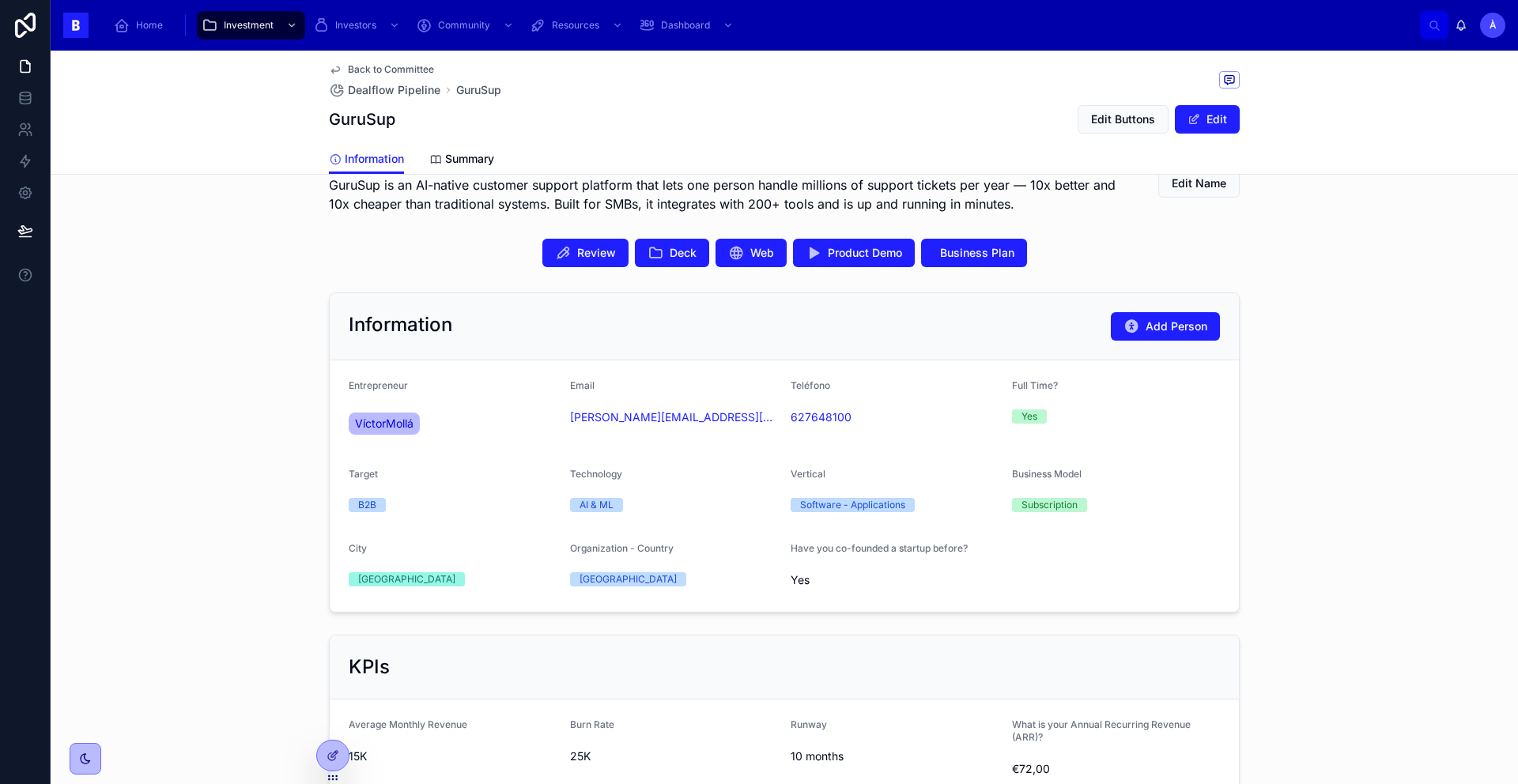
scroll to position [312, 0]
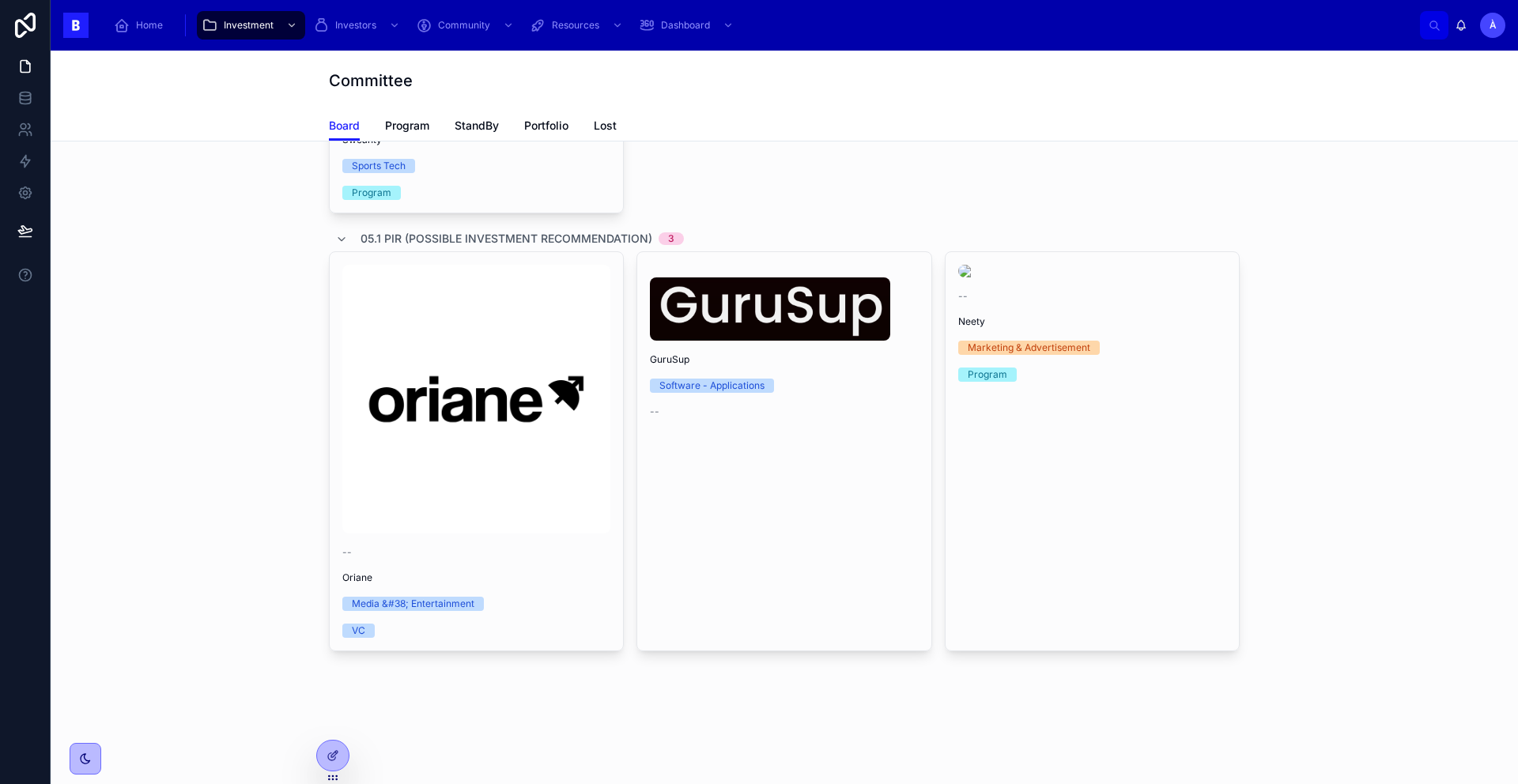
scroll to position [967, 0]
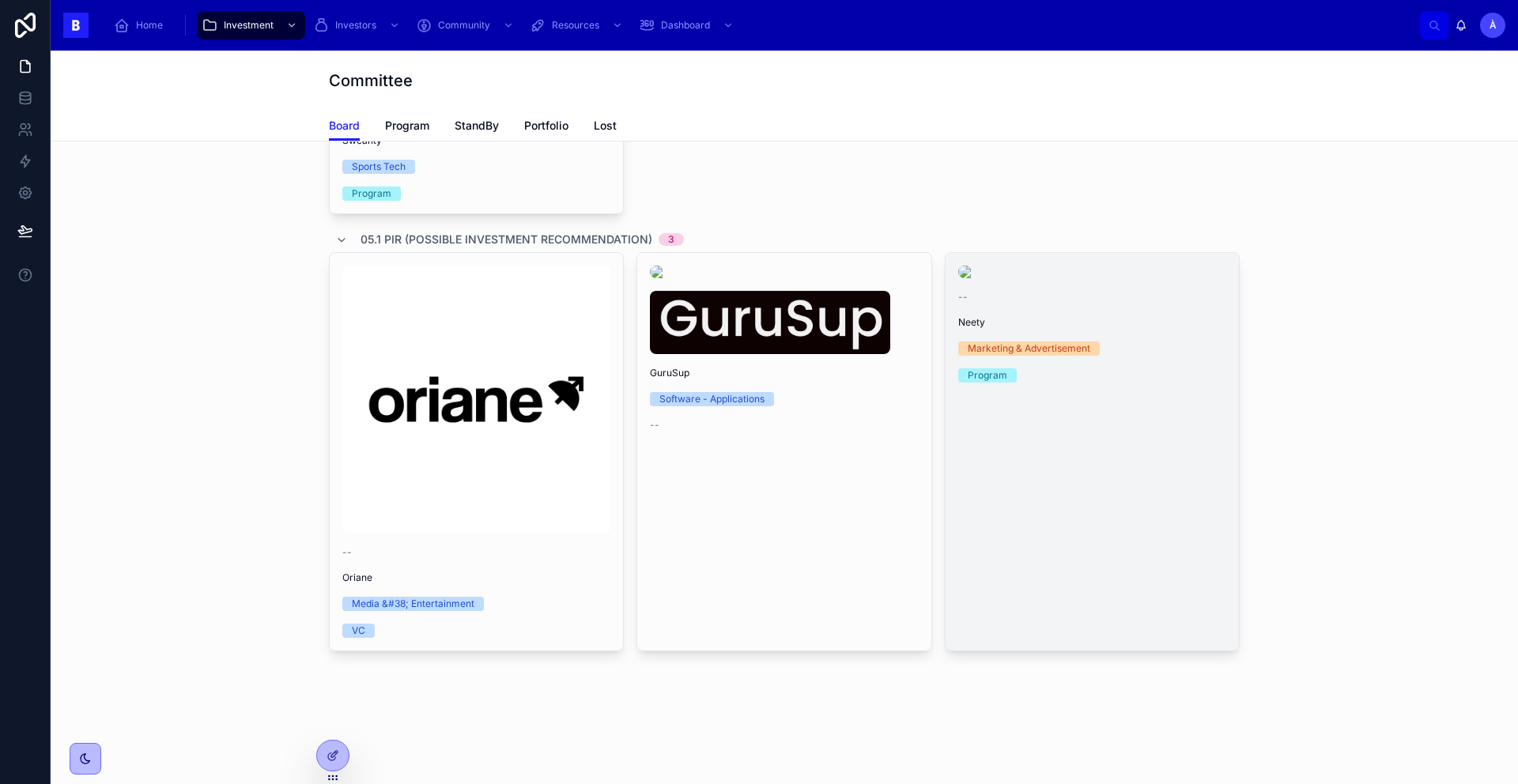
click at [1068, 395] on div "-- [PERSON_NAME] Marketing & Advertisement Program" at bounding box center [1092, 324] width 294 height 142
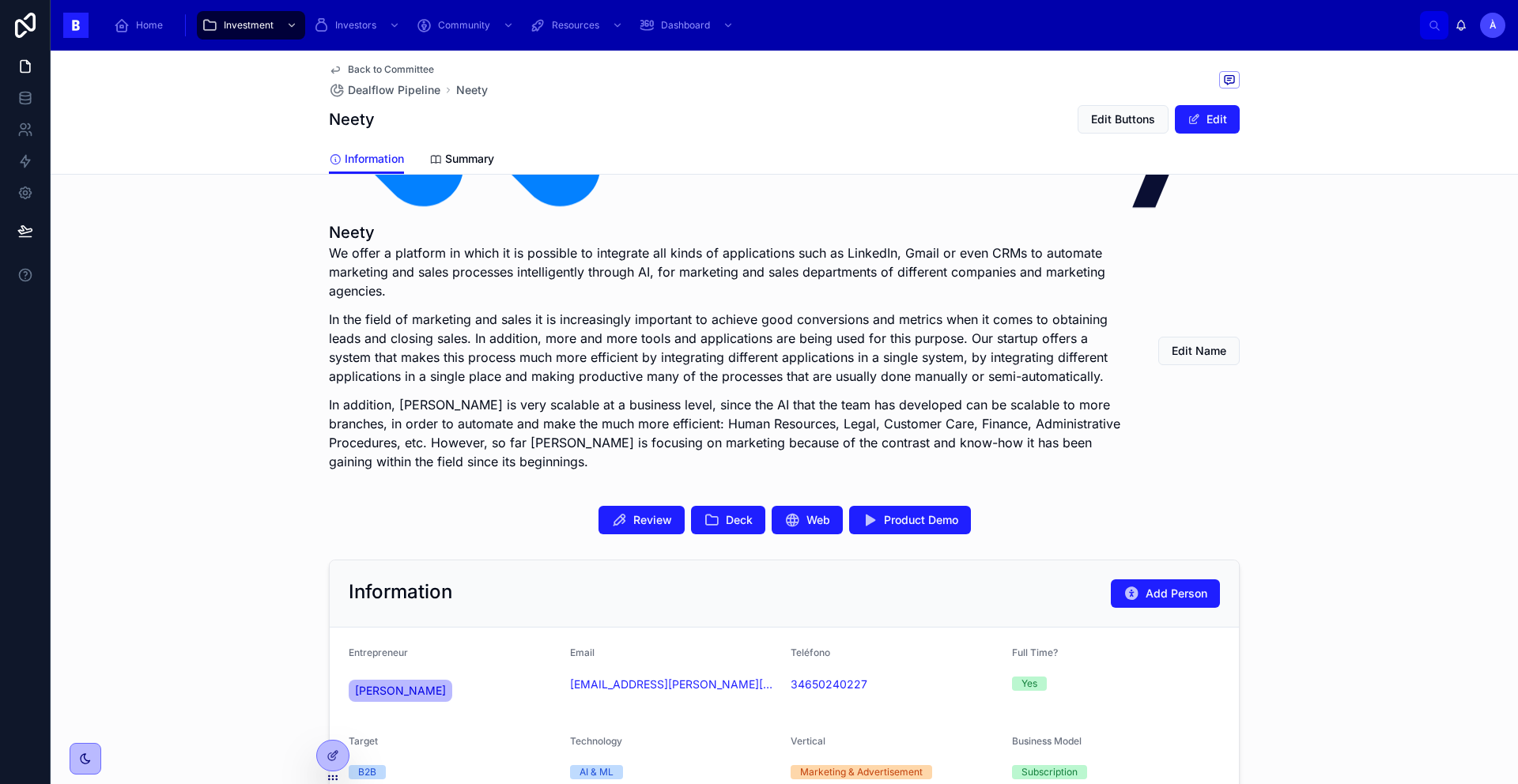
scroll to position [281, 0]
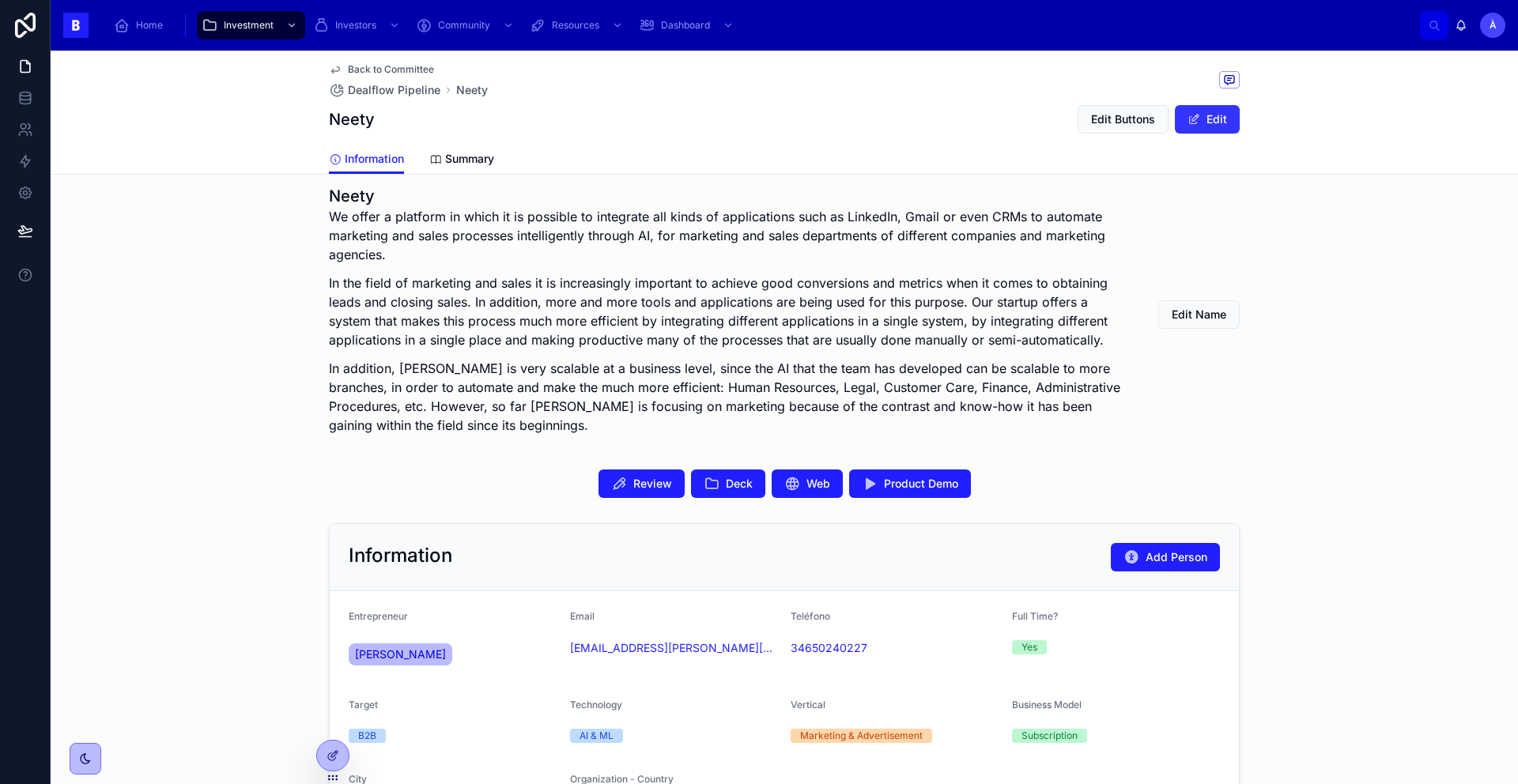
click at [1205, 123] on button "Edit" at bounding box center [1206, 119] width 64 height 29
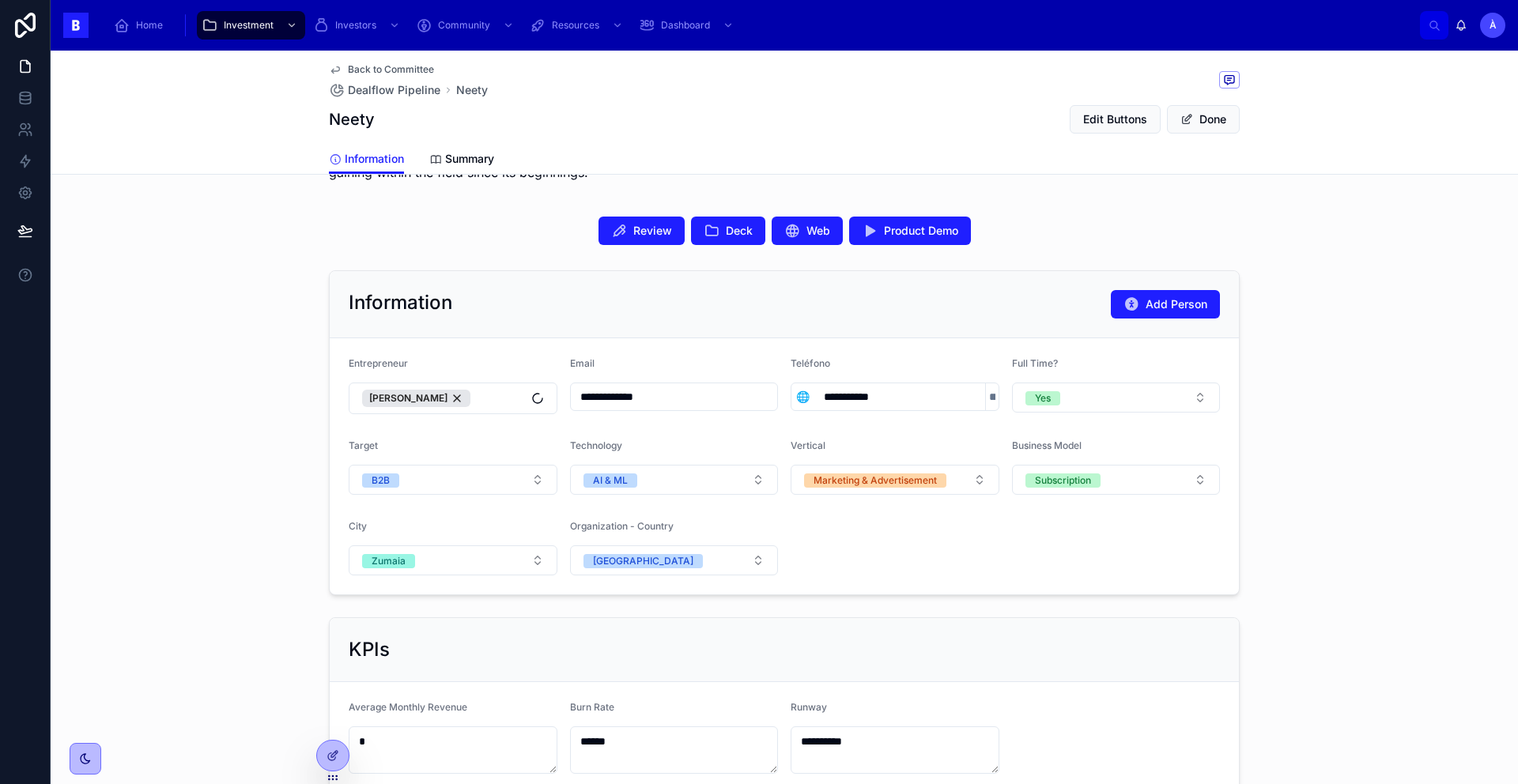
scroll to position [537, 0]
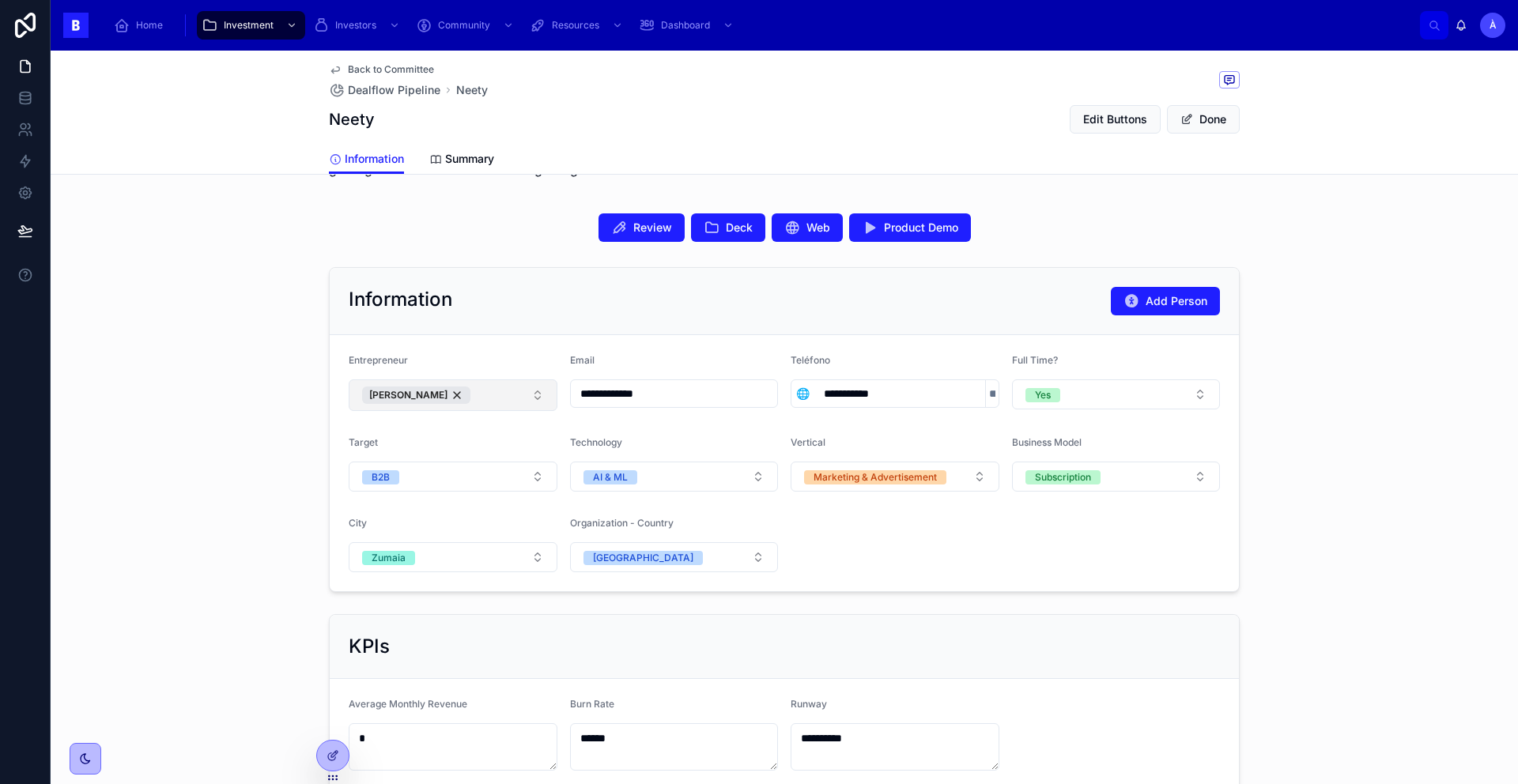
click at [503, 393] on button "[PERSON_NAME]" at bounding box center [453, 395] width 208 height 32
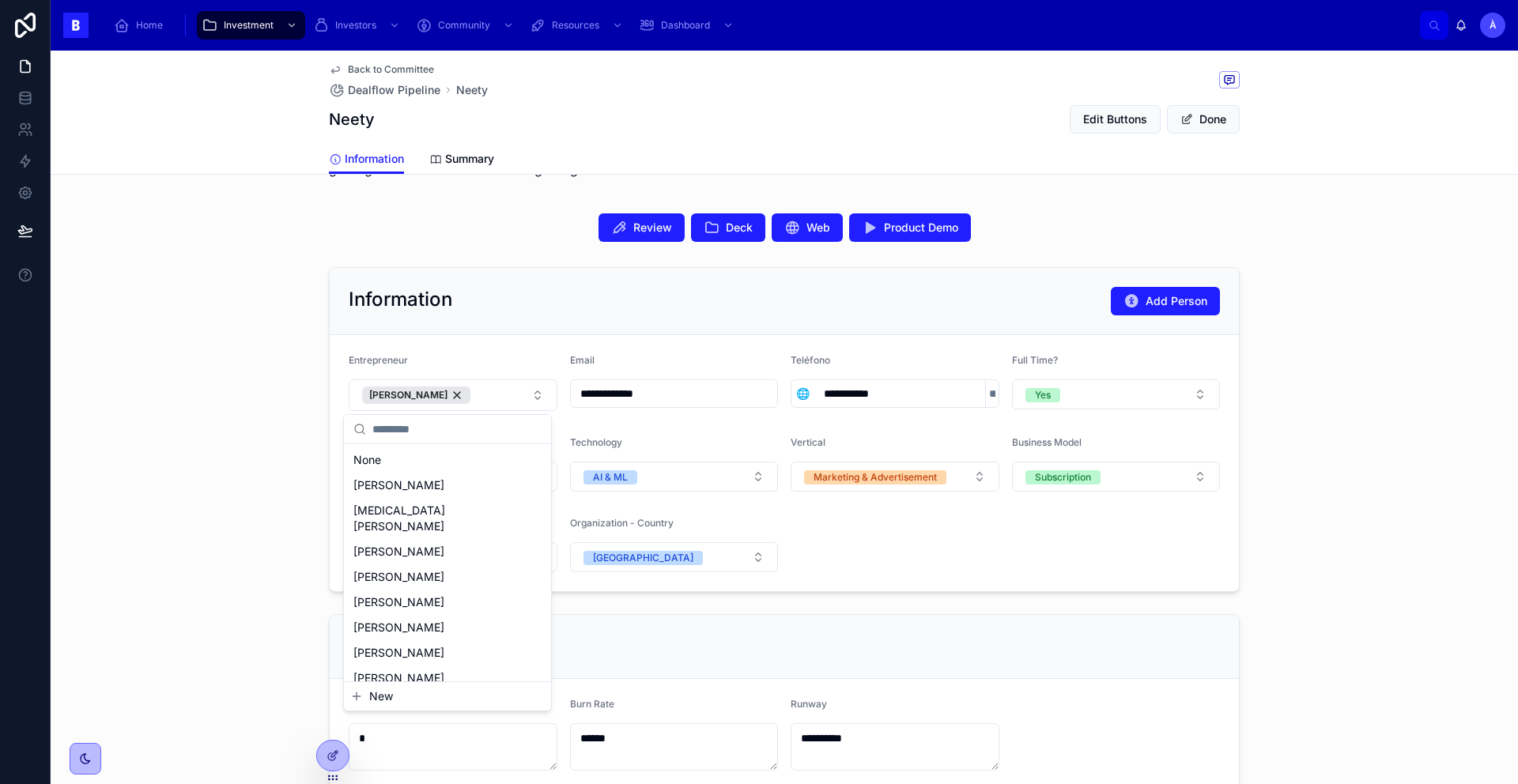
click at [393, 693] on button "New" at bounding box center [447, 696] width 194 height 16
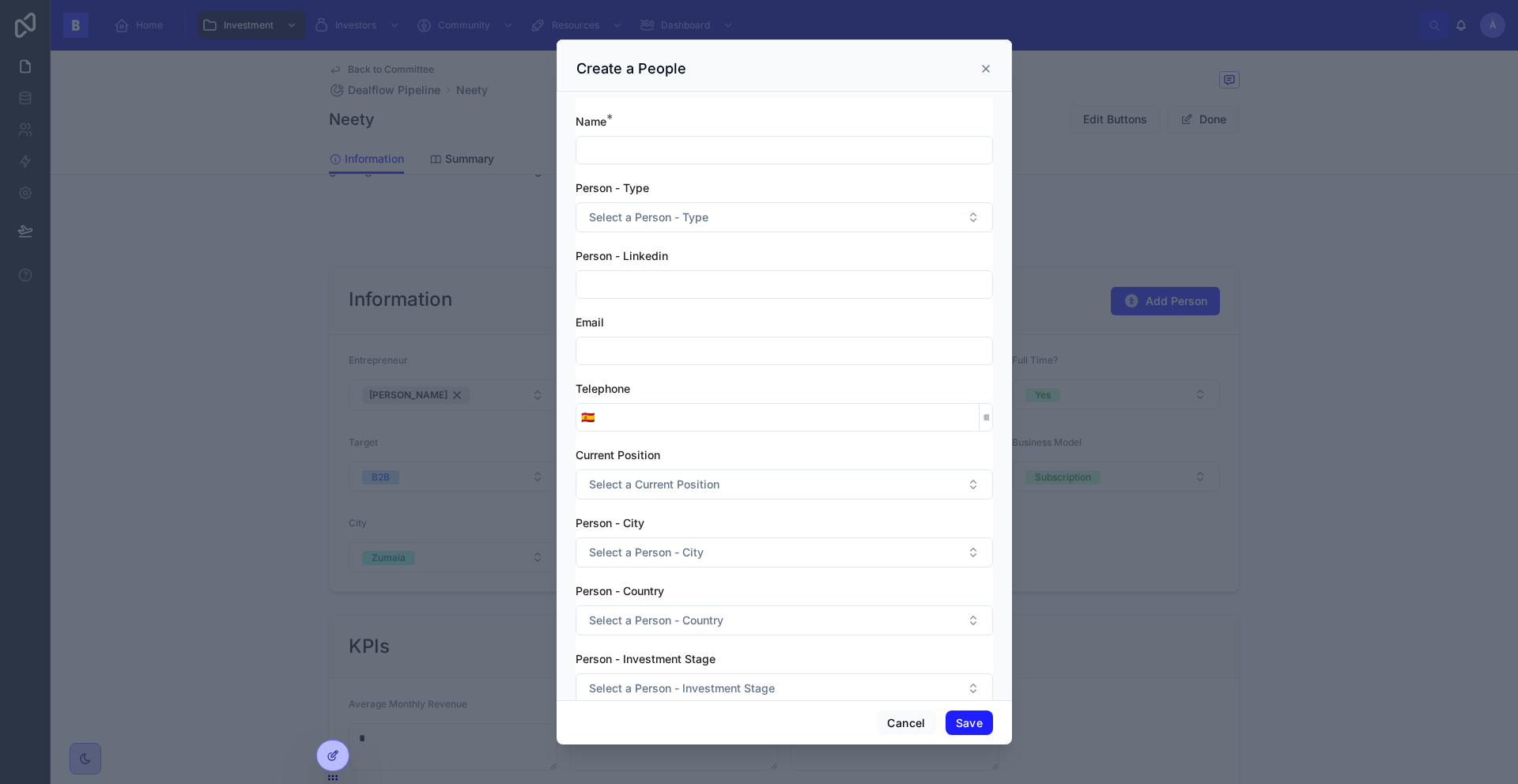
click at [637, 138] on div at bounding box center [784, 150] width 418 height 29
click at [637, 152] on input "text" at bounding box center [784, 150] width 416 height 22
type input "**********"
click at [675, 234] on div "**********" at bounding box center [784, 450] width 418 height 673
click at [675, 224] on span "Select a Person - Type" at bounding box center [648, 217] width 119 height 16
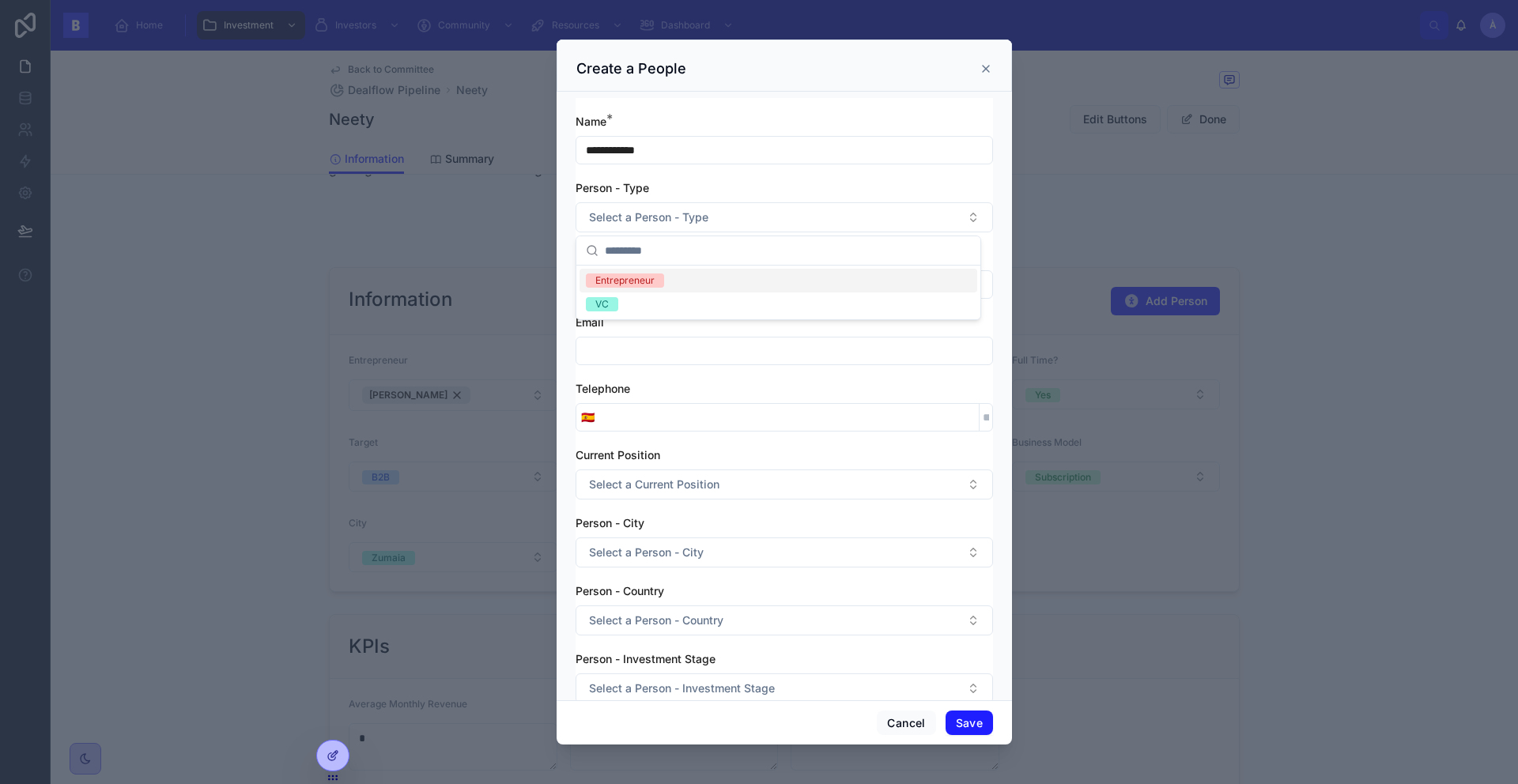
click at [655, 276] on span "Entrepreneur" at bounding box center [625, 281] width 78 height 14
click at [691, 184] on div "Person - Type" at bounding box center [784, 188] width 418 height 16
click at [663, 286] on input "text" at bounding box center [784, 285] width 416 height 22
paste input "**********"
type input "**********"
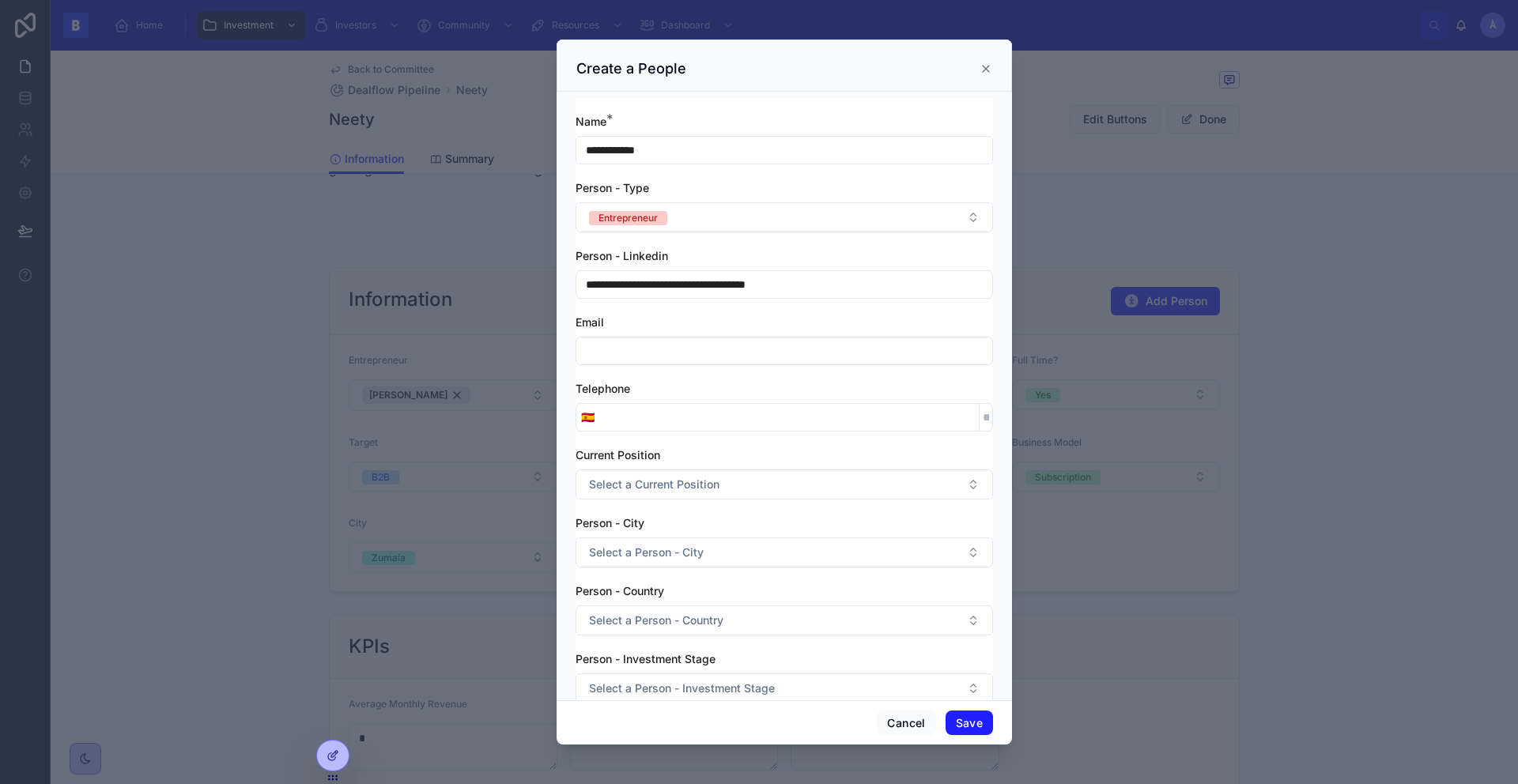
click at [632, 318] on div "Email" at bounding box center [784, 322] width 418 height 16
click at [959, 717] on button "Save" at bounding box center [969, 723] width 48 height 25
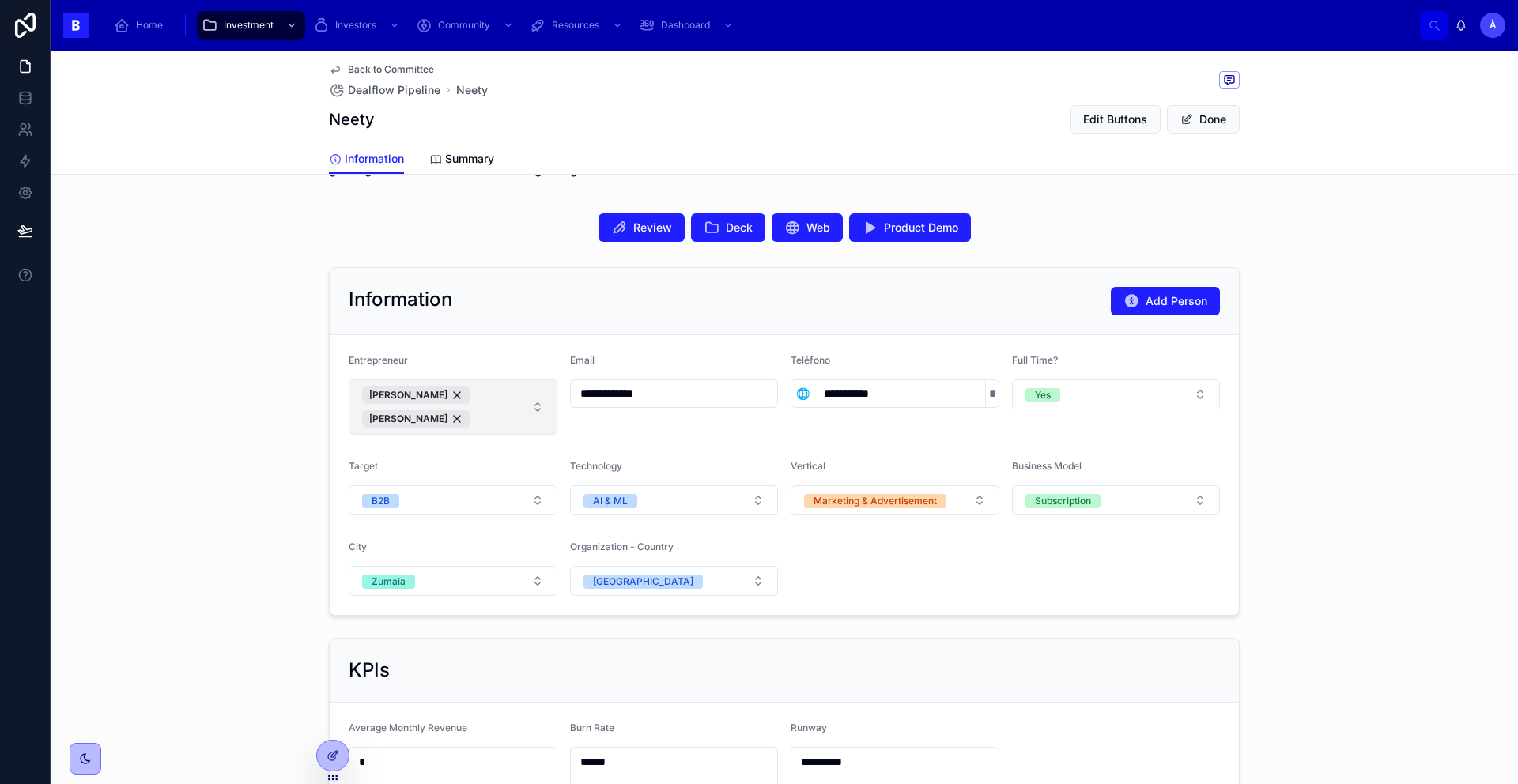
click at [473, 425] on span "[PERSON_NAME] [PERSON_NAME]" at bounding box center [443, 407] width 163 height 41
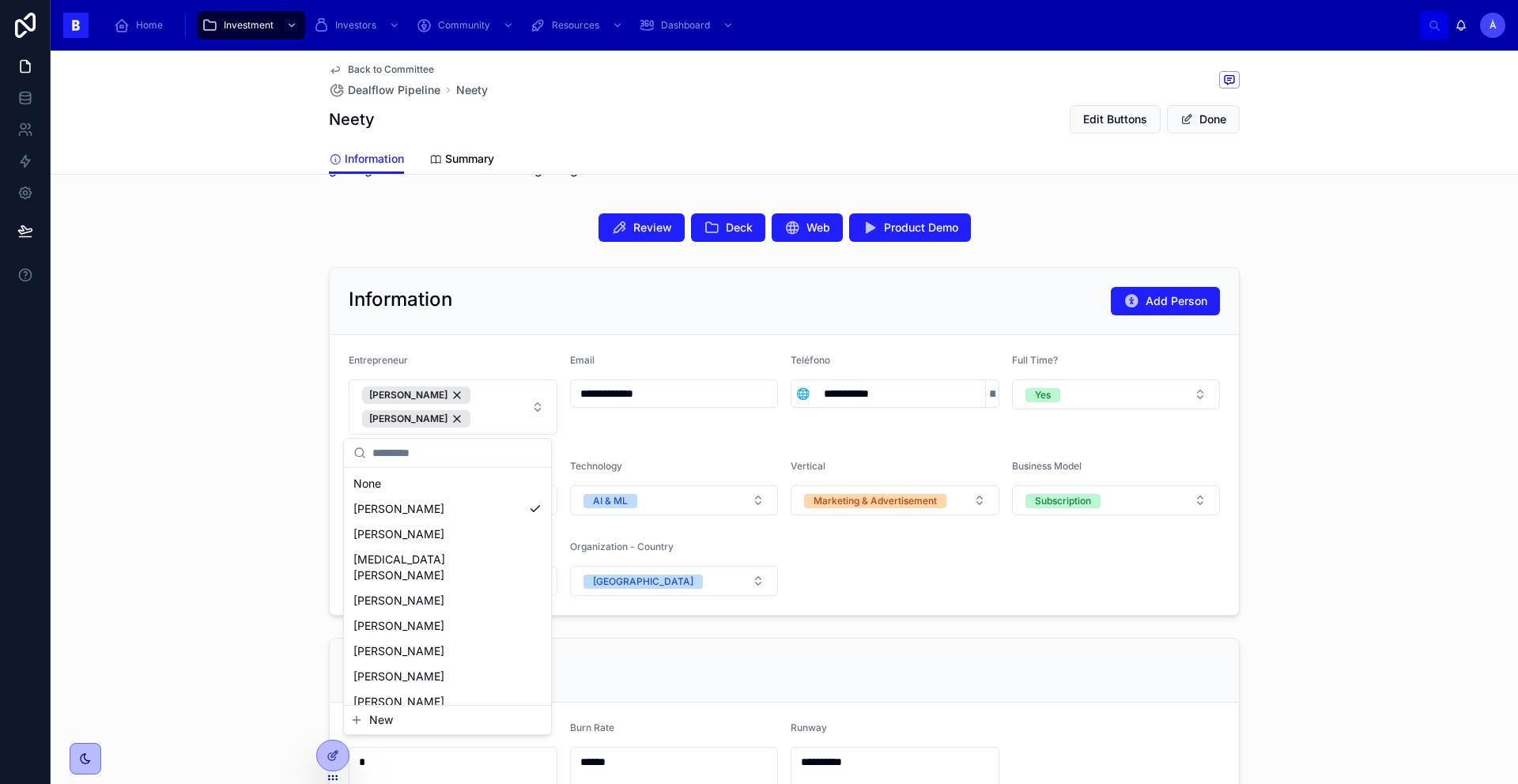
click at [398, 724] on button "New" at bounding box center [447, 720] width 194 height 16
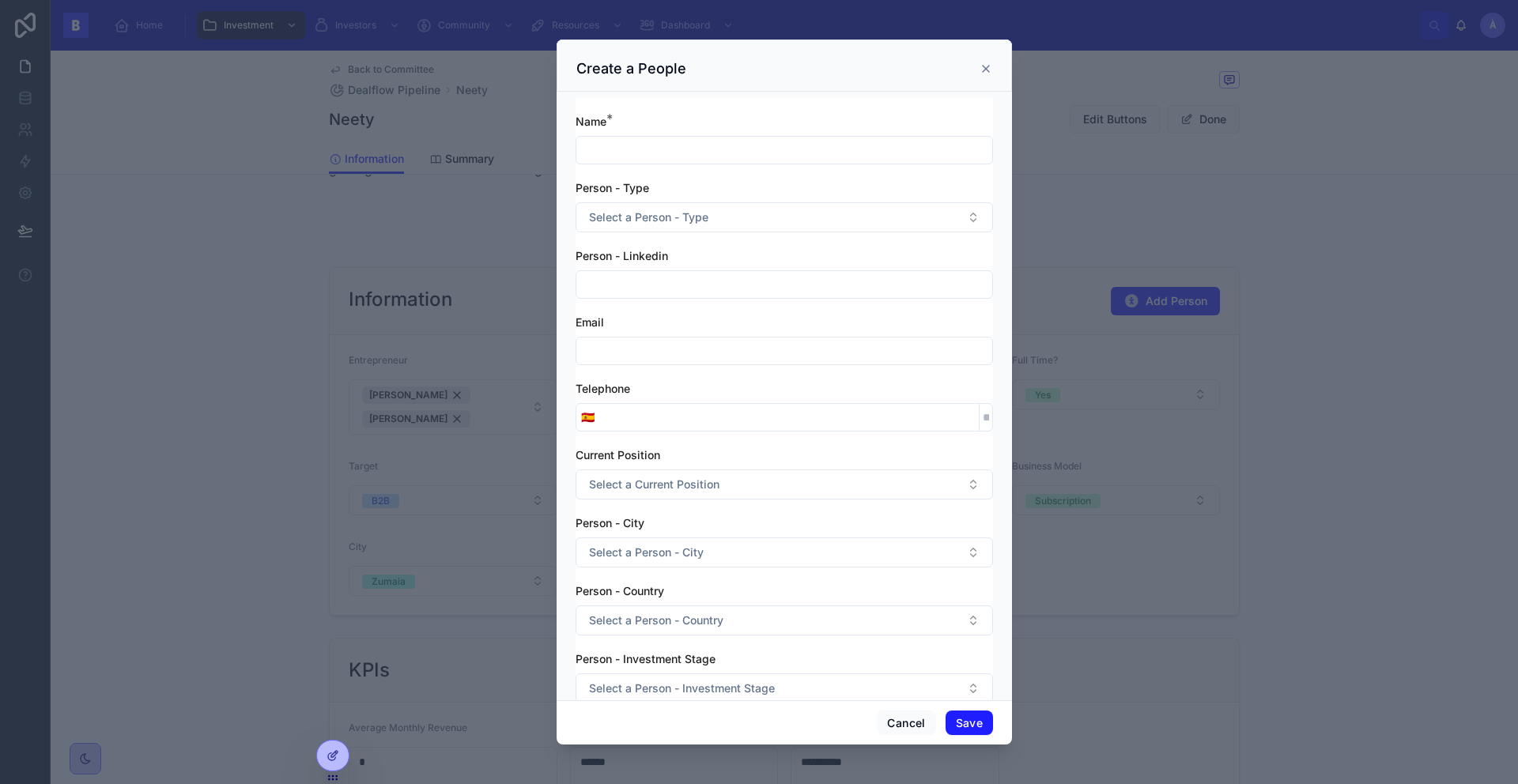
click at [653, 153] on input "text" at bounding box center [784, 150] width 416 height 22
type input "**********"
click at [651, 215] on span "Select a Person - Type" at bounding box center [648, 217] width 119 height 16
click at [632, 284] on div "Entrepreneur" at bounding box center [625, 281] width 60 height 14
click at [653, 419] on input "tel" at bounding box center [788, 417] width 380 height 22
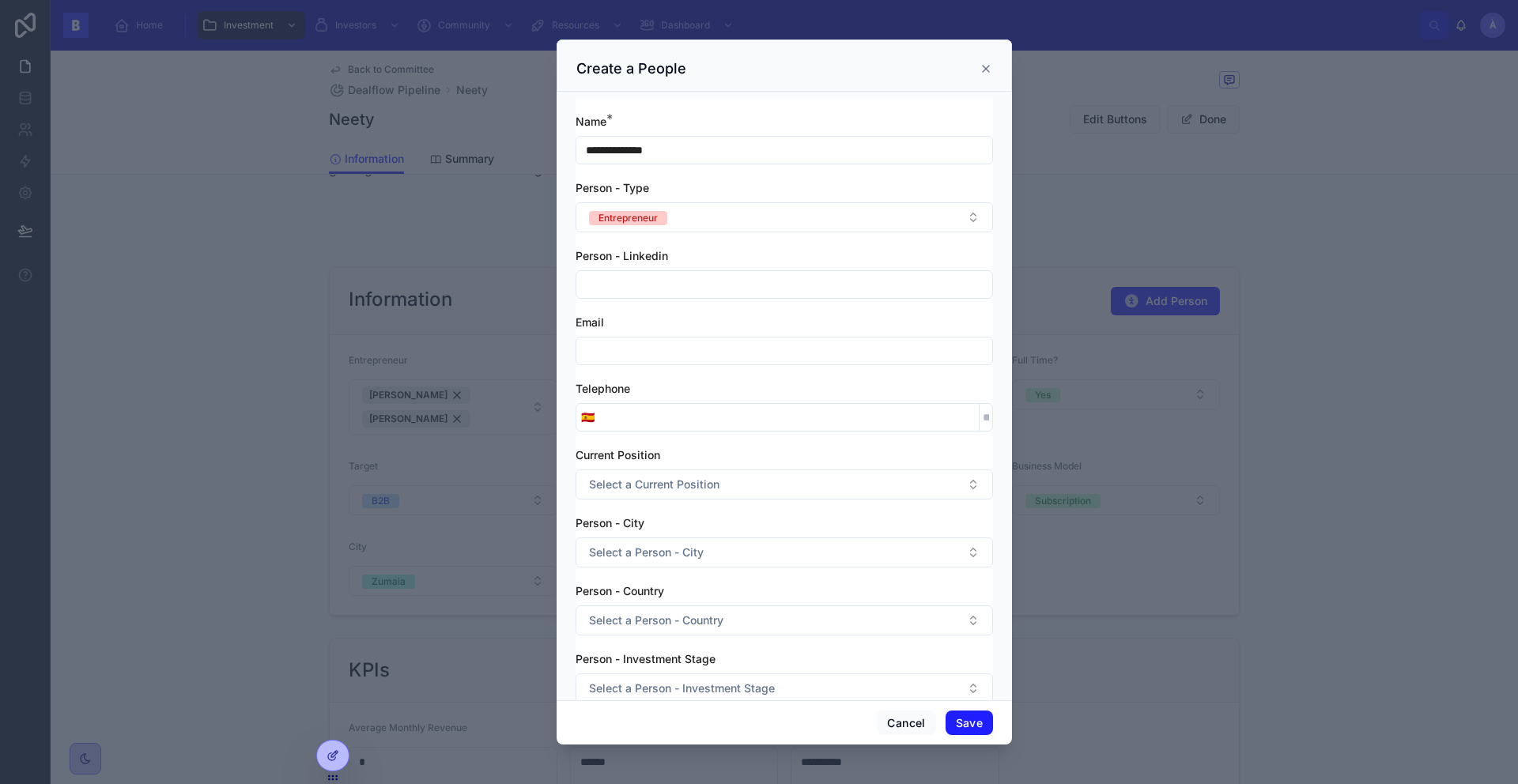
click at [646, 279] on input "text" at bounding box center [784, 285] width 416 height 22
paste input "**********"
type input "**********"
click at [961, 716] on button "Save" at bounding box center [969, 723] width 48 height 25
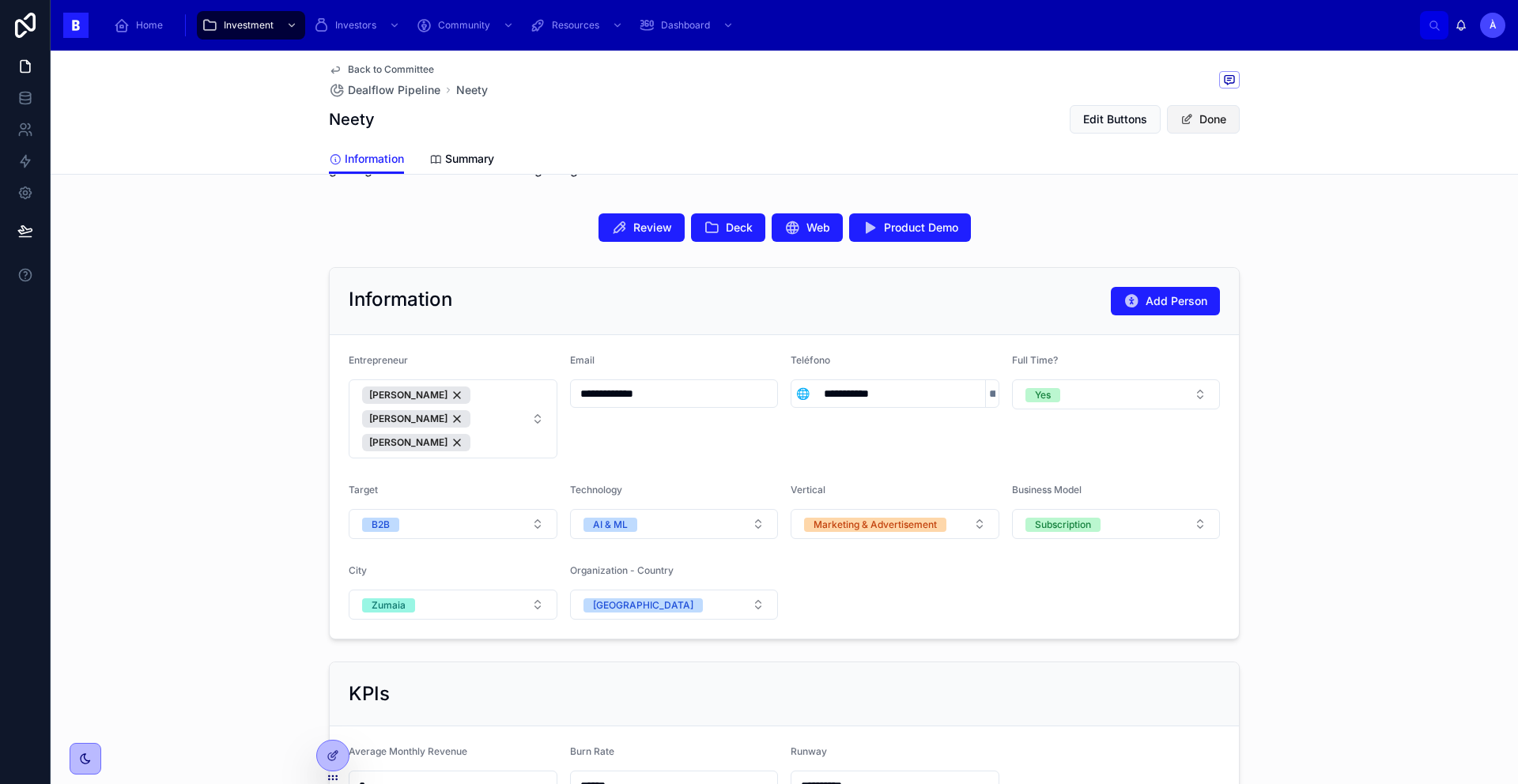
click at [1201, 125] on button "Done" at bounding box center [1202, 119] width 72 height 29
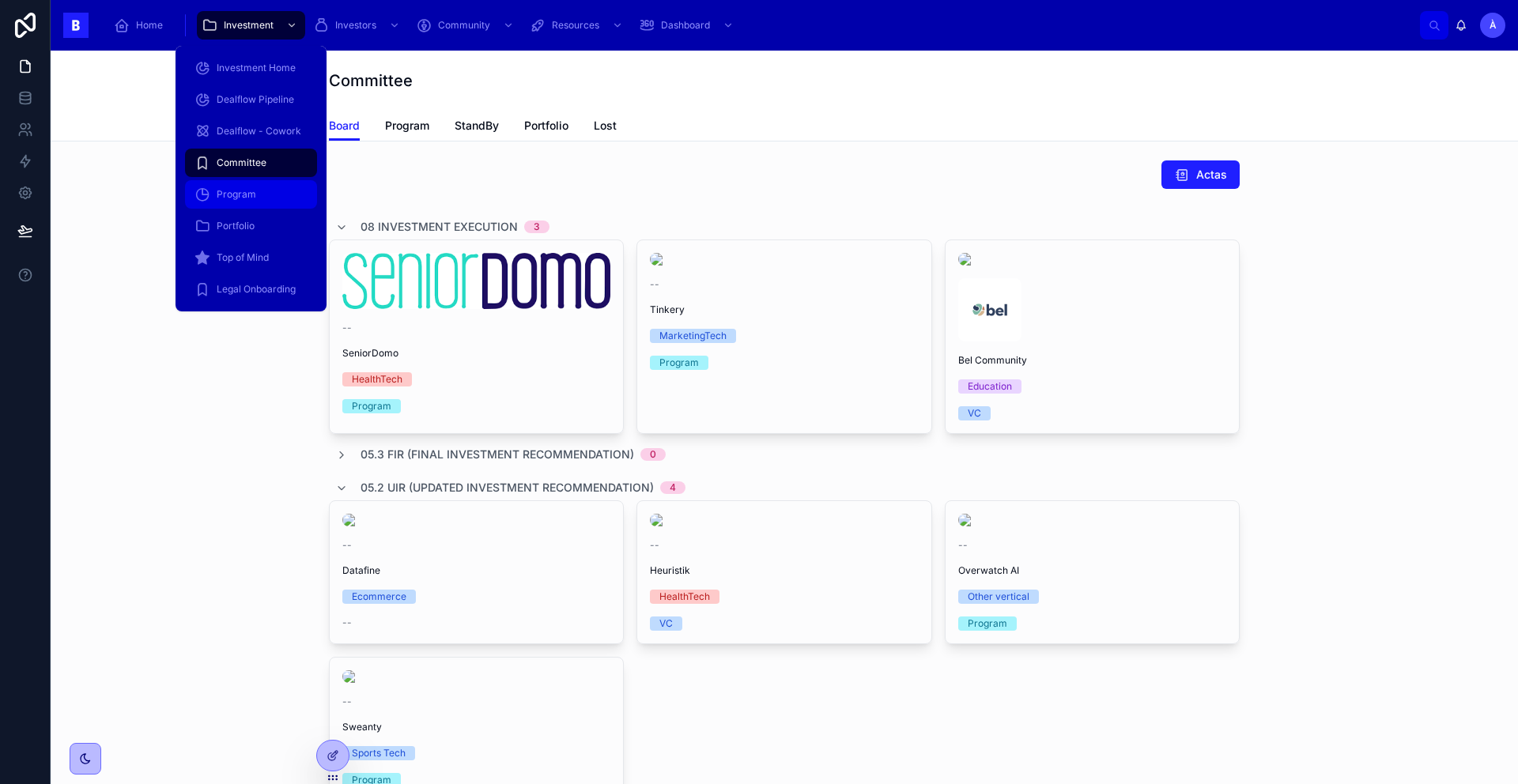
click at [241, 196] on span "Program" at bounding box center [236, 194] width 40 height 13
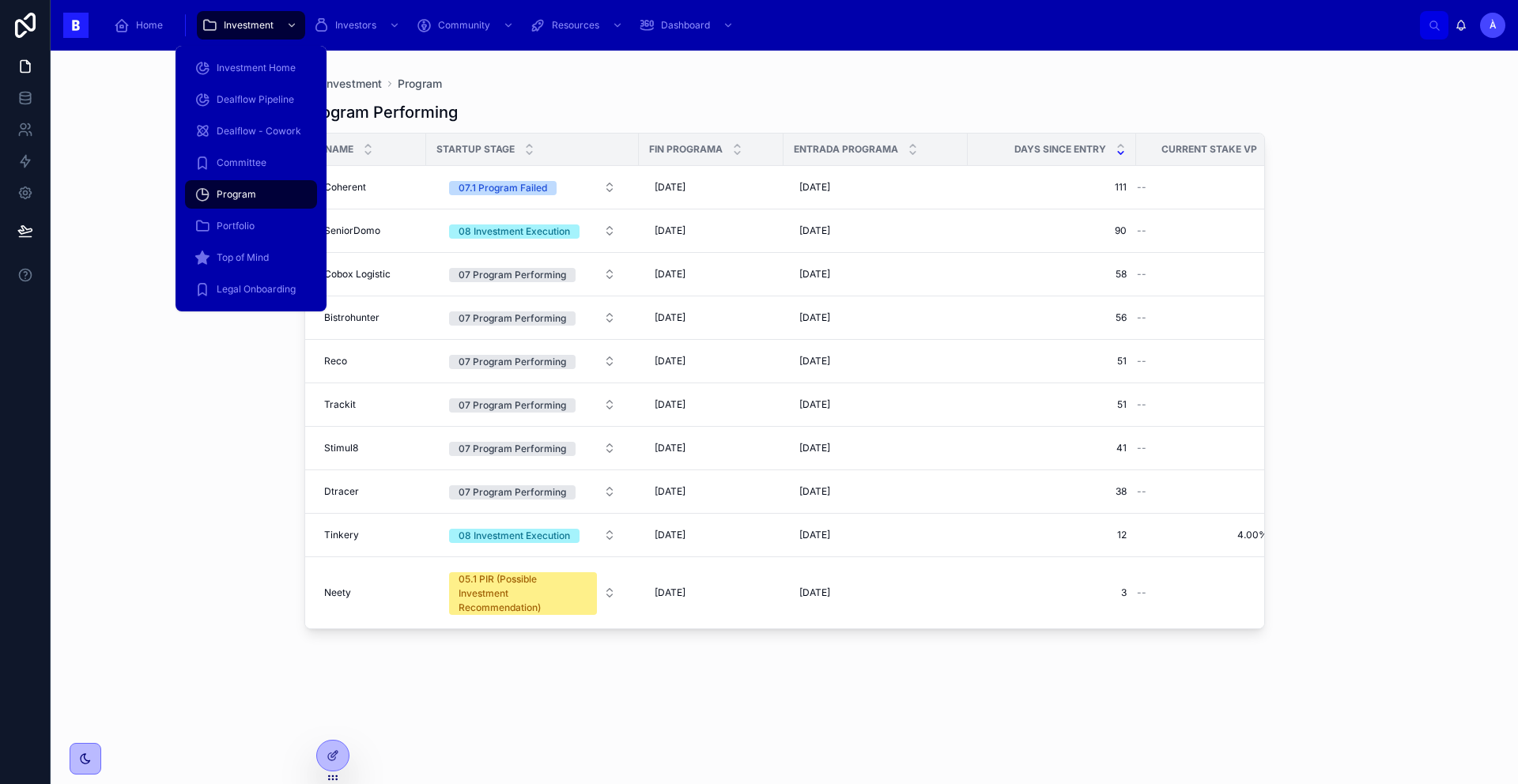
click at [238, 242] on div "Top of Mind" at bounding box center [251, 258] width 151 height 32
click at [234, 227] on span "Portfolio" at bounding box center [235, 226] width 38 height 13
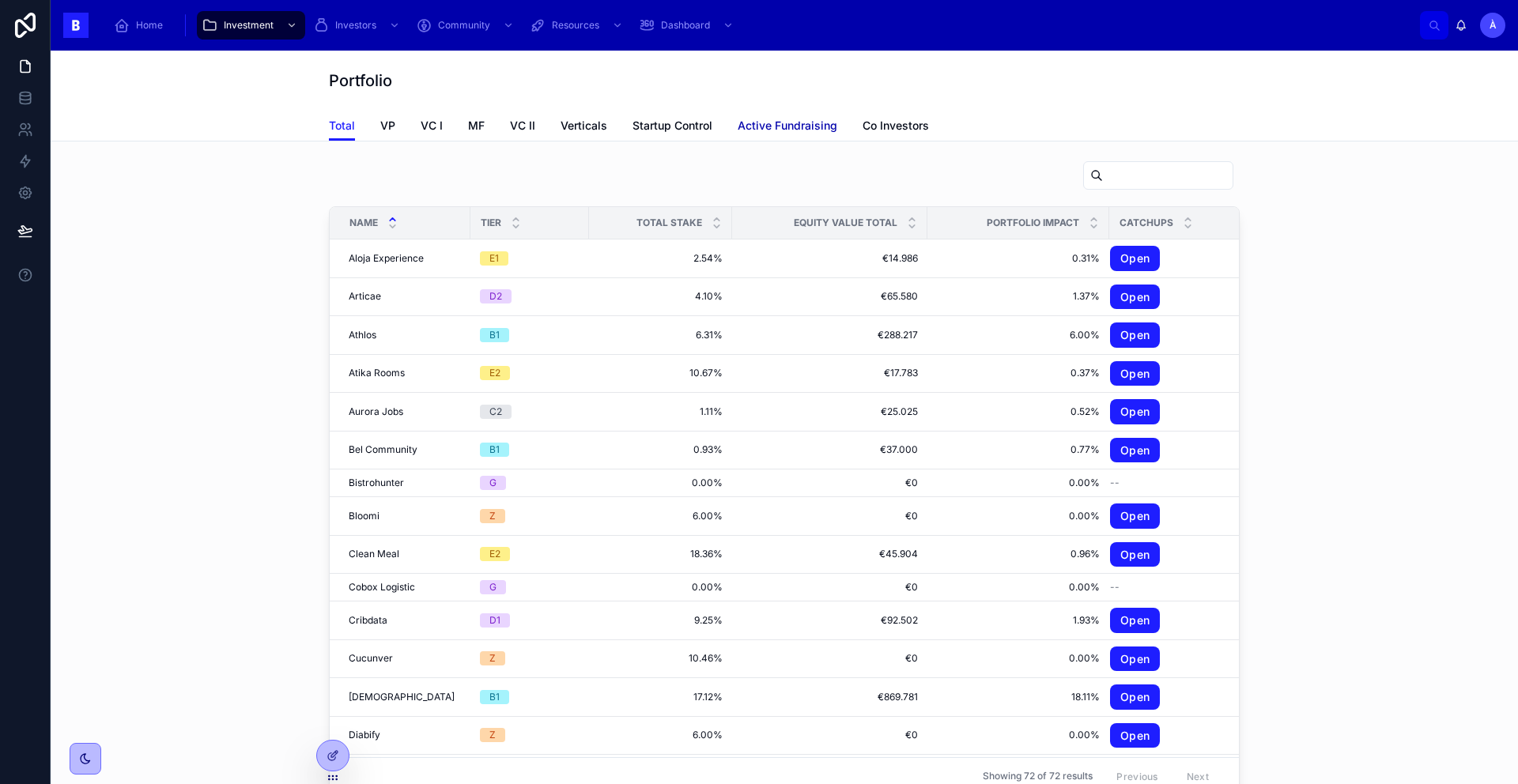
click at [769, 132] on span "Active Fundraising" at bounding box center [787, 126] width 99 height 16
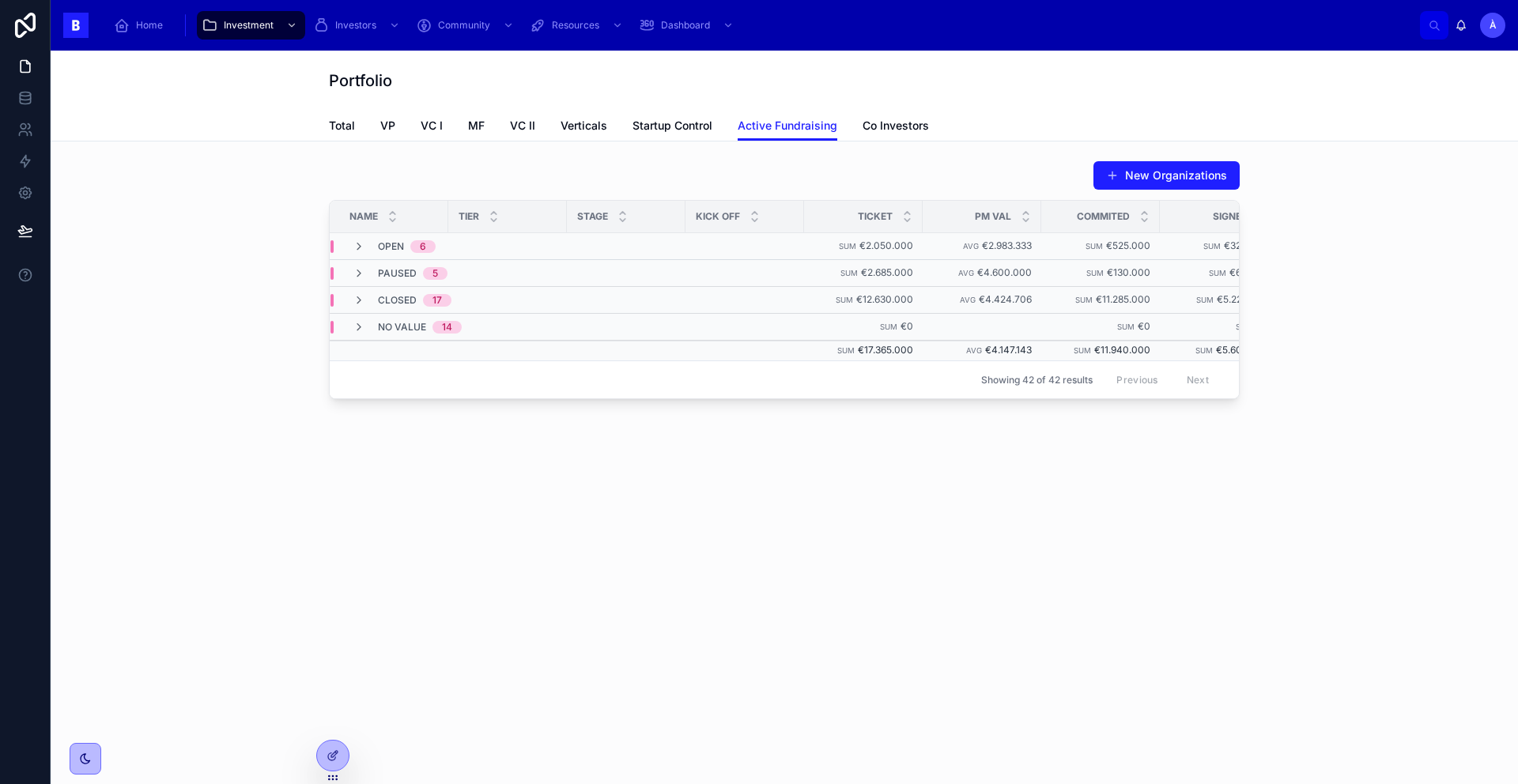
click at [407, 244] on div "Open 6" at bounding box center [407, 246] width 58 height 13
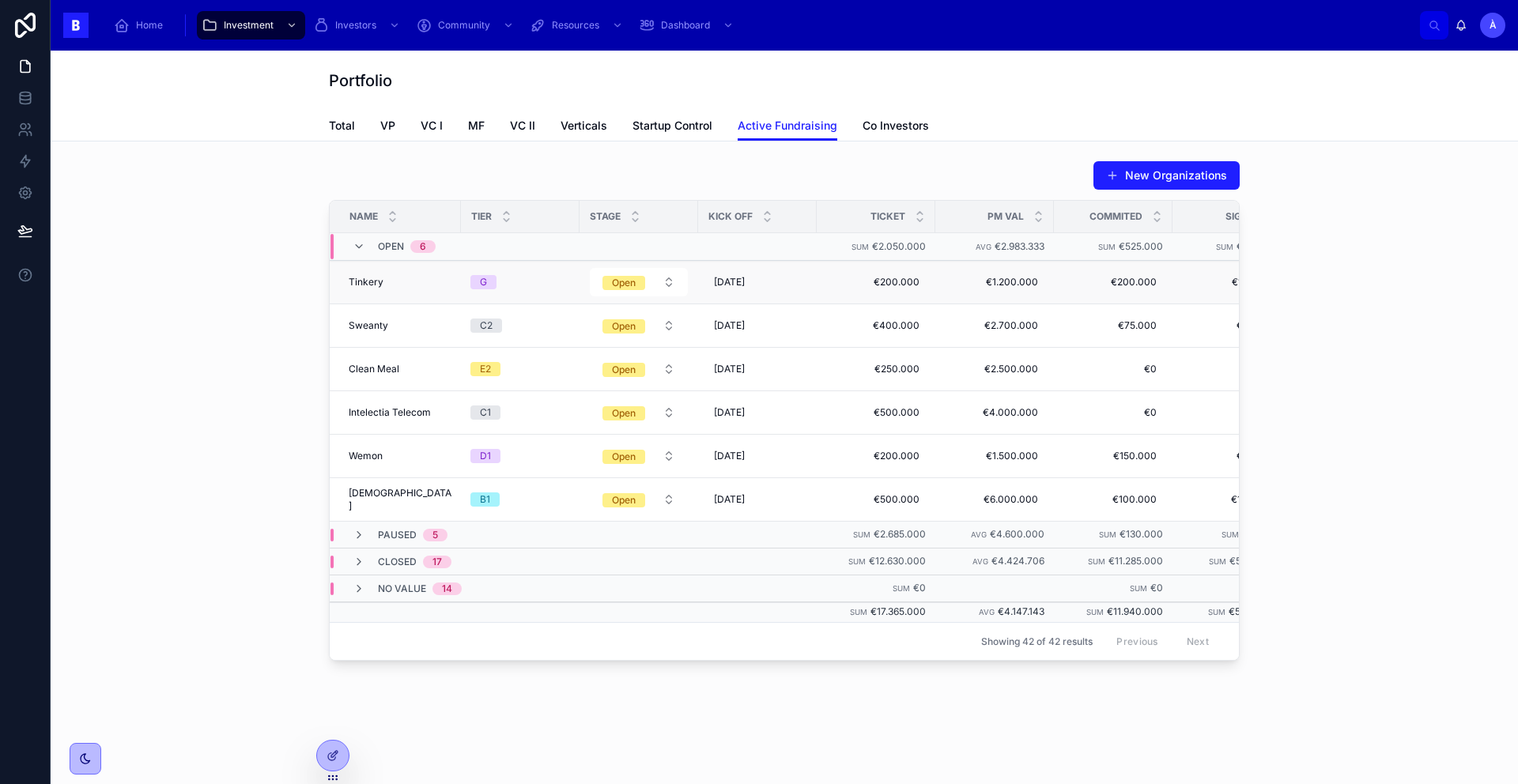
click at [361, 283] on span "Tinkery" at bounding box center [366, 282] width 35 height 13
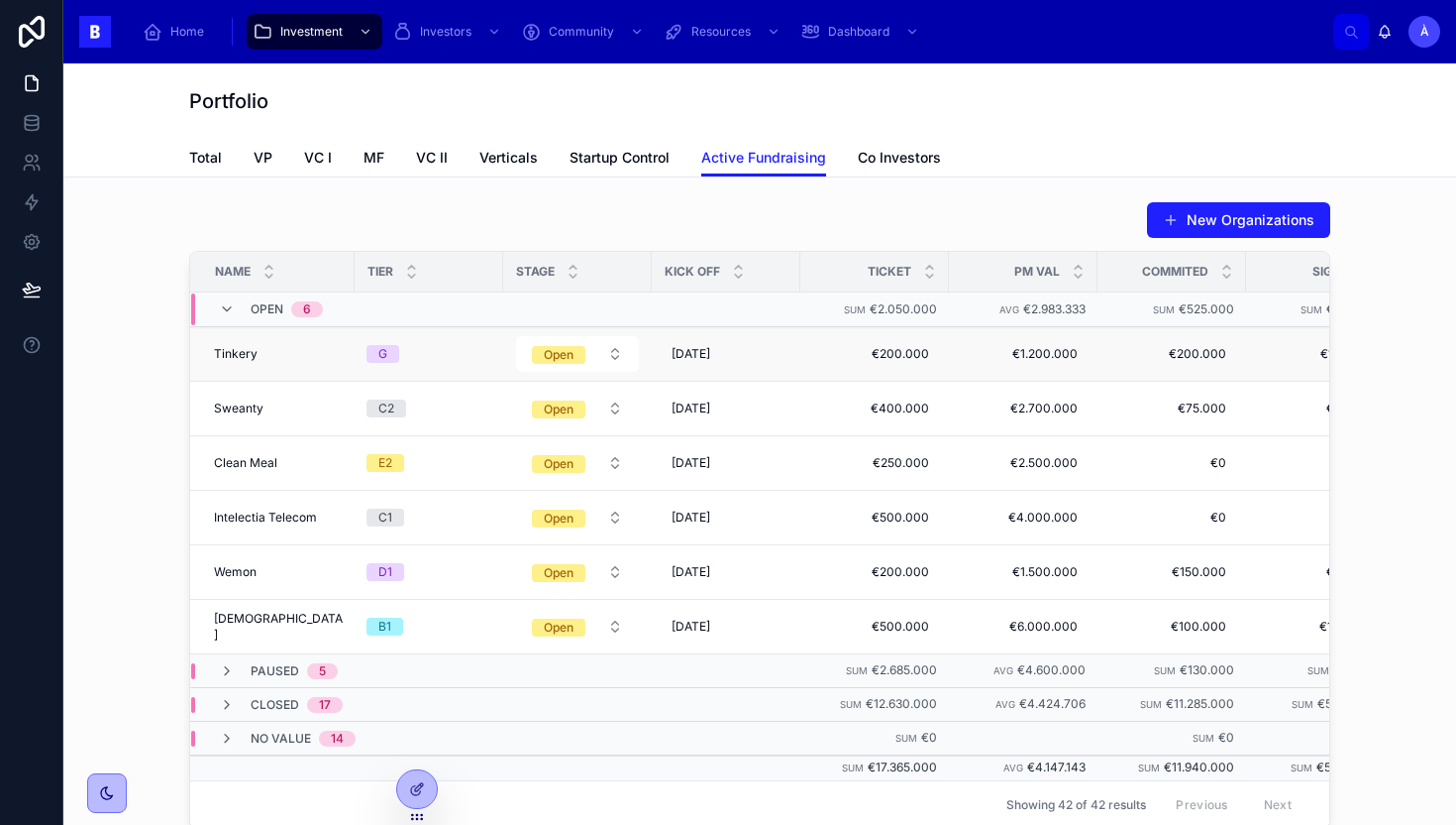
click at [308, 365] on td "Tinkery Tinkery" at bounding box center [272, 354] width 165 height 55
click at [275, 360] on div "Tinkery Tinkery" at bounding box center [278, 354] width 129 height 16
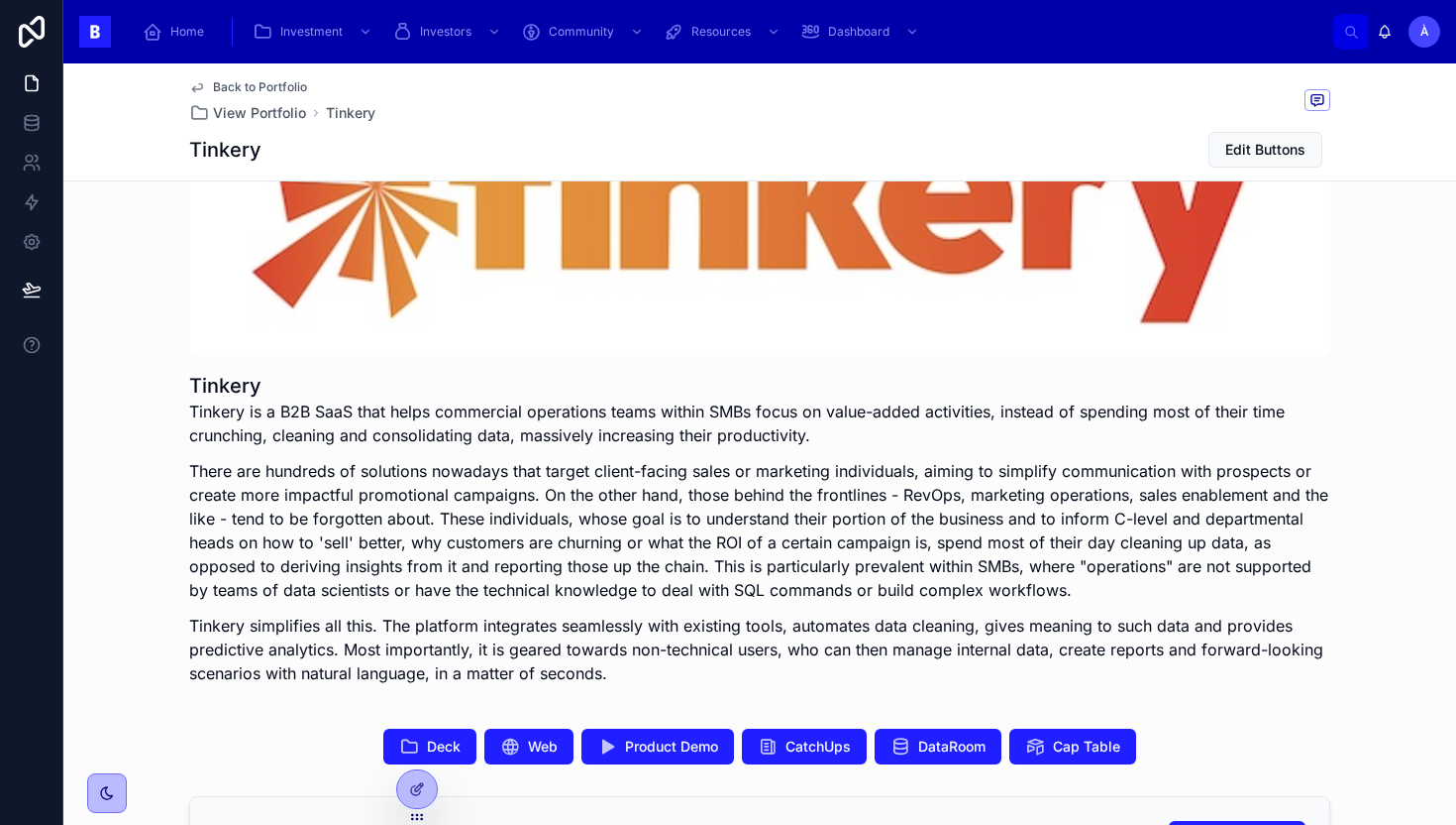
scroll to position [176, 0]
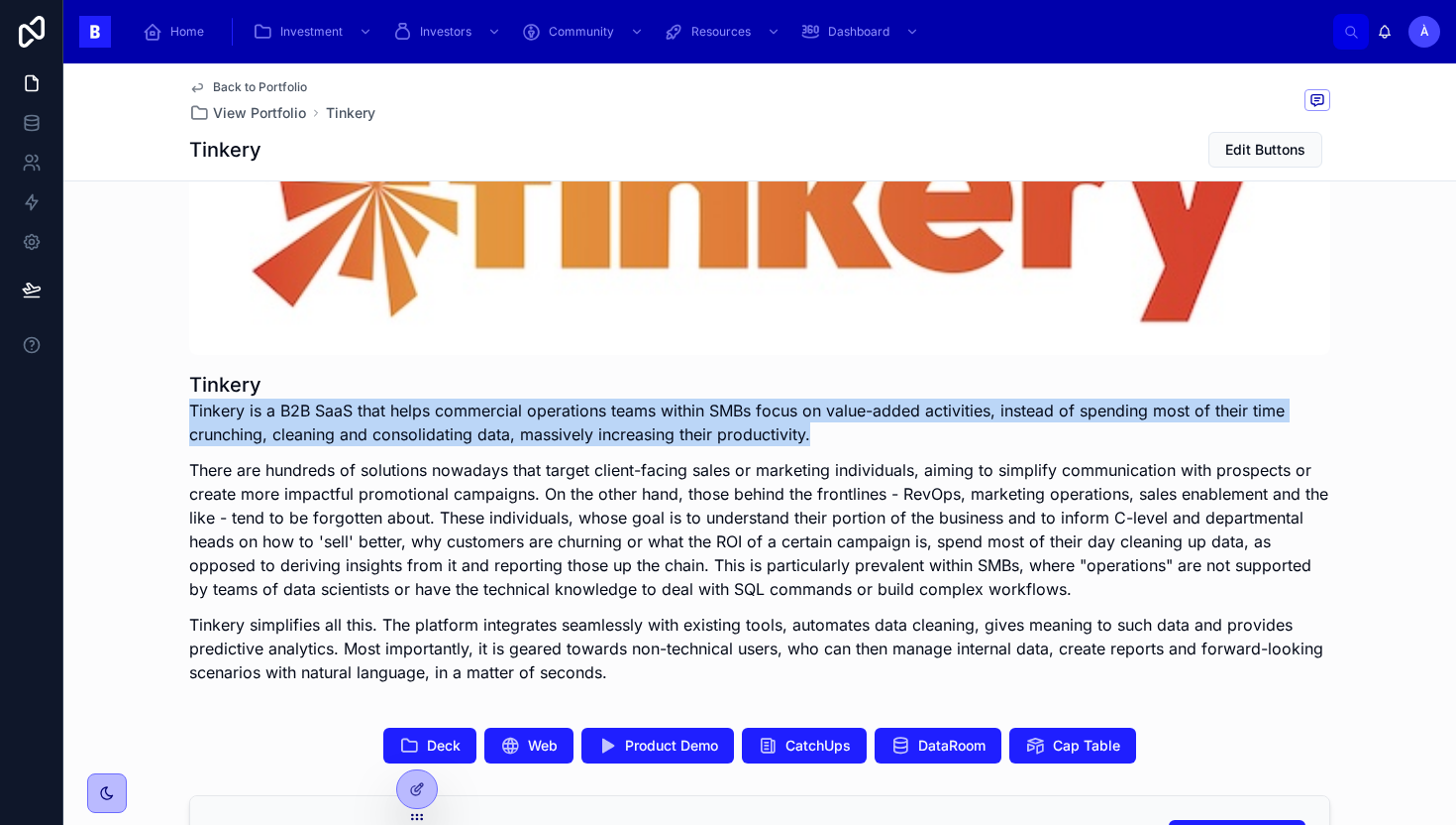
drag, startPoint x: 192, startPoint y: 415, endPoint x: 845, endPoint y: 444, distance: 653.6
click at [845, 444] on p "Tinkery is a B2B SaaS that helps commercial operations teams within SMBs focus …" at bounding box center [760, 422] width 1142 height 48
copy p "Tinkery is a B2B SaaS that helps commercial operations teams within SMBs focus …"
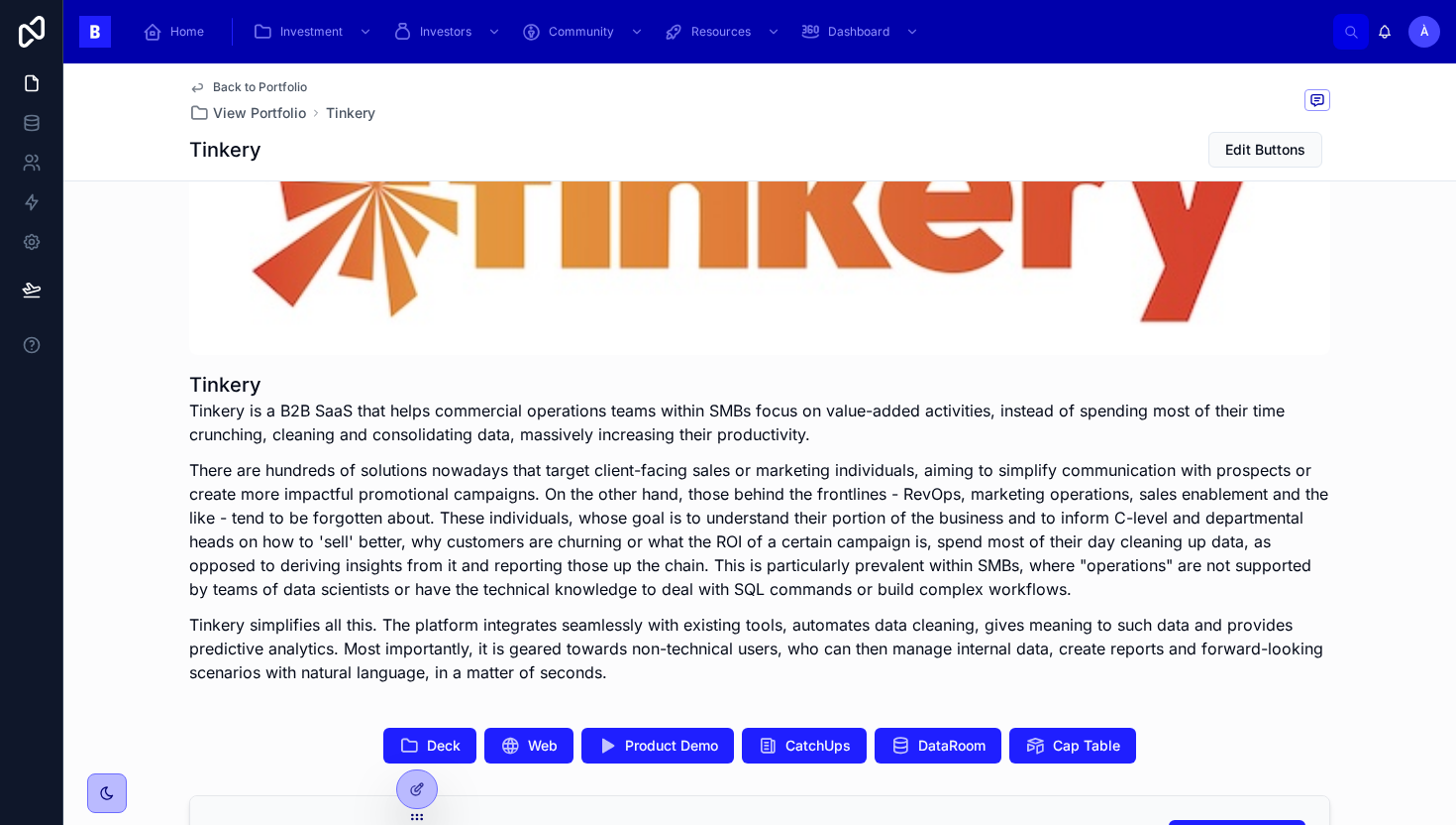
click at [339, 503] on p "There are hundreds of solutions nowadays that target client-facing sales or mar…" at bounding box center [760, 529] width 1142 height 143
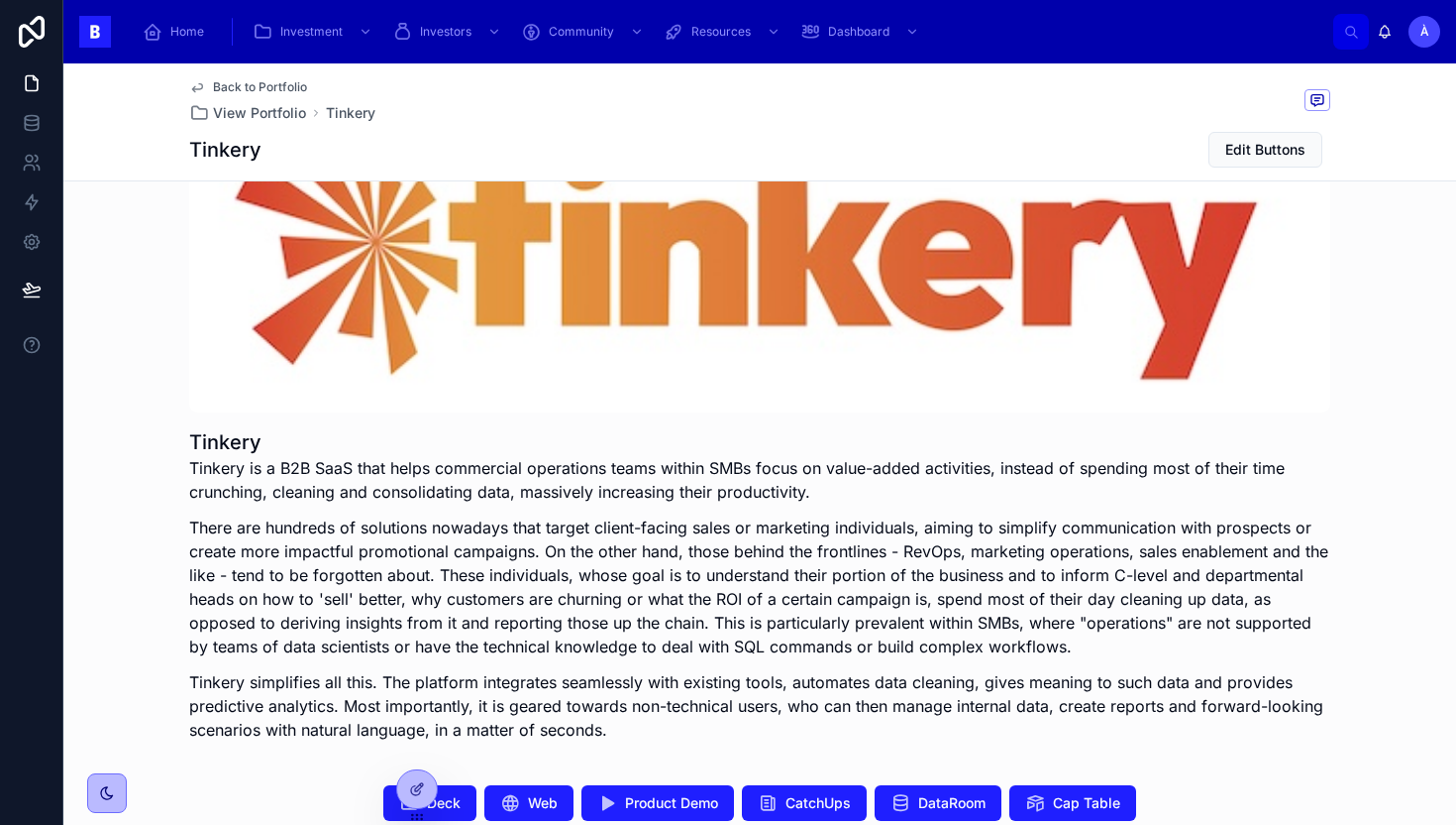
scroll to position [112, 0]
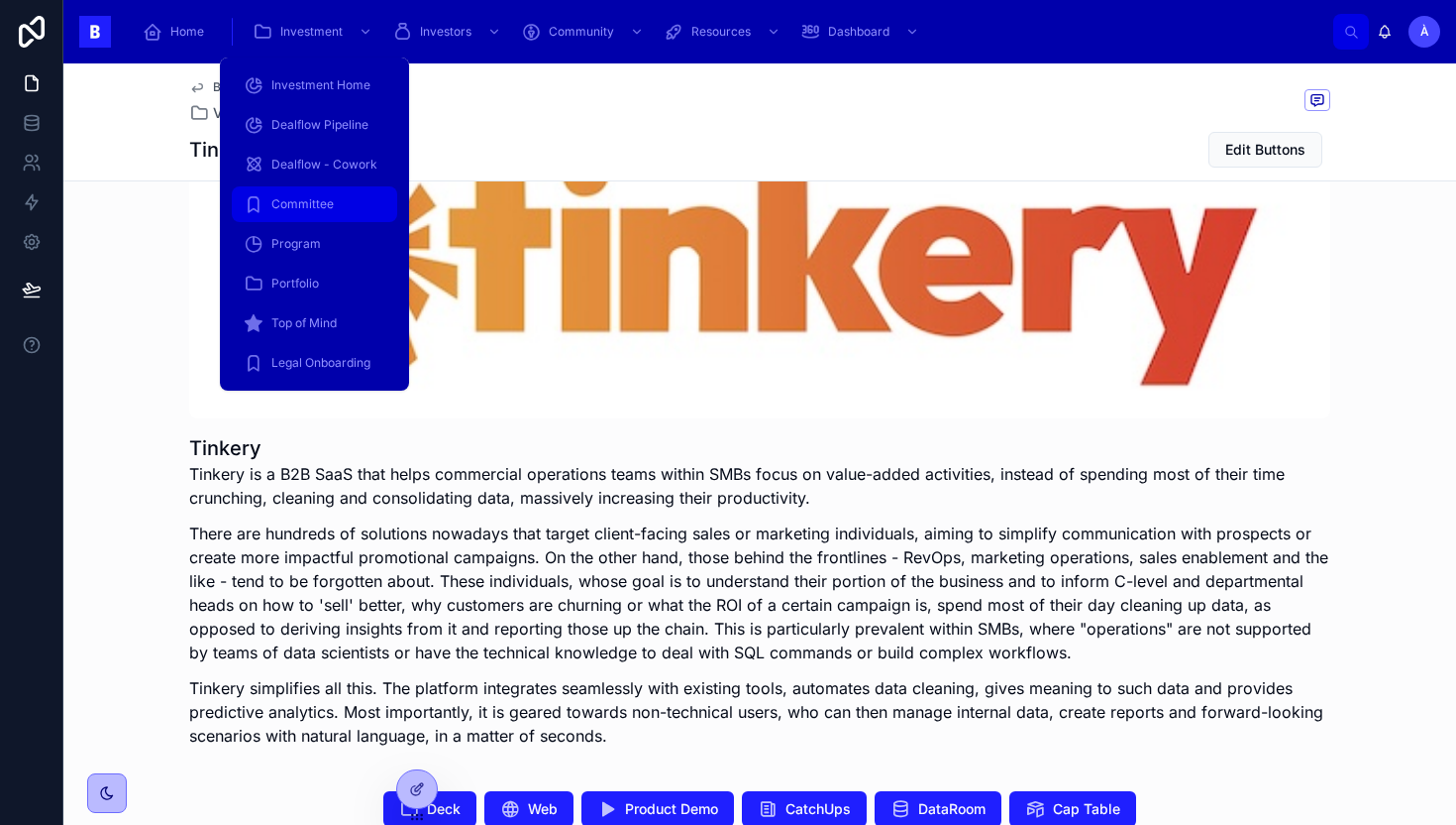
click at [321, 210] on span "Committee" at bounding box center [302, 205] width 63 height 16
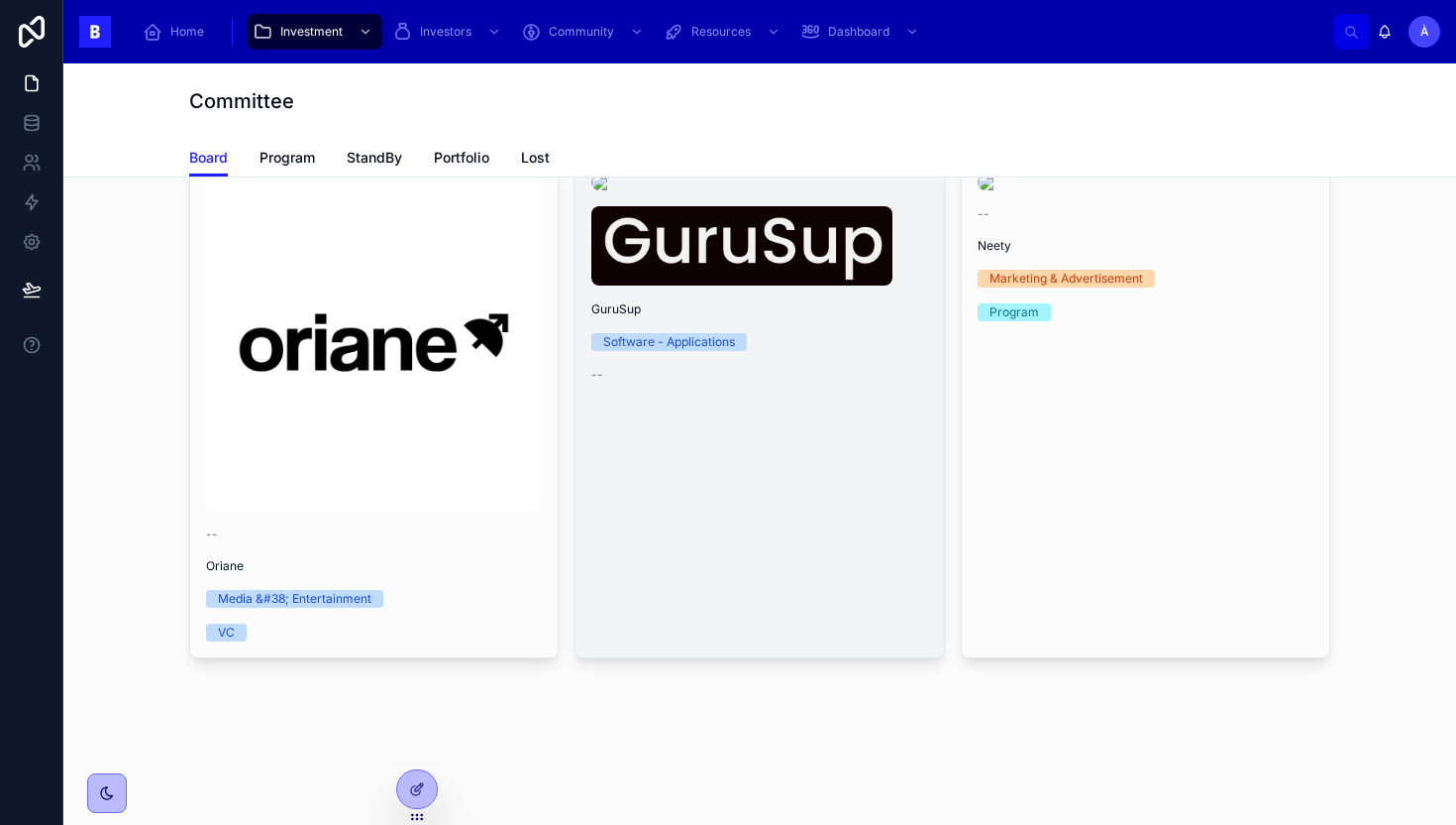
scroll to position [1260, 0]
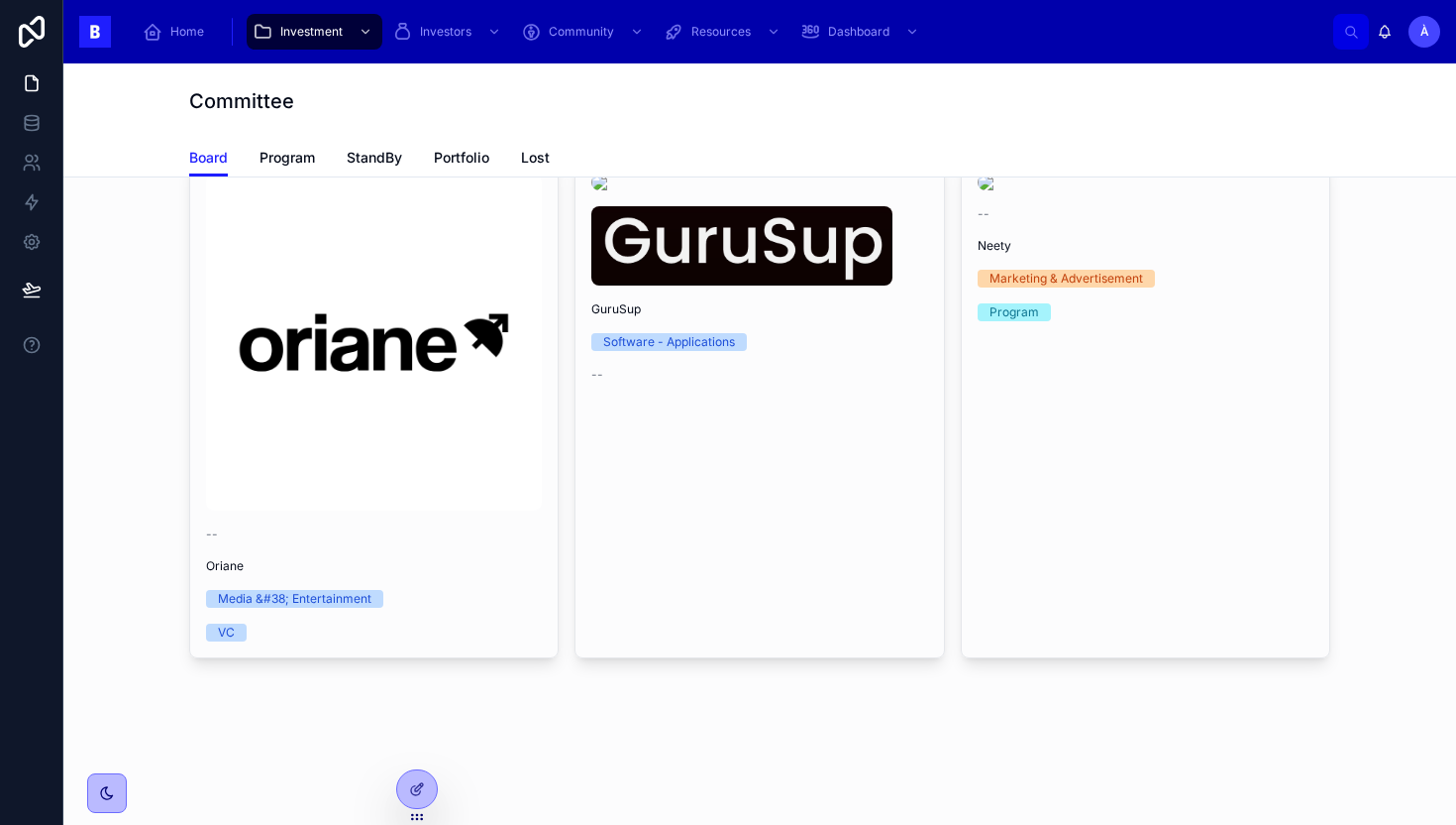
click at [204, 151] on icon at bounding box center [205, 143] width 16 height 16
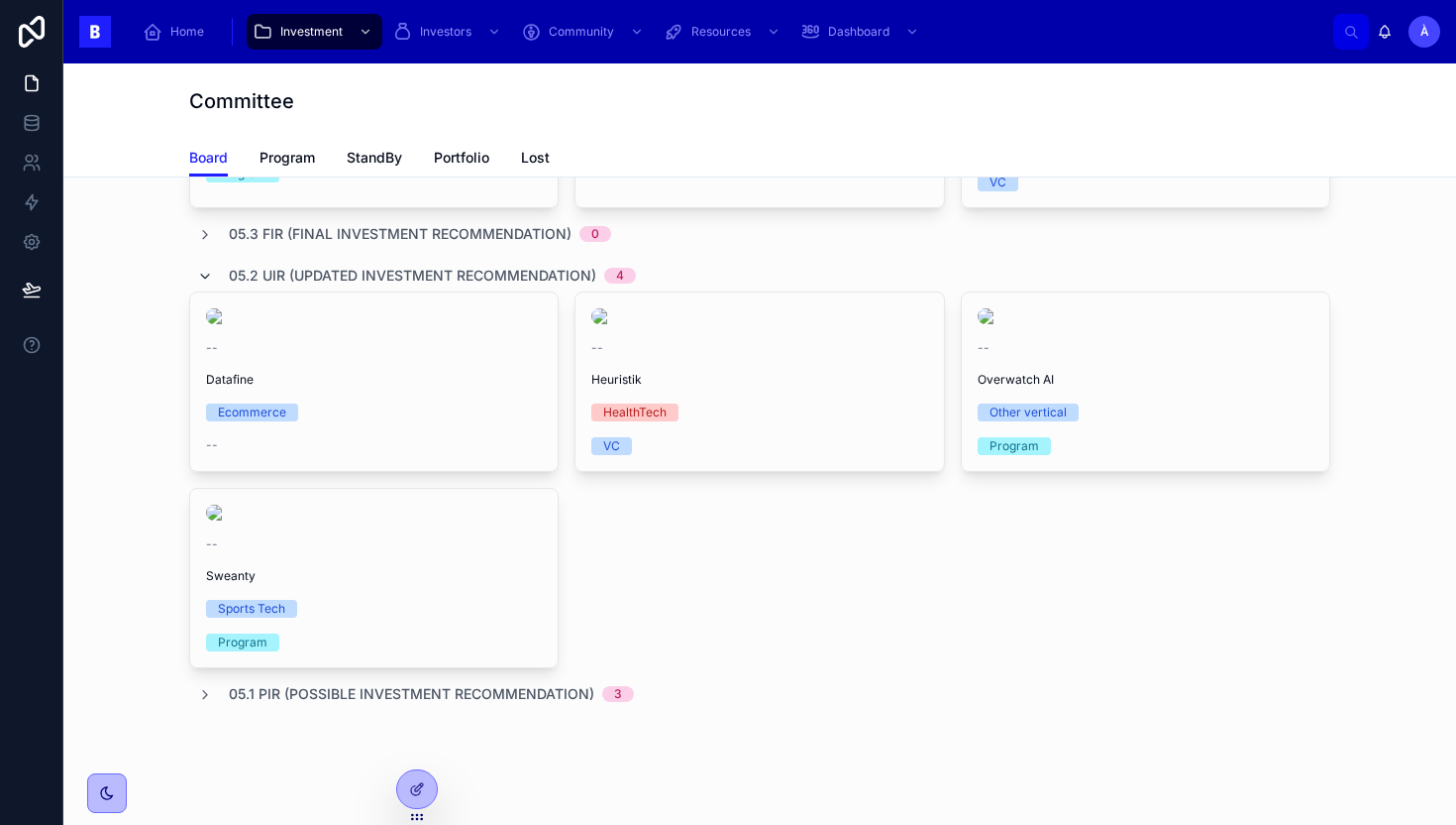
click at [209, 284] on icon at bounding box center [205, 276] width 16 height 16
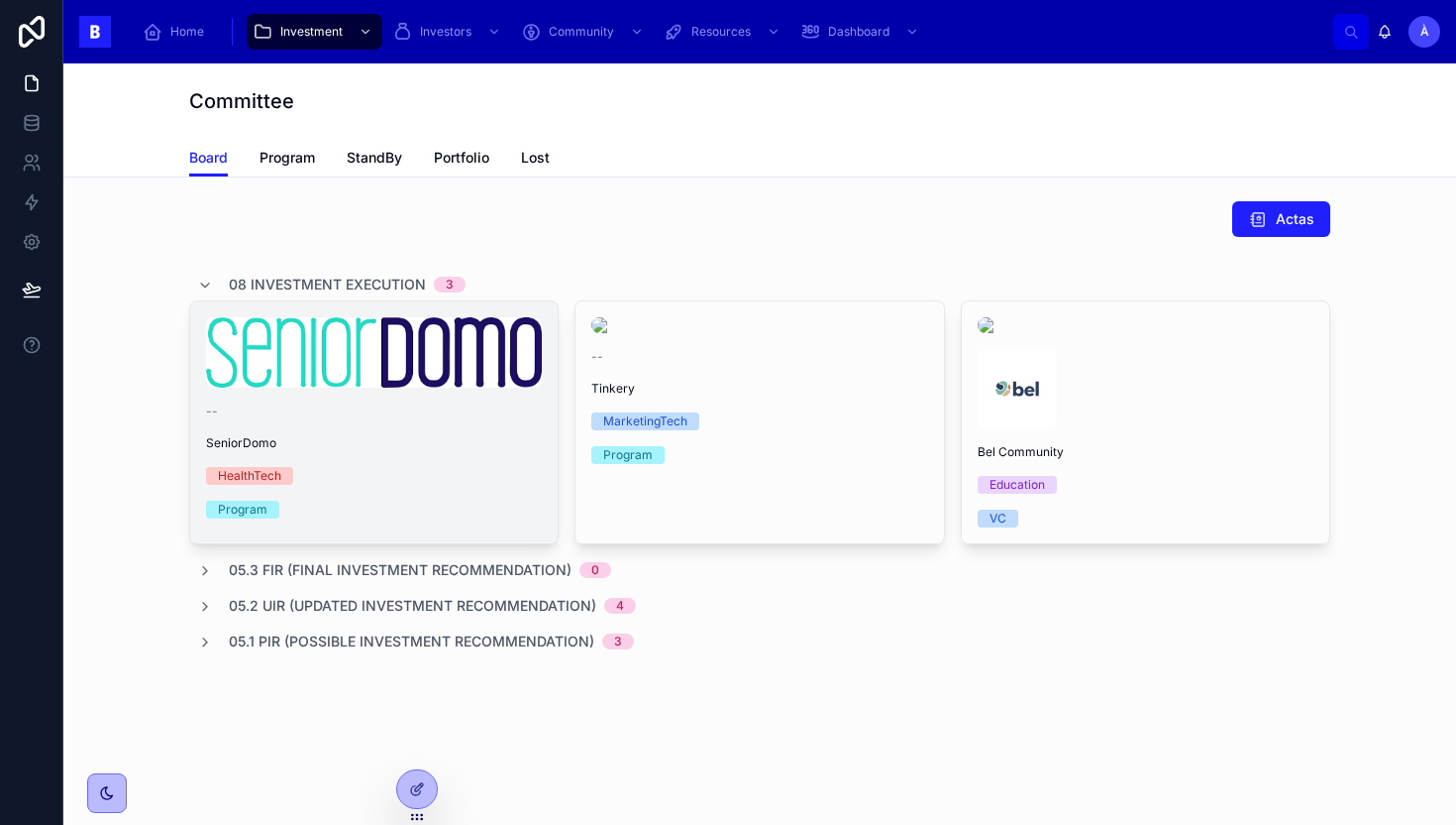
scroll to position [15, 0]
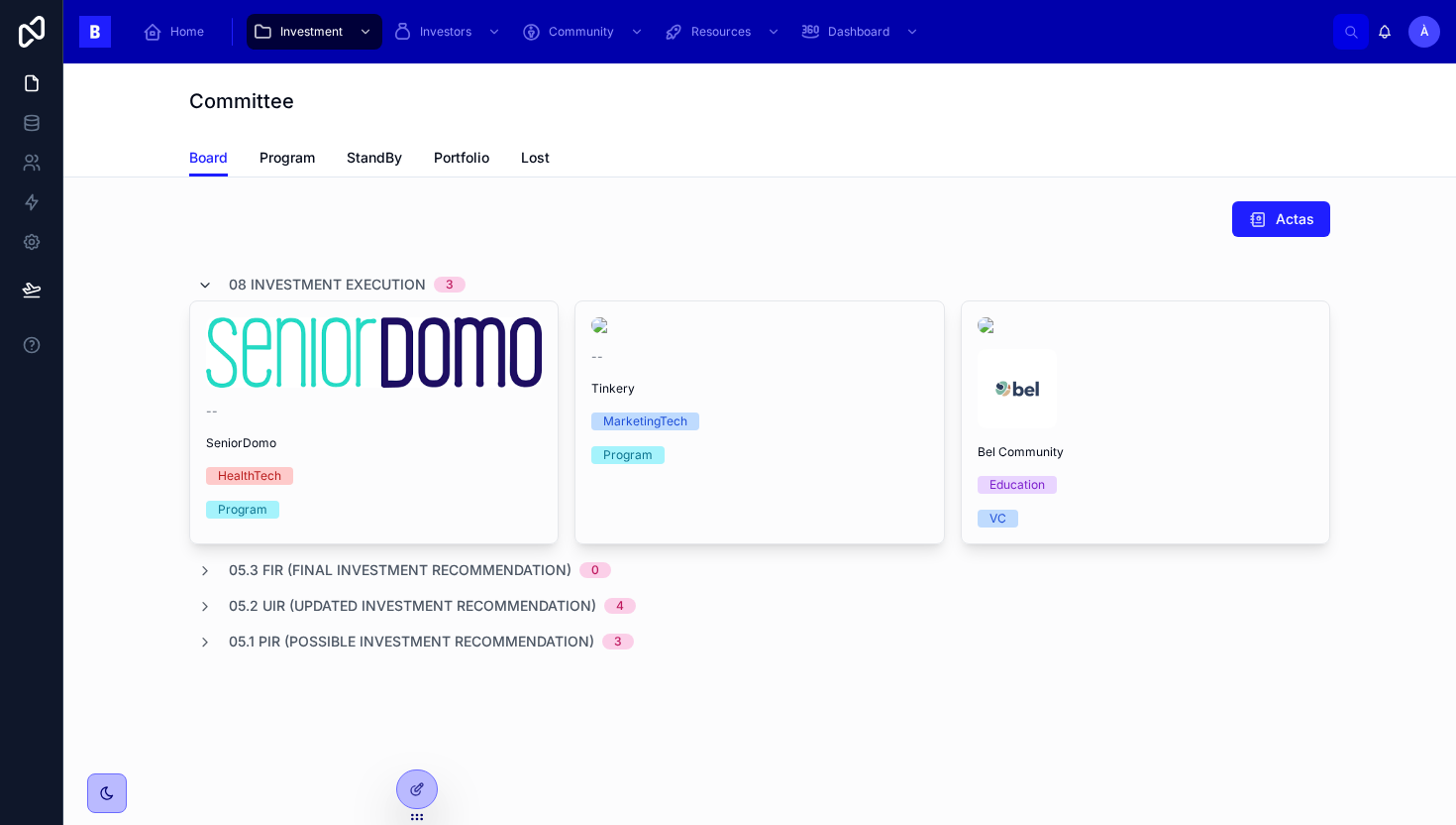
click at [204, 277] on icon at bounding box center [205, 285] width 16 height 16
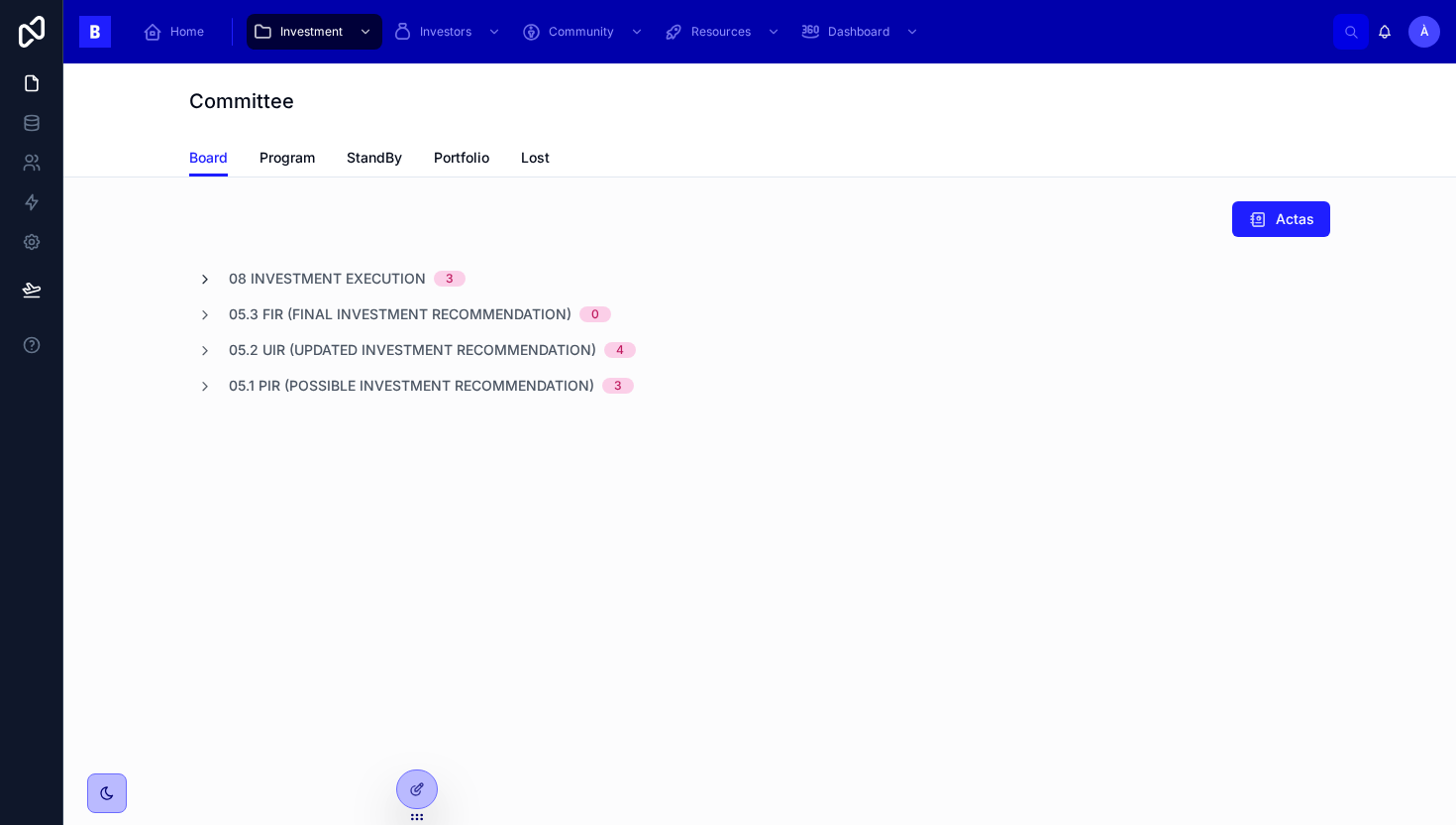
scroll to position [0, 0]
click at [209, 275] on icon at bounding box center [205, 279] width 16 height 16
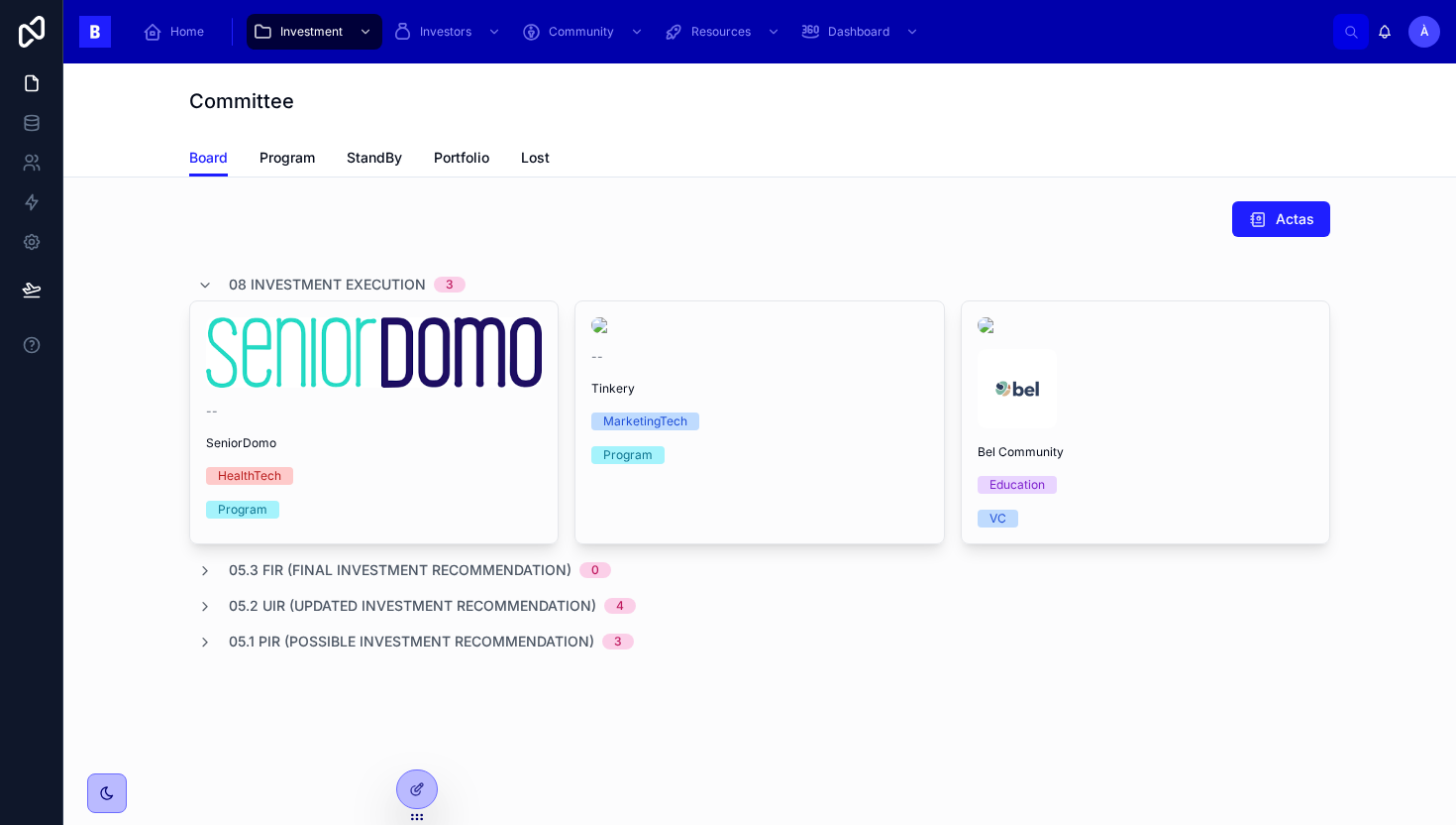
click at [214, 282] on div "08 Investment Execution 3" at bounding box center [331, 284] width 268 height 32
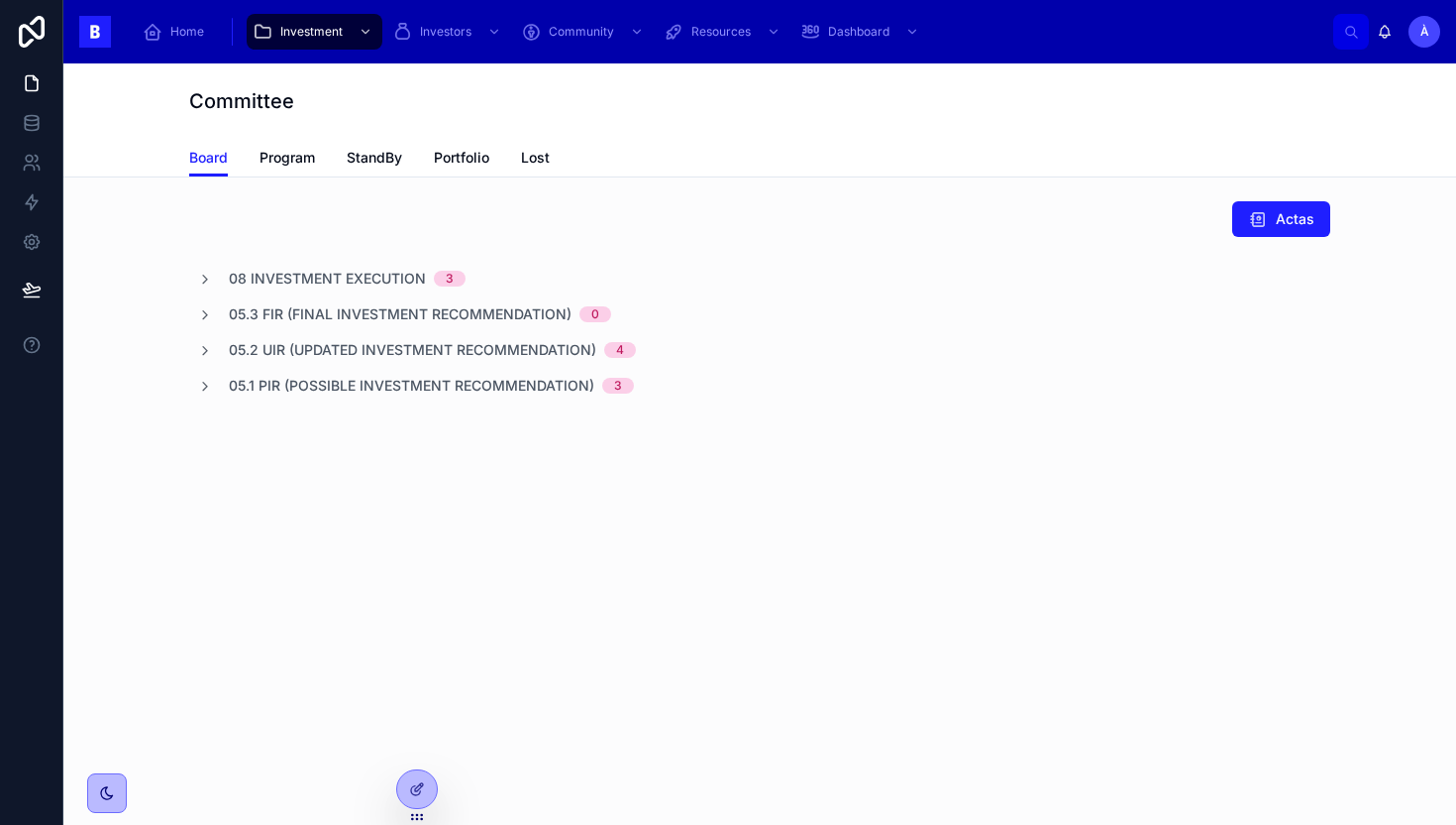
click at [230, 385] on span "05.1 PIR (Possible Investment Recommendation)" at bounding box center [411, 386] width 366 height 20
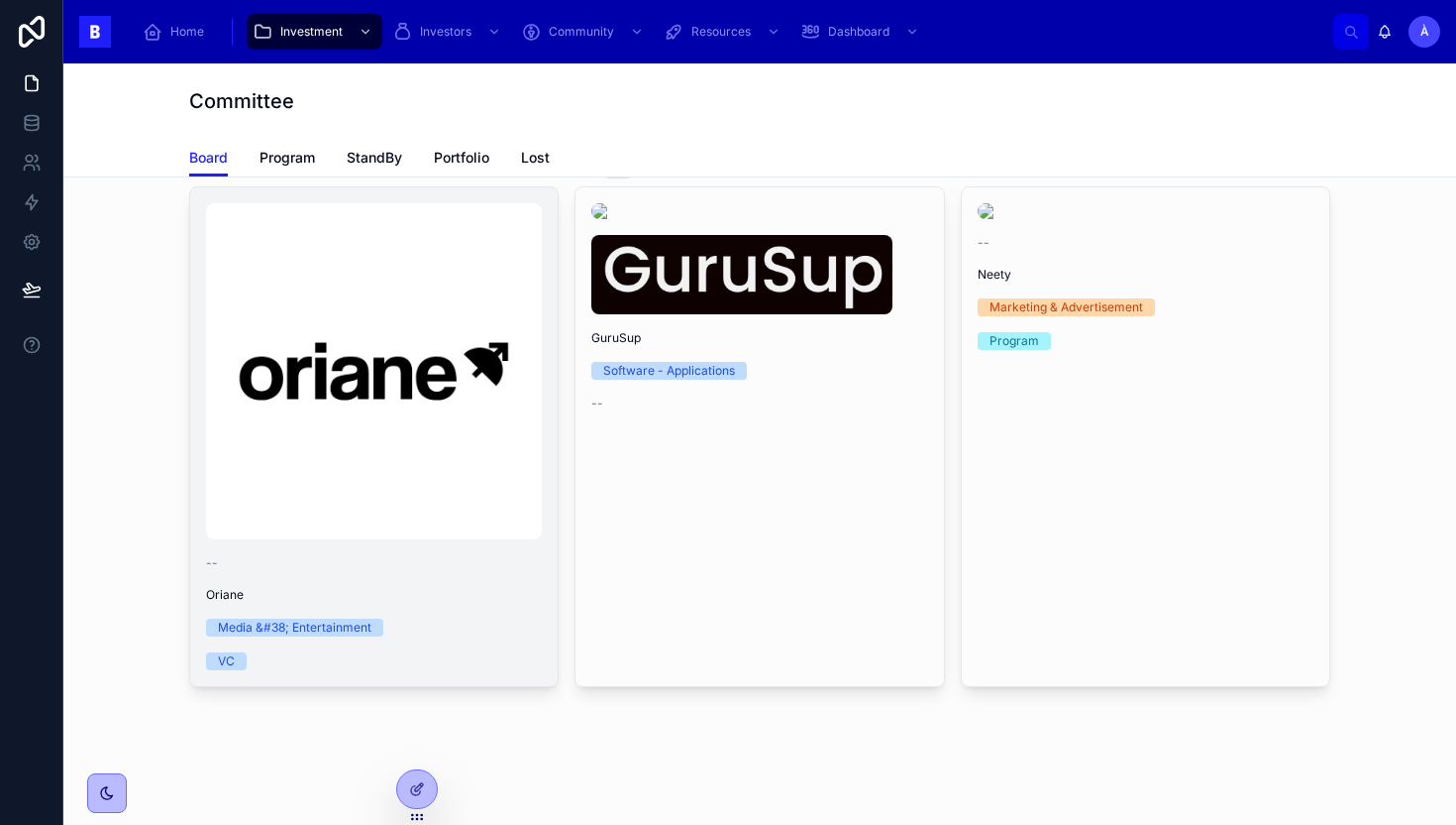
scroll to position [249, 0]
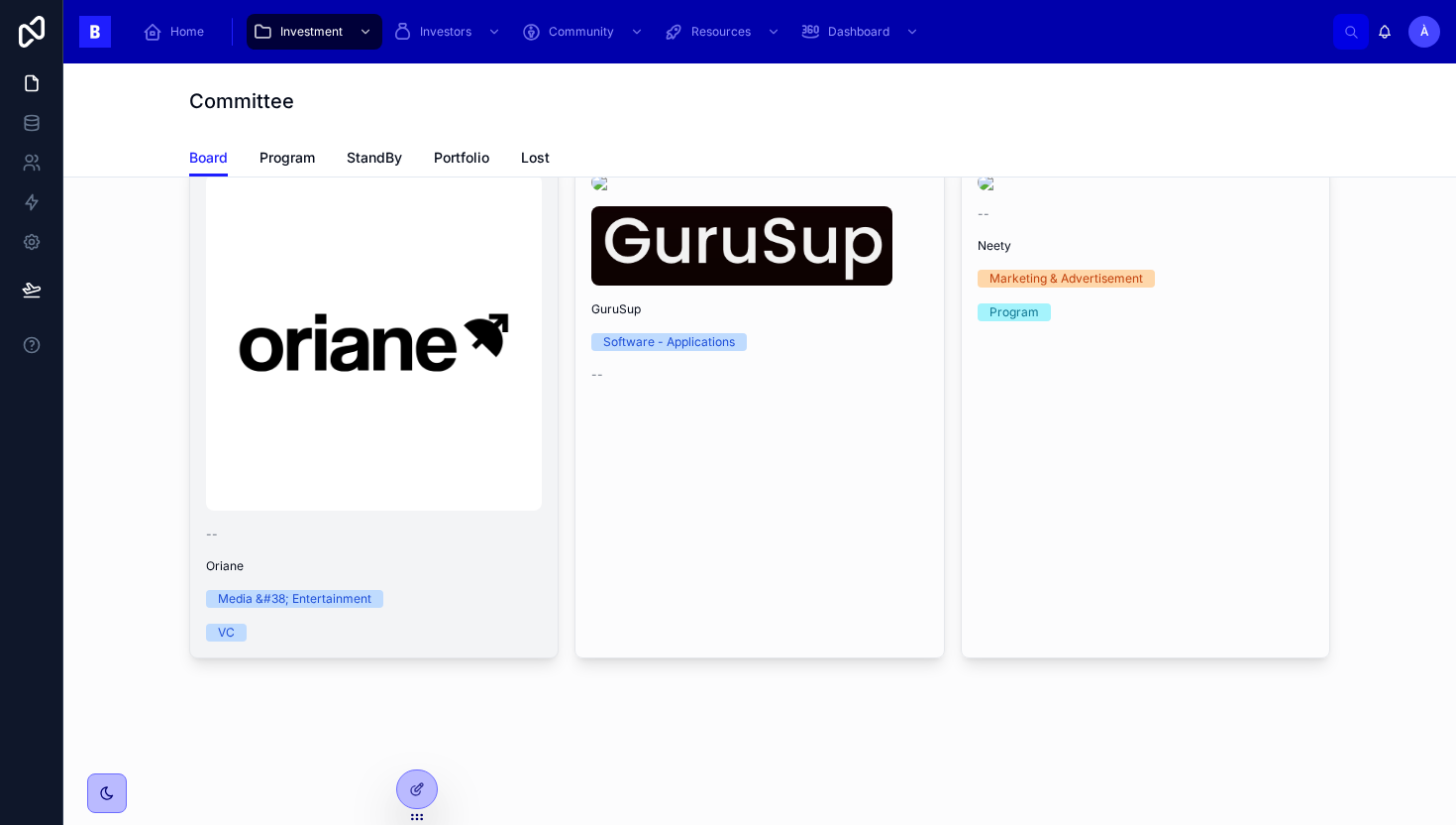
click at [476, 431] on img at bounding box center [374, 342] width 336 height 336
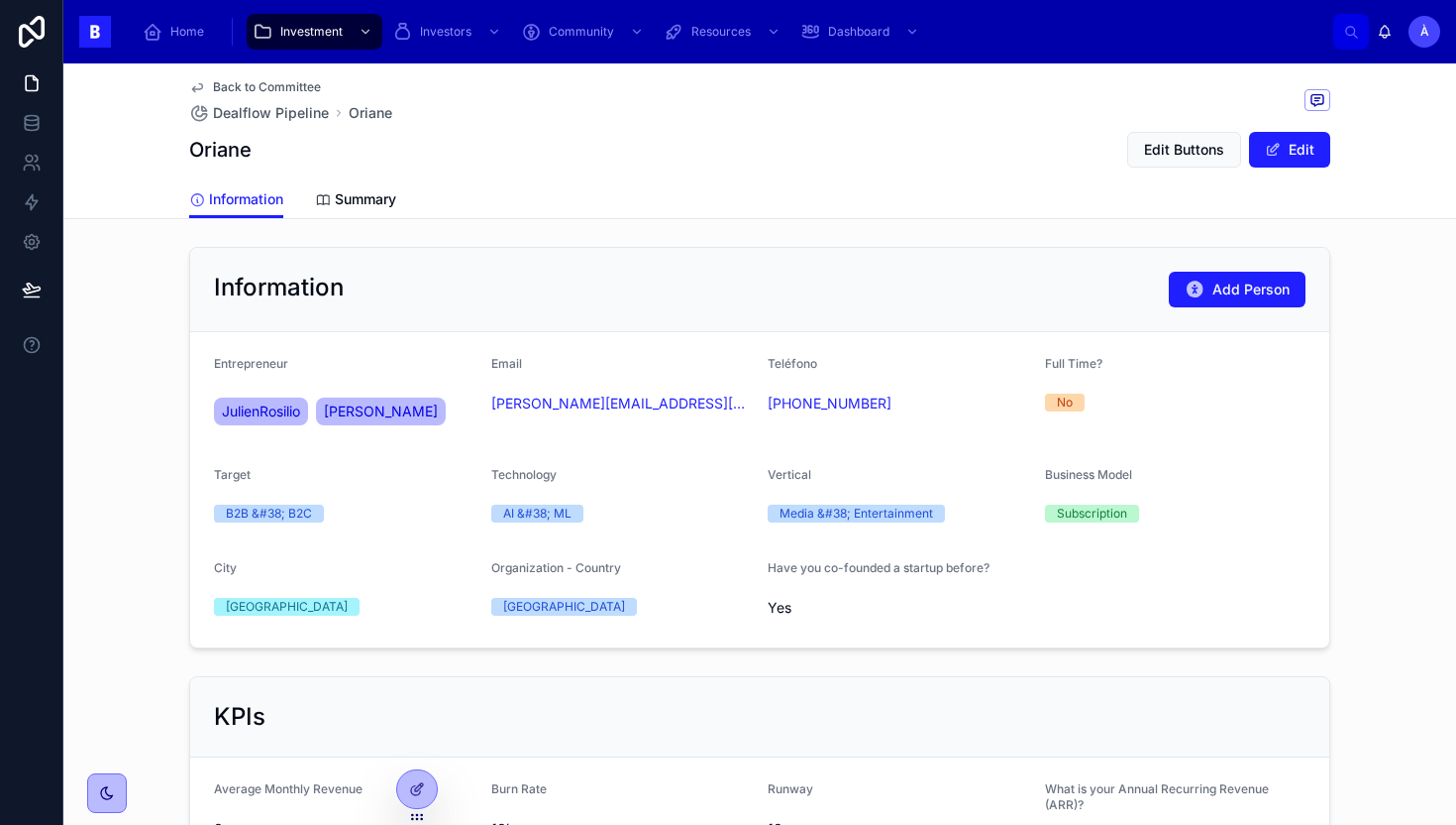
scroll to position [540, 0]
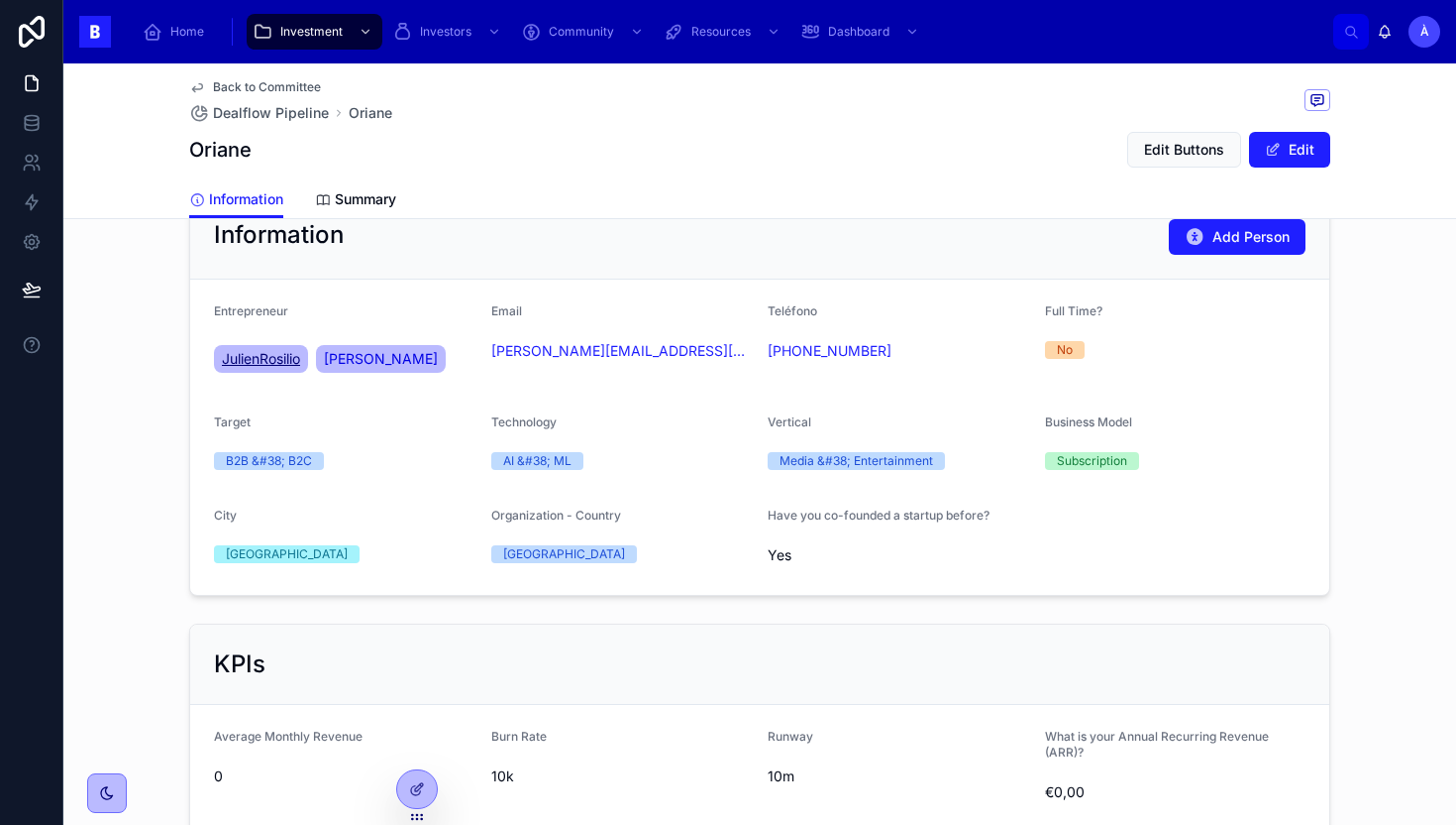
click at [268, 356] on span "JulienRosilio" at bounding box center [261, 359] width 78 height 20
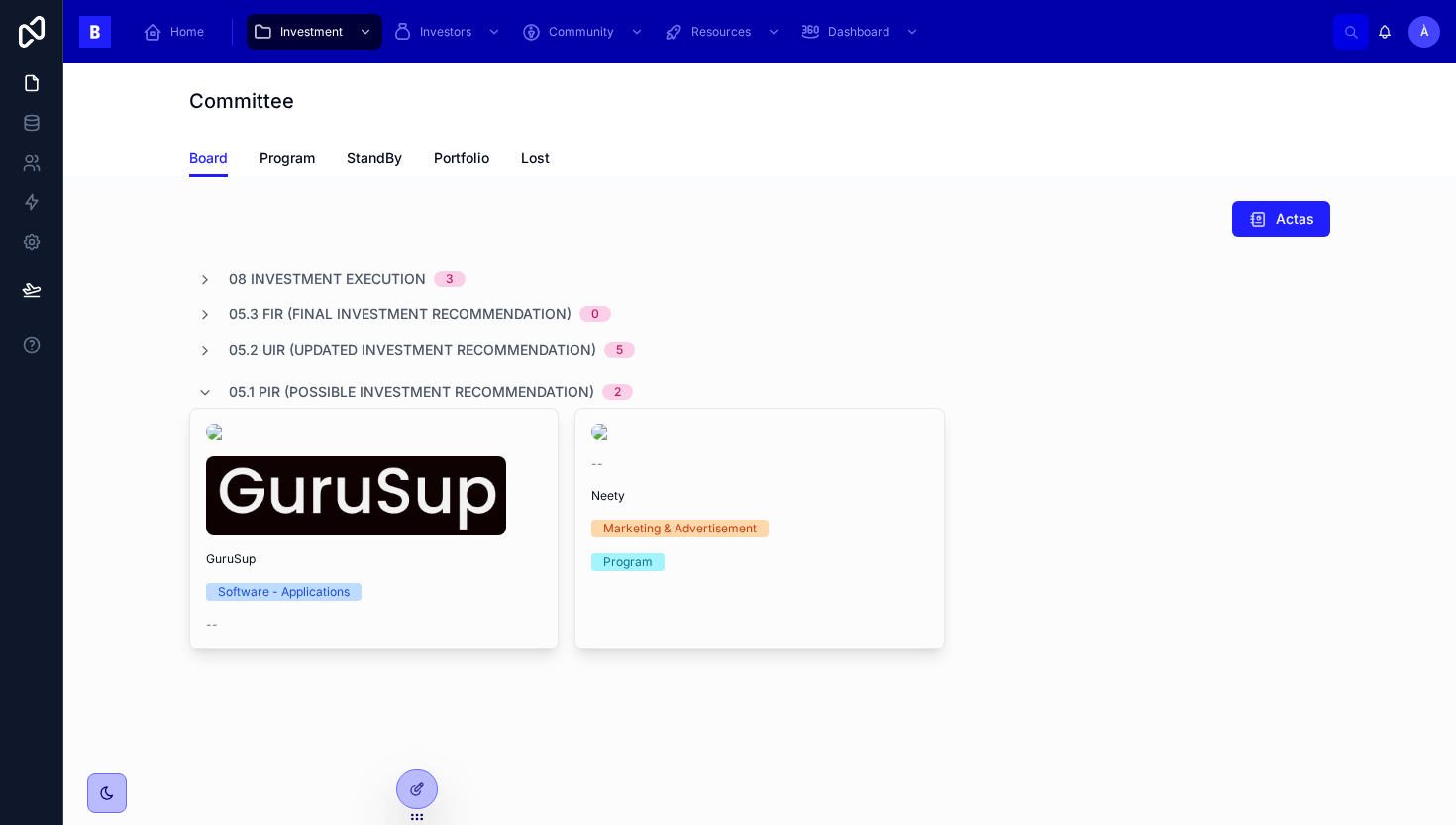
scroll to position [23, 0]
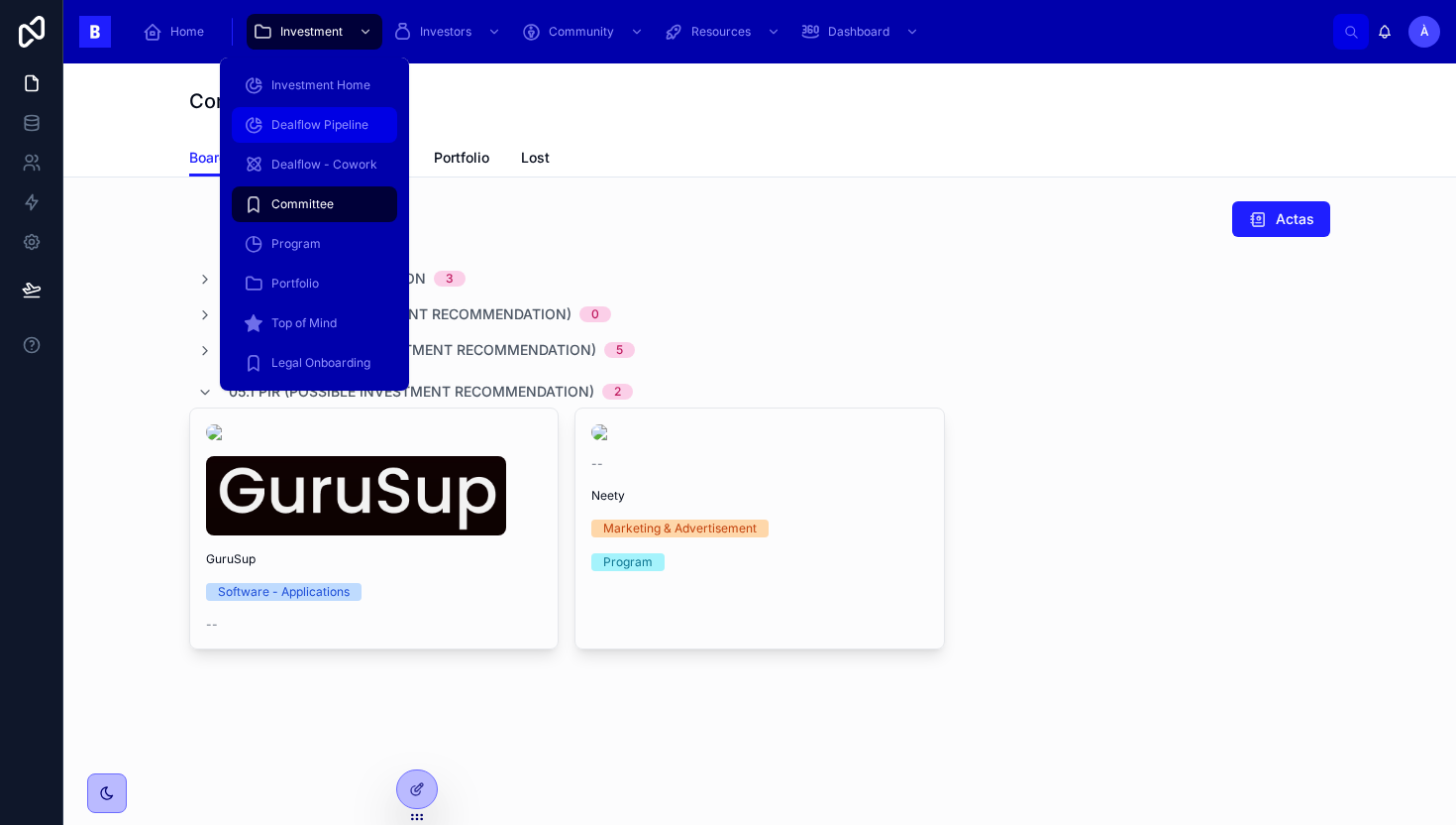
click at [312, 111] on div "Dealflow Pipeline" at bounding box center [314, 125] width 142 height 32
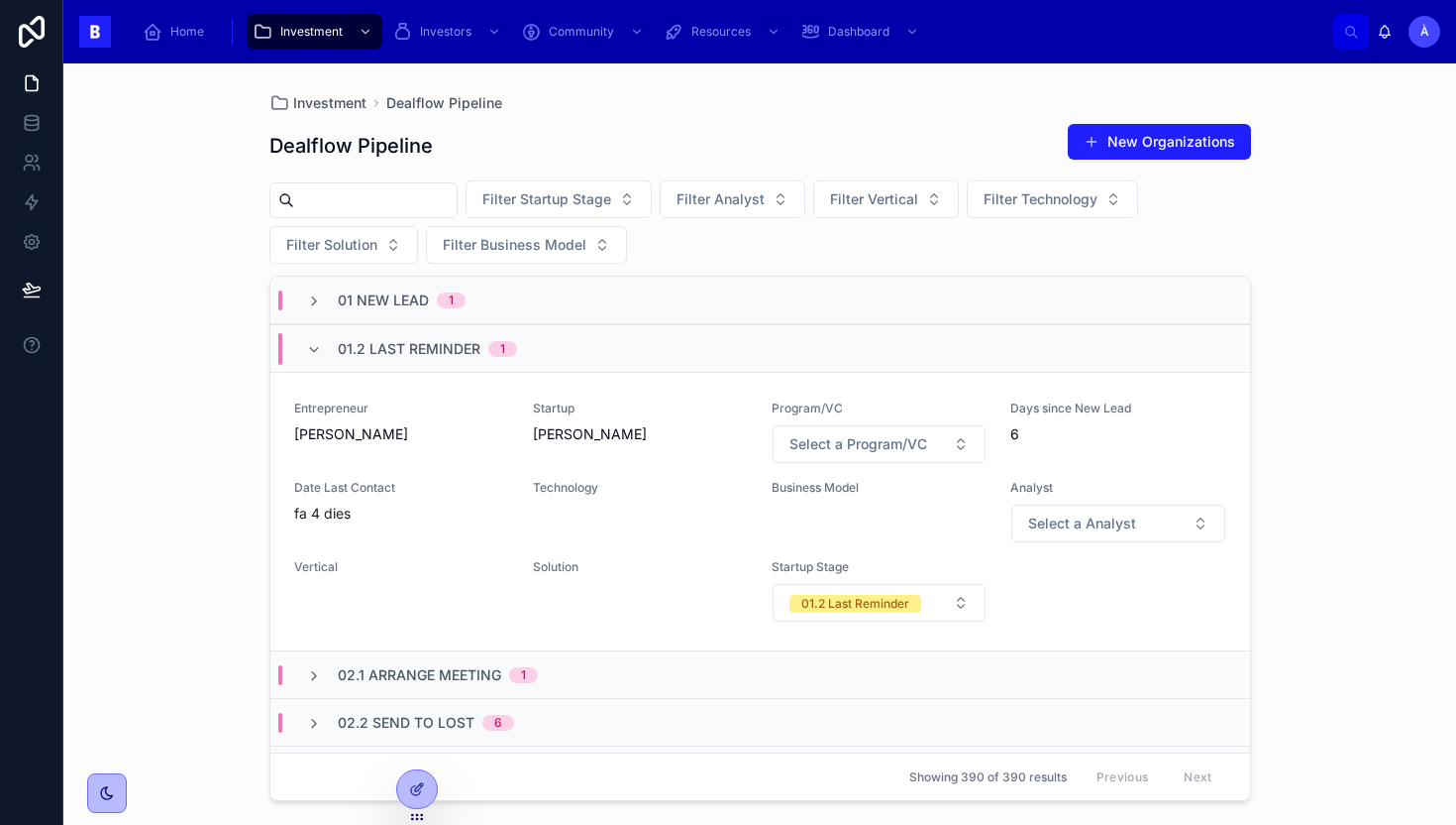
click at [486, 355] on div "01.2 Last Reminder 1" at bounding box center [428, 349] width 180 height 32
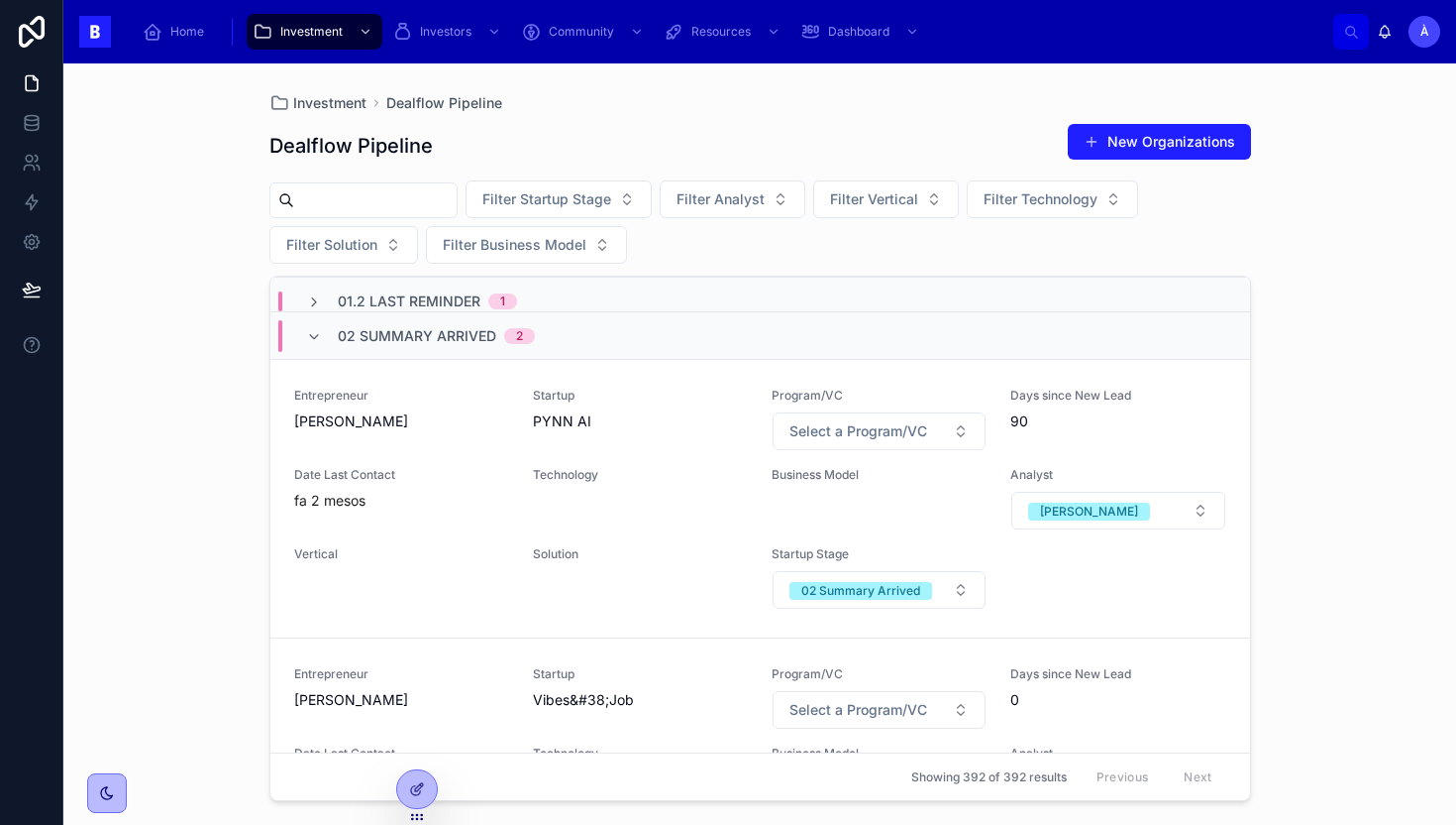
scroll to position [56, 0]
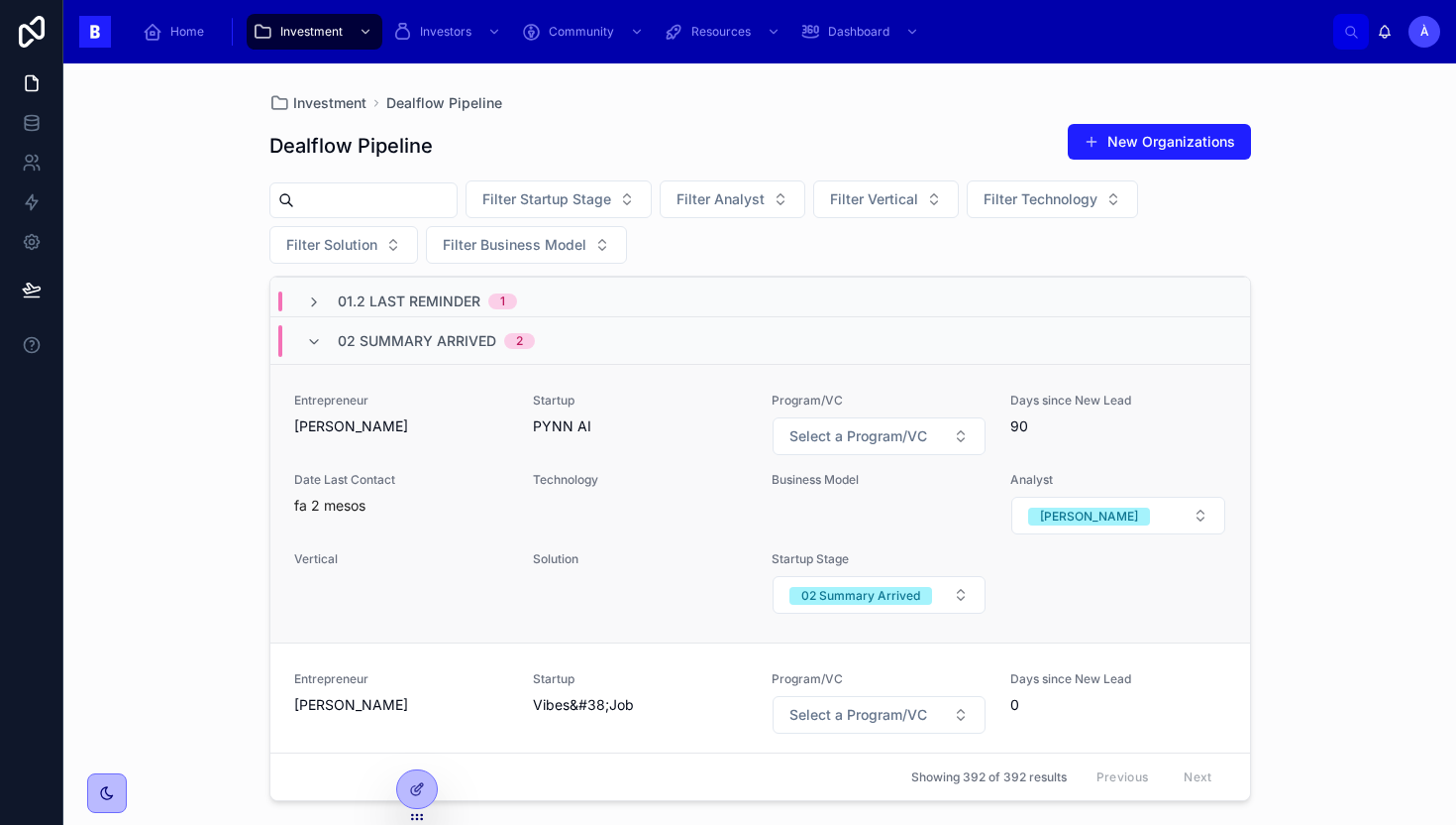
click at [485, 479] on span "Date Last Contact" at bounding box center [402, 480] width 215 height 16
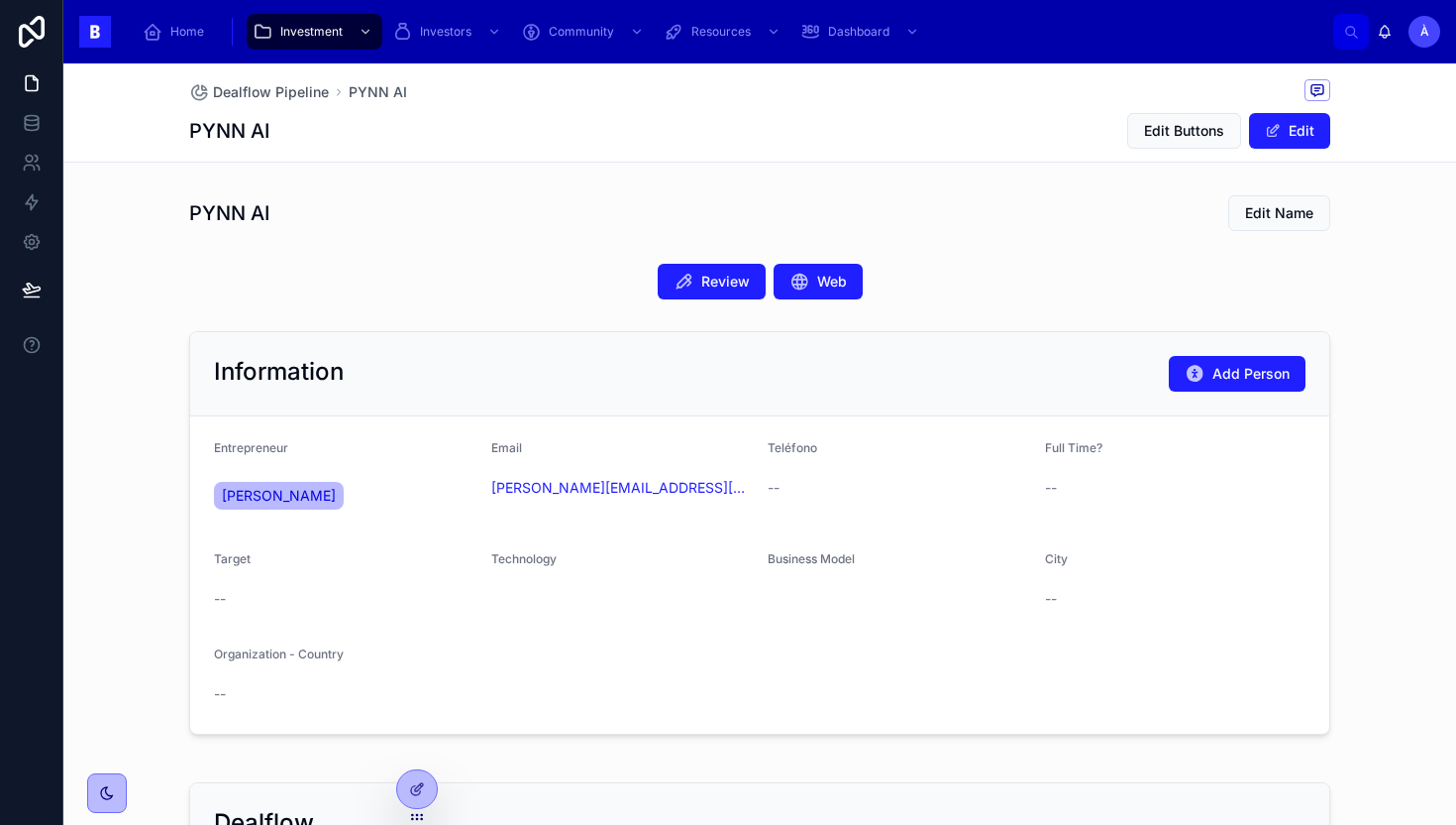
scroll to position [502, 0]
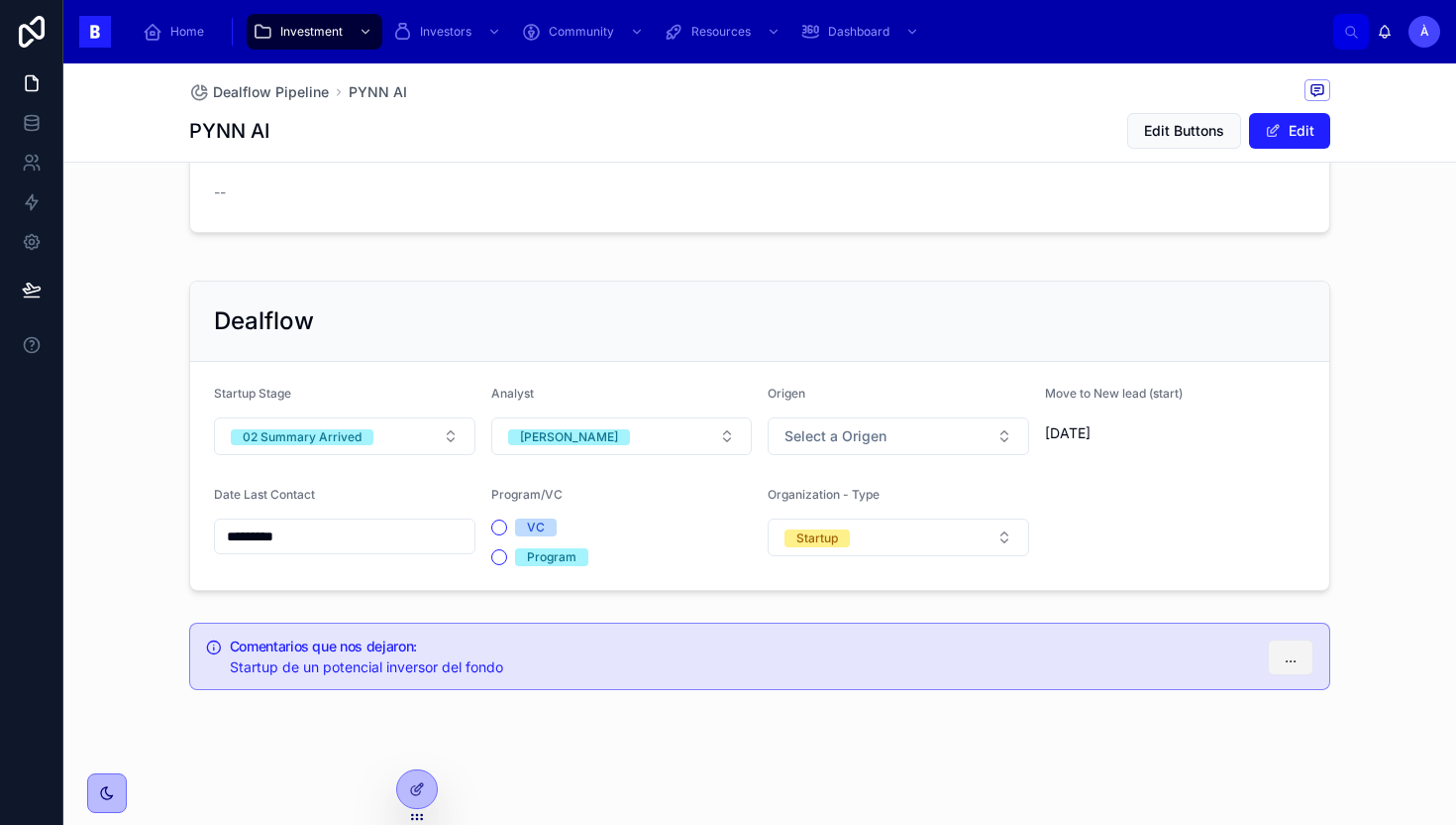
click at [1285, 652] on span "..." at bounding box center [1291, 657] width 12 height 20
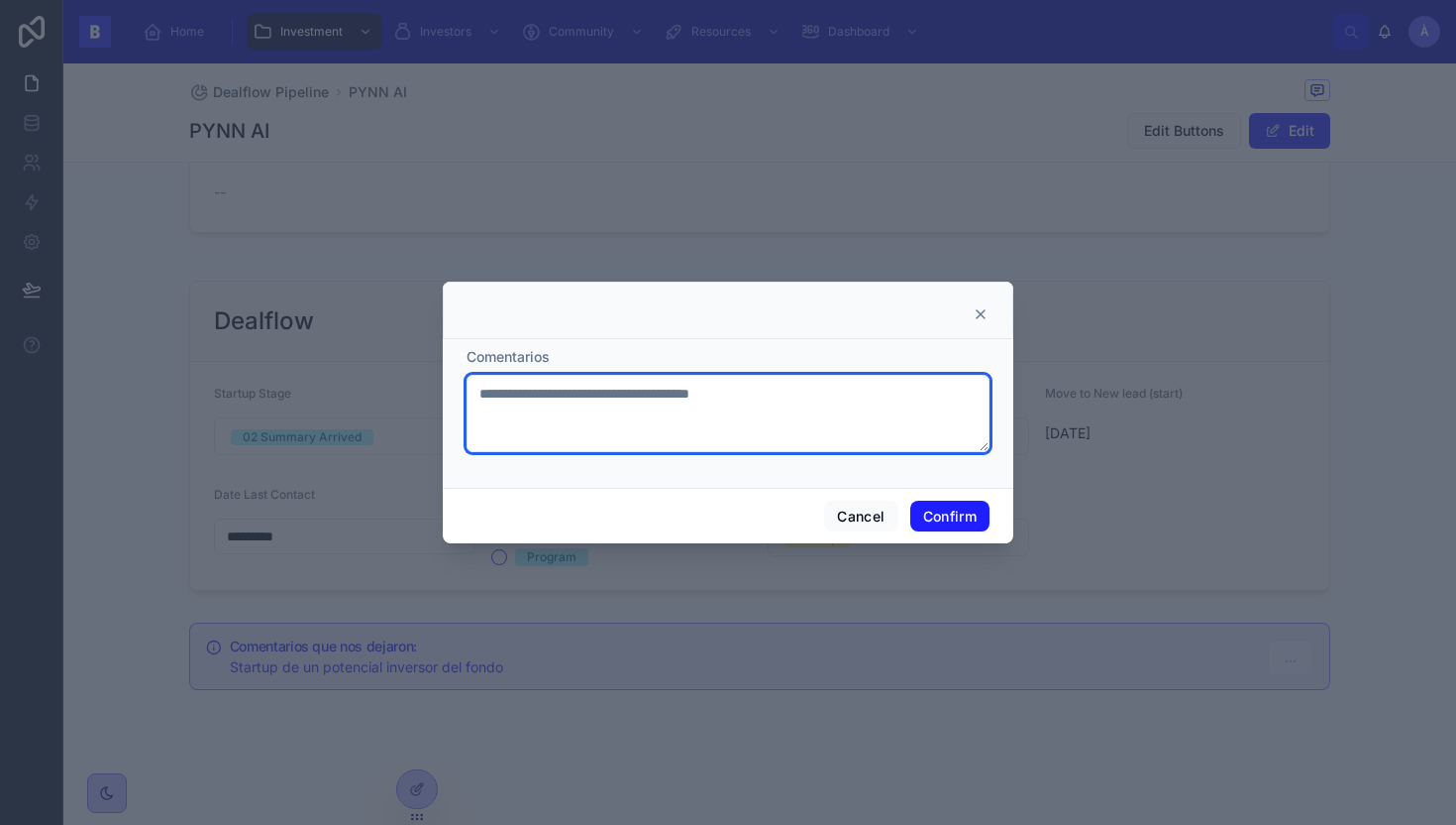
click at [777, 384] on textarea "**********" at bounding box center [728, 413] width 524 height 77
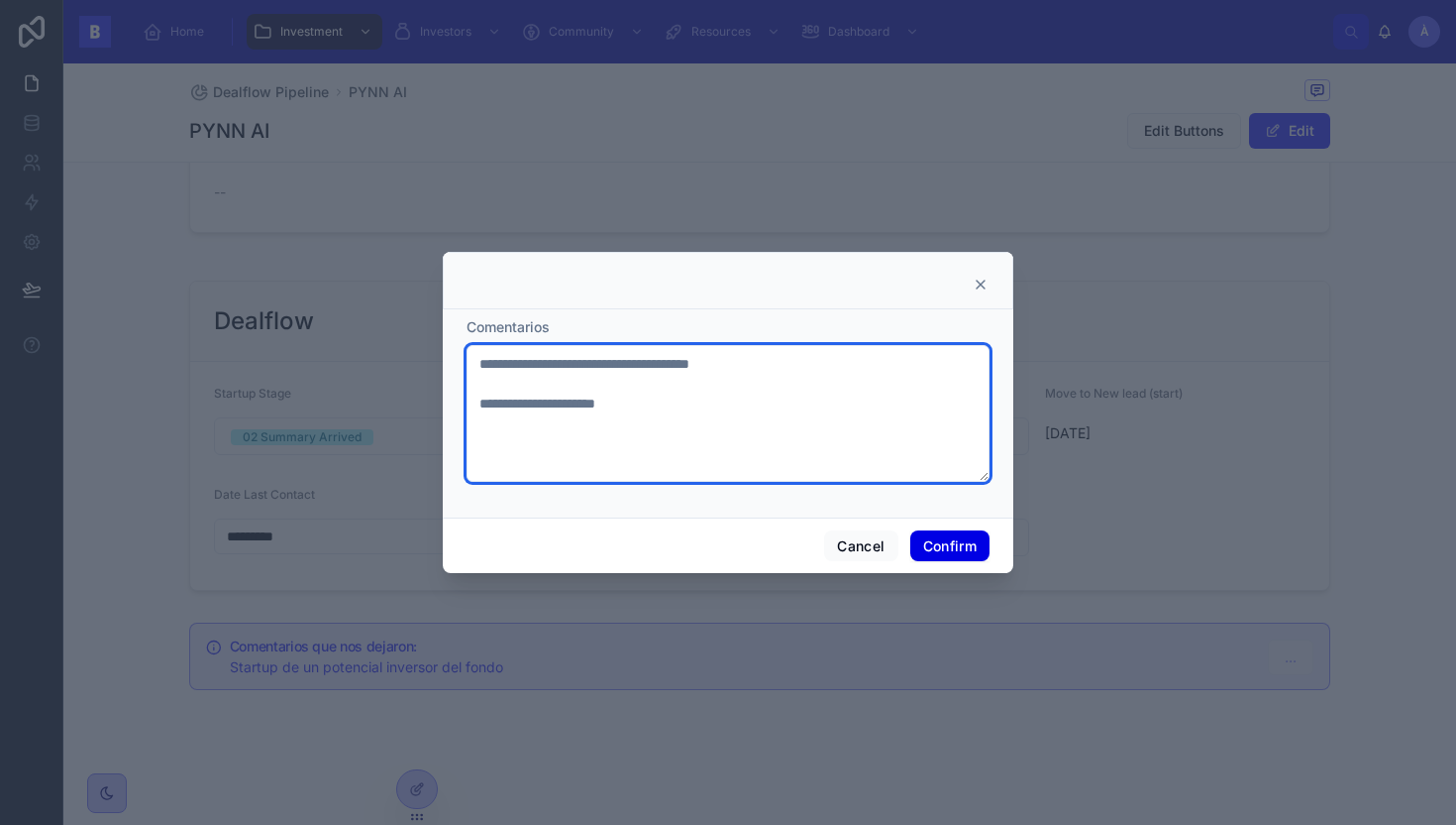
type textarea "**********"
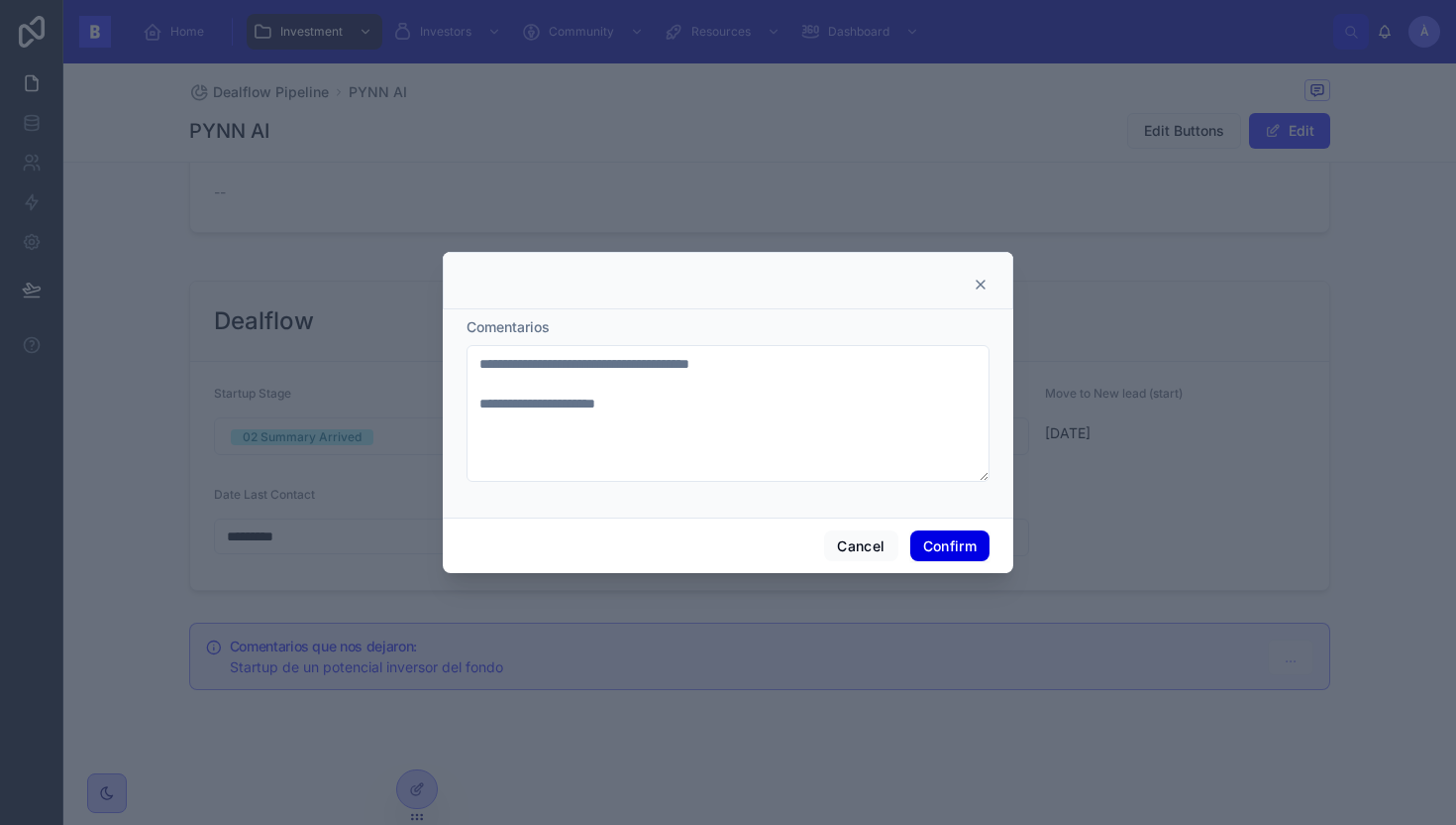
click at [939, 543] on button "Confirm" at bounding box center [949, 547] width 79 height 32
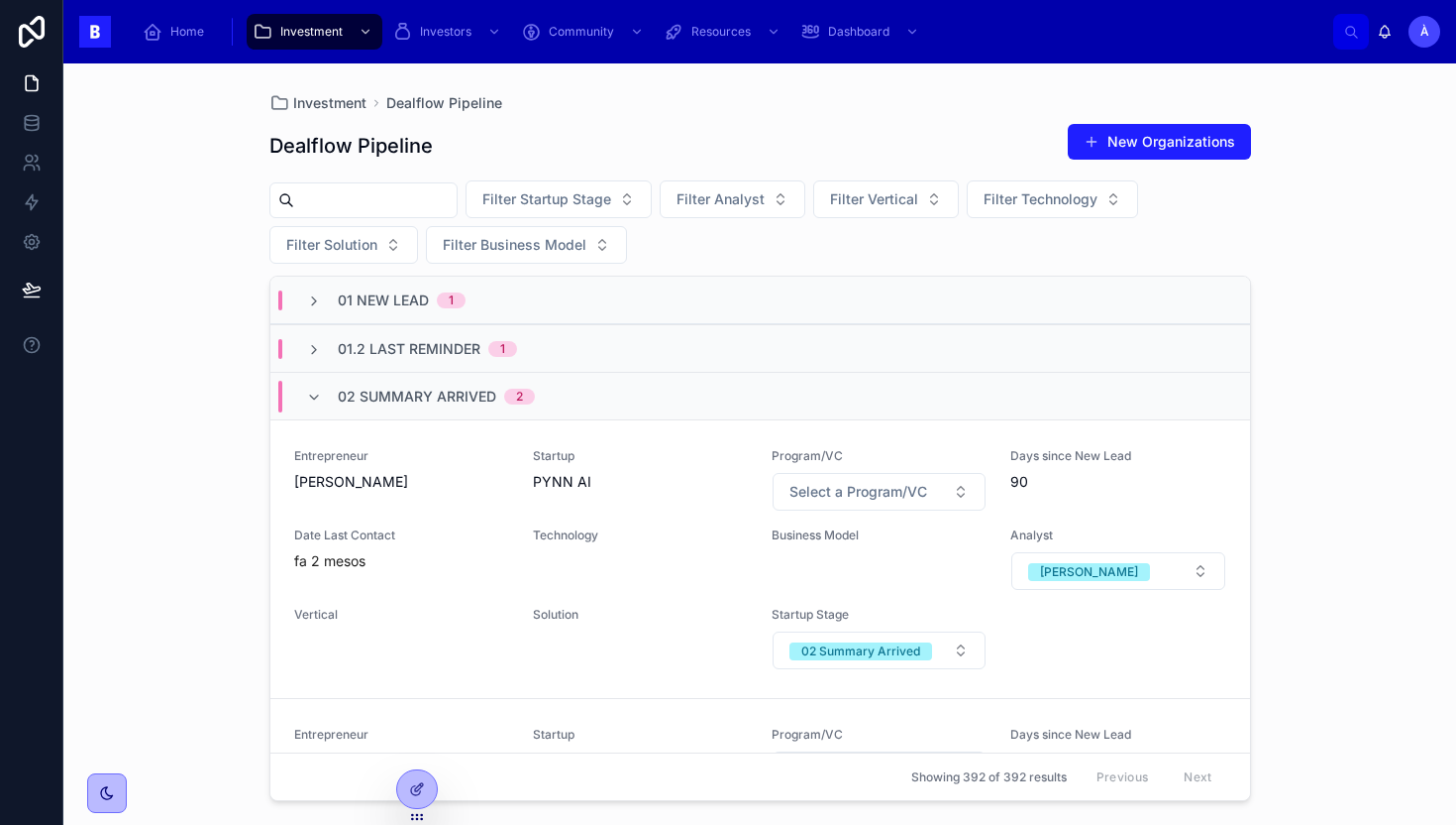
click at [380, 407] on div "02 Summary Arrived 2" at bounding box center [437, 397] width 197 height 32
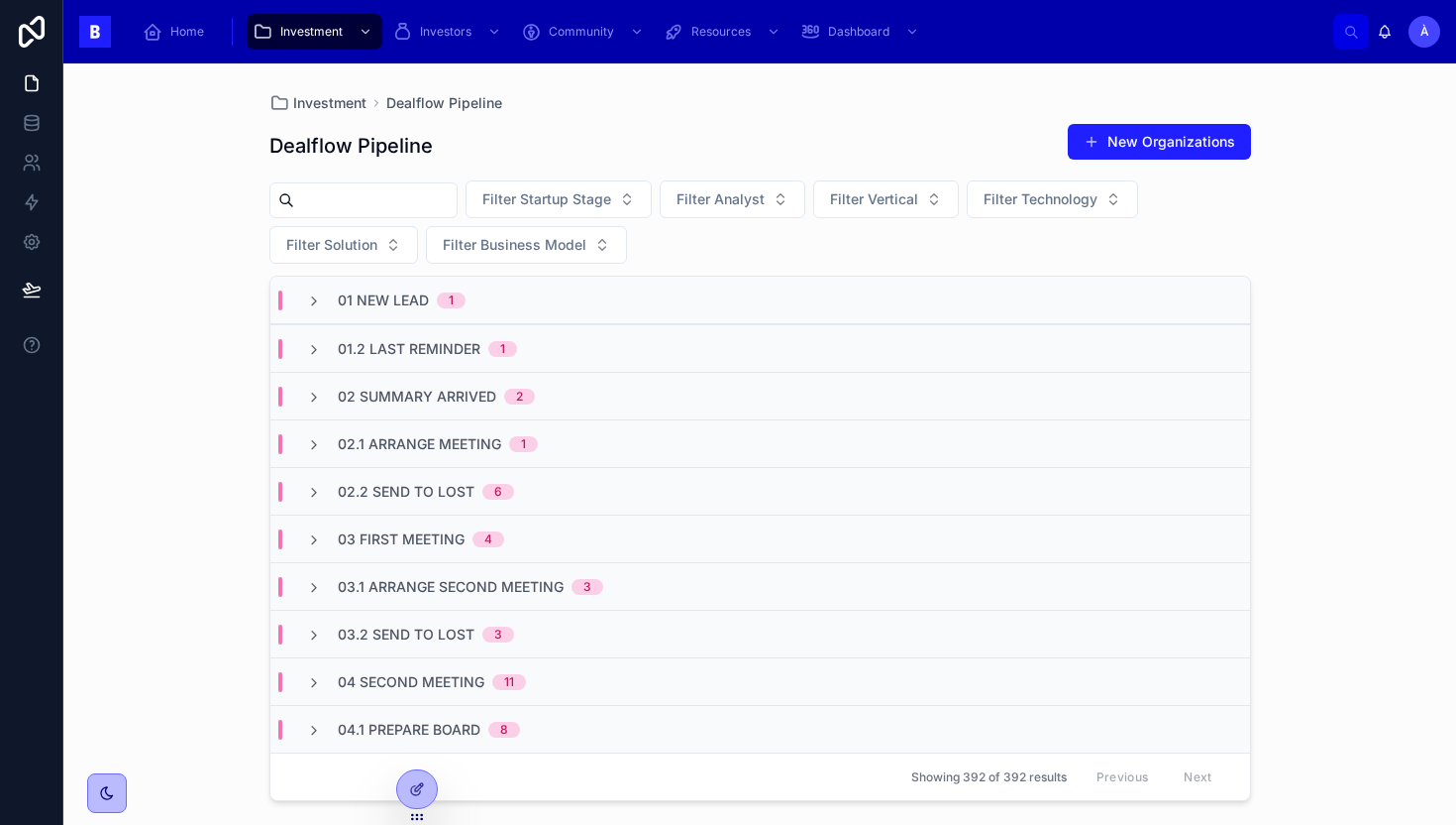
click at [435, 494] on span "02.2 Send To Lost" at bounding box center [406, 492] width 137 height 20
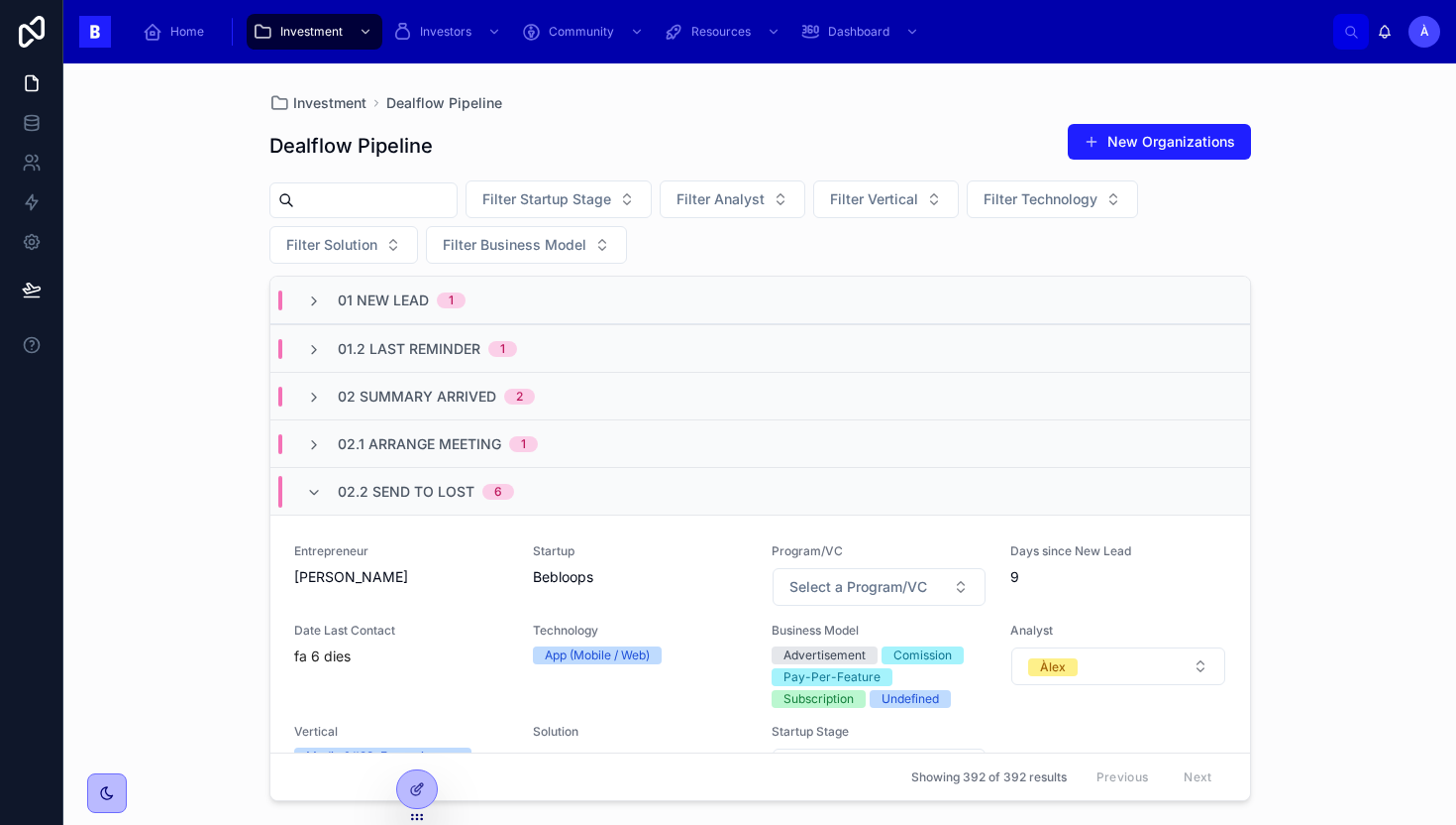
click at [435, 494] on span "02.2 Send To Lost" at bounding box center [406, 492] width 137 height 20
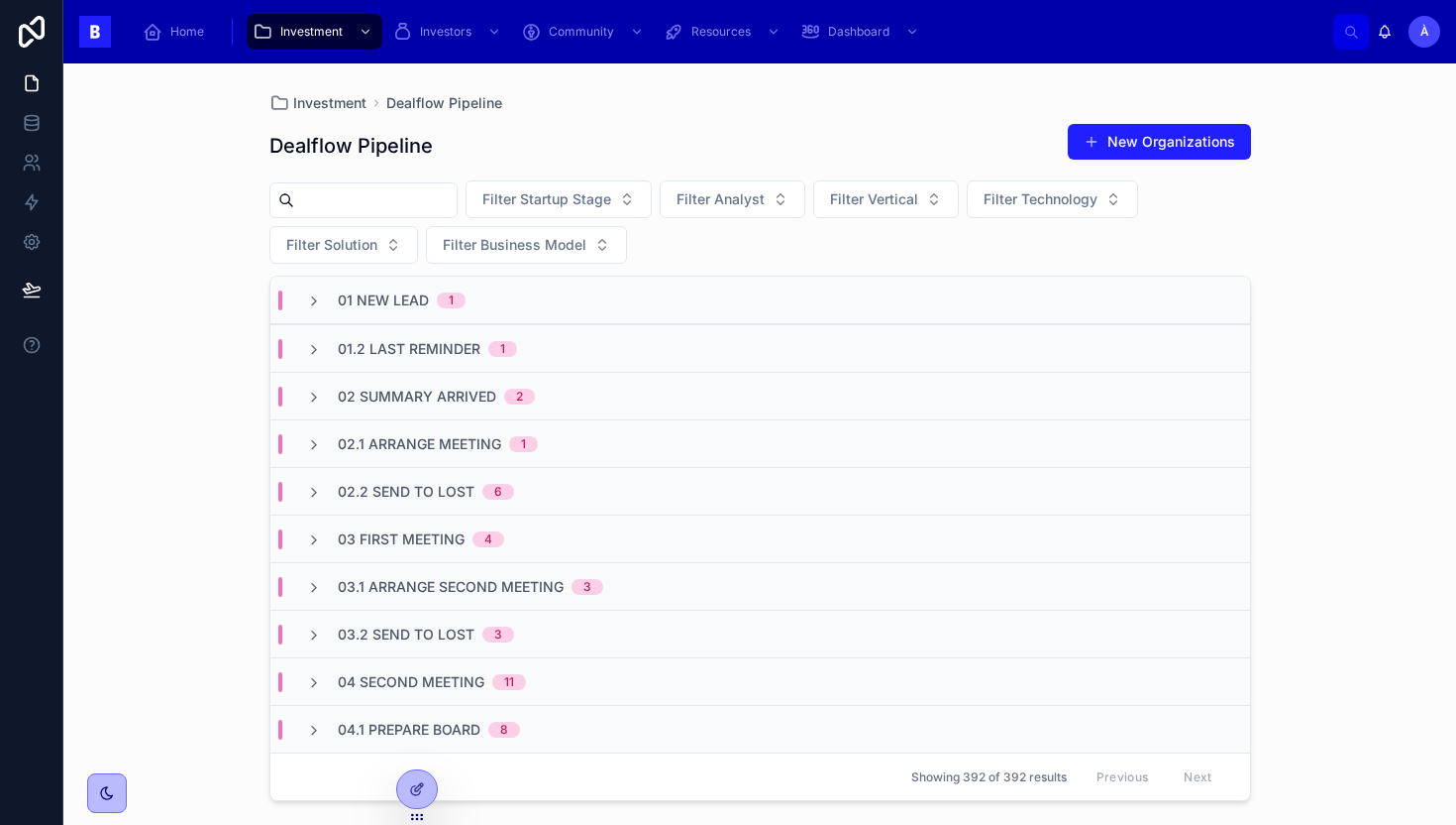
click at [458, 387] on span "02 Summary Arrived" at bounding box center [417, 396] width 159 height 20
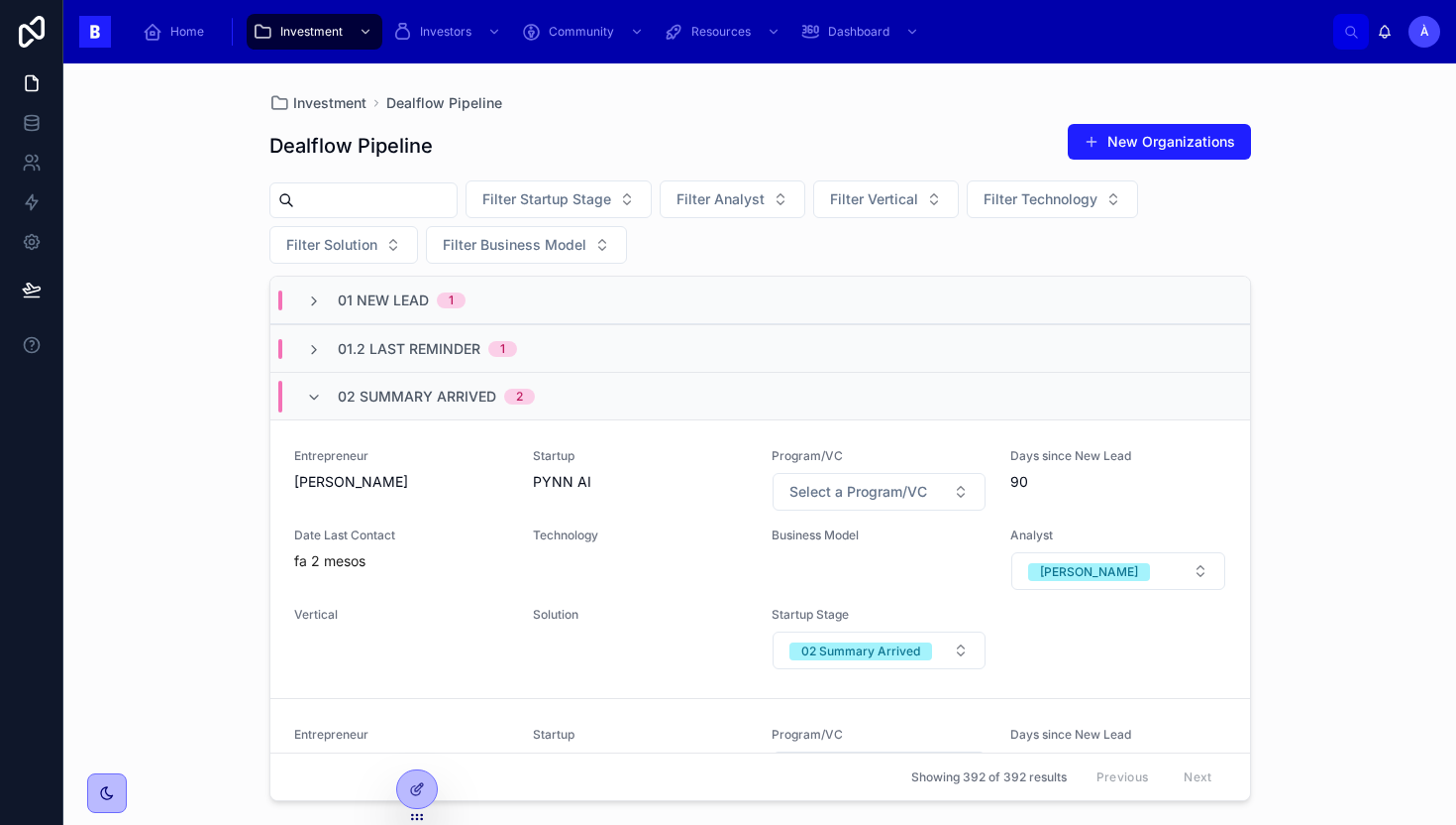
click at [458, 387] on span "02 Summary Arrived" at bounding box center [417, 396] width 159 height 20
